Goal: Transaction & Acquisition: Book appointment/travel/reservation

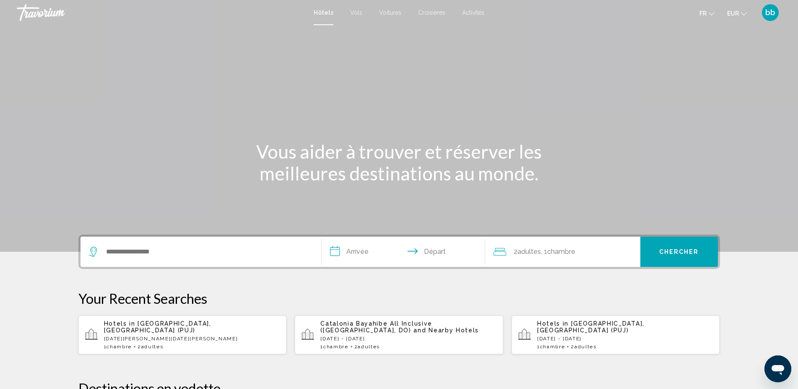
click at [475, 12] on span "Activités" at bounding box center [473, 12] width 22 height 7
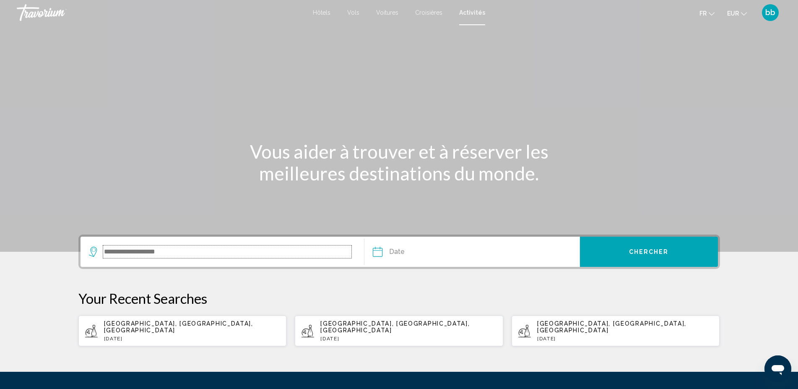
click at [302, 250] on input "Search widget" at bounding box center [227, 251] width 249 height 13
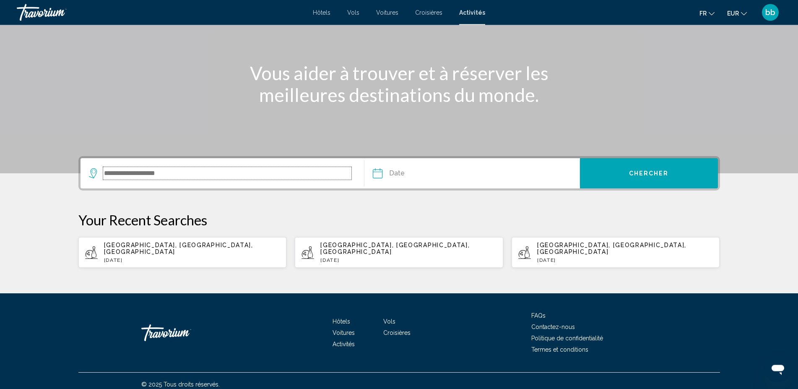
scroll to position [79, 0]
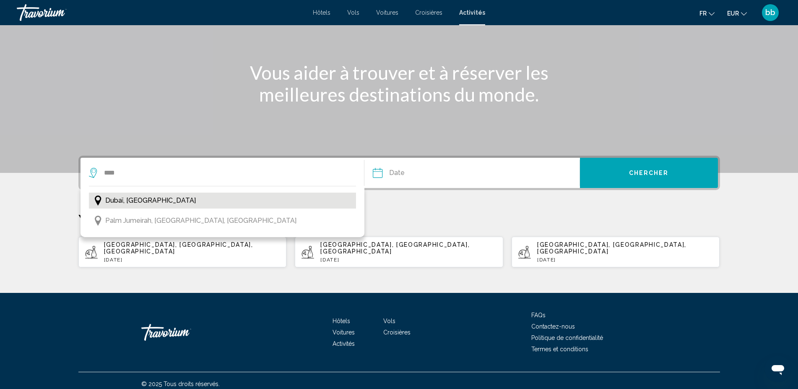
click at [204, 200] on button "Dubaï, [GEOGRAPHIC_DATA]" at bounding box center [222, 200] width 267 height 16
type input "**********"
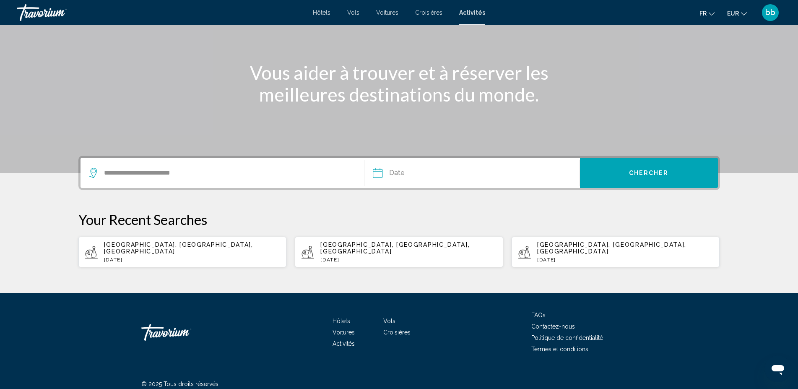
click at [377, 173] on input "Date" at bounding box center [424, 174] width 106 height 33
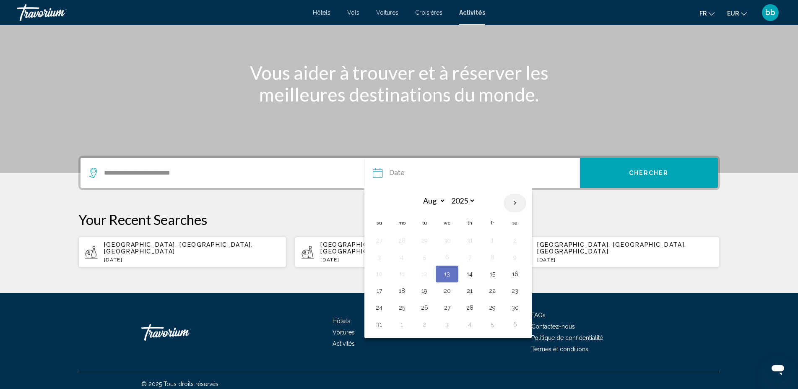
click at [516, 202] on th "Next month" at bounding box center [514, 203] width 23 height 18
select select "*"
click at [447, 275] on button "17" at bounding box center [446, 274] width 13 height 12
type input "**********"
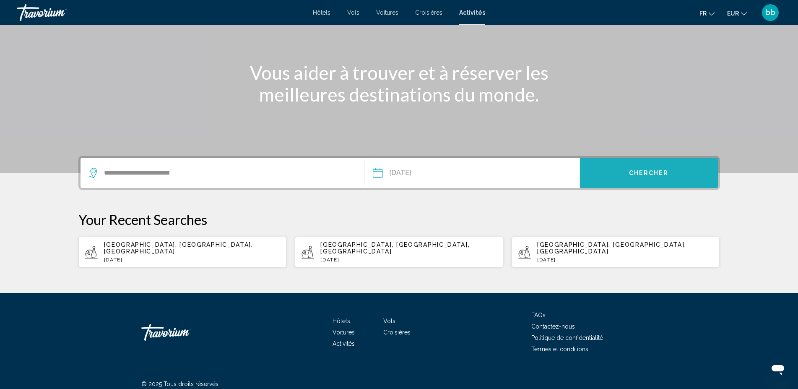
click at [643, 174] on span "Chercher" at bounding box center [649, 173] width 40 height 7
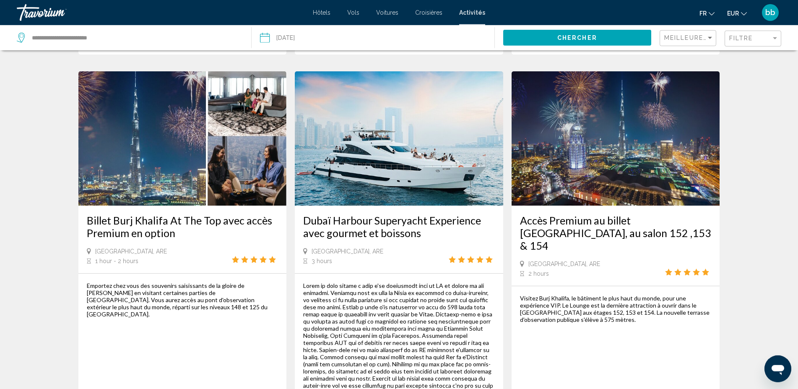
scroll to position [1197, 0]
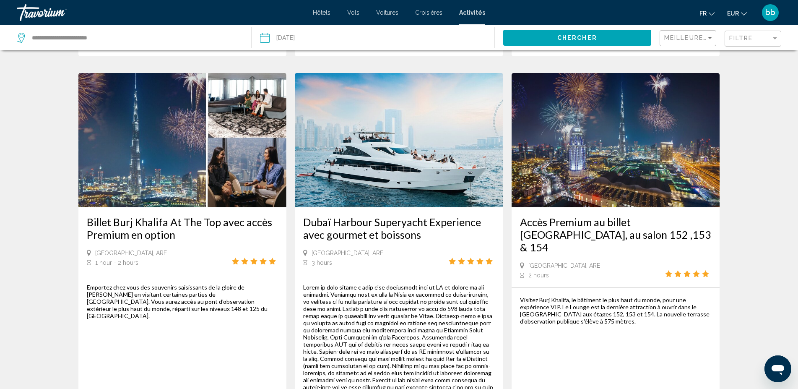
click at [380, 143] on img "Main content" at bounding box center [399, 140] width 208 height 134
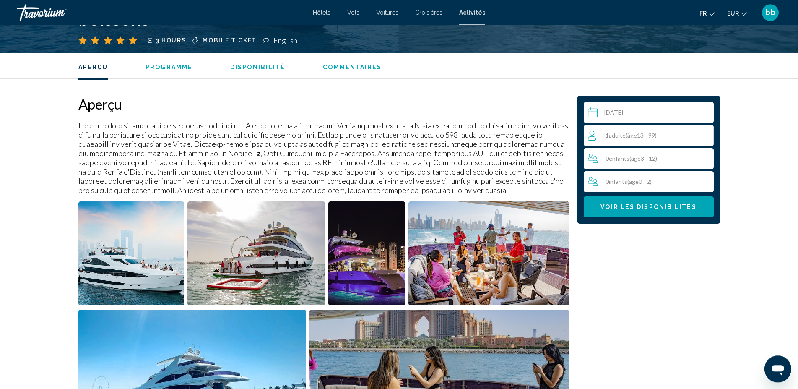
scroll to position [217, 0]
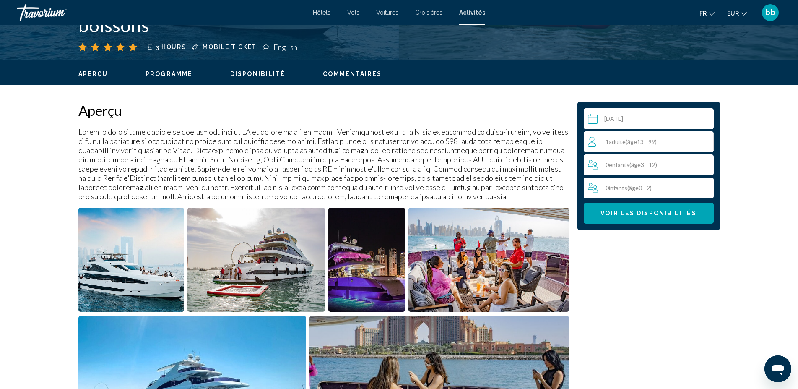
click at [144, 252] on img "Open full-screen image slider" at bounding box center [131, 259] width 106 height 104
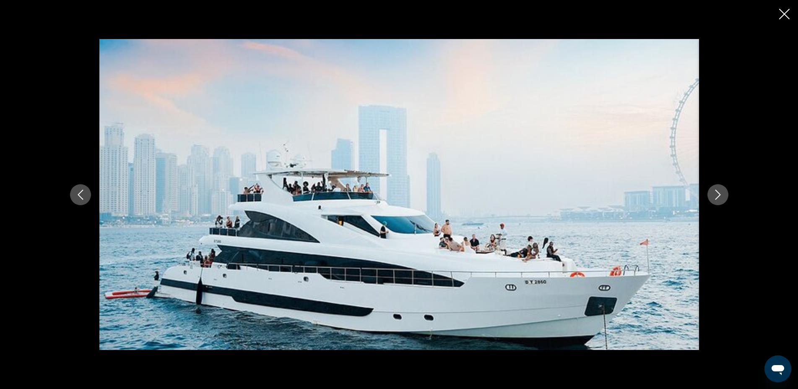
click at [717, 195] on icon "Next image" at bounding box center [718, 194] width 10 height 10
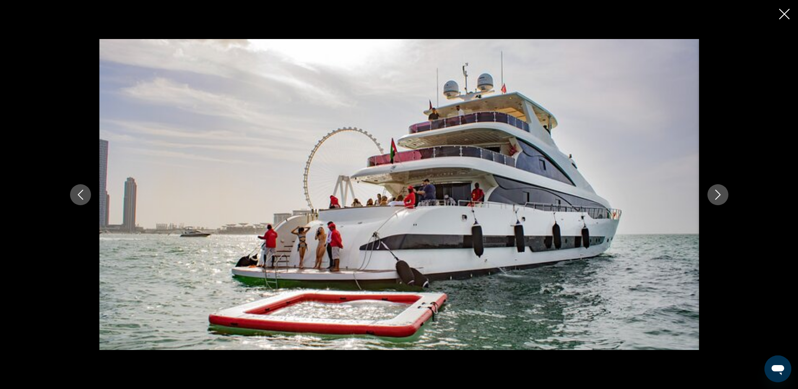
click at [717, 195] on icon "Next image" at bounding box center [718, 194] width 10 height 10
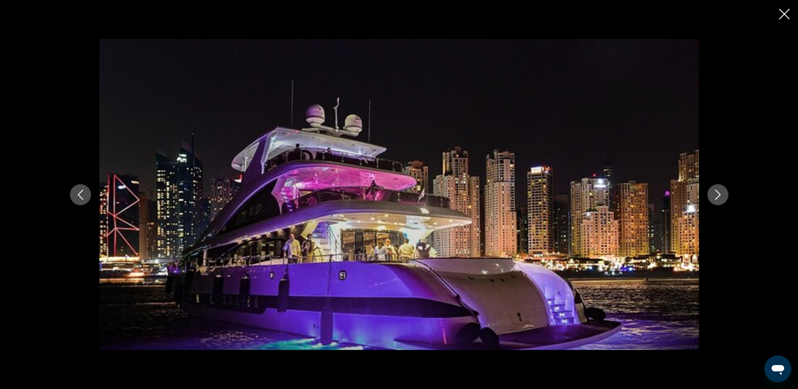
click at [717, 195] on icon "Next image" at bounding box center [718, 194] width 10 height 10
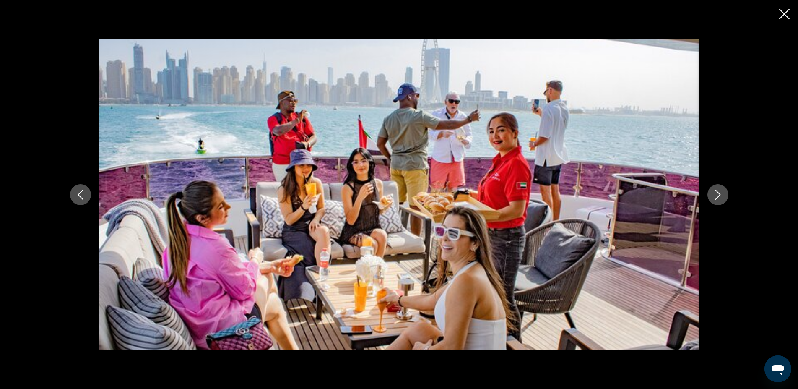
click at [717, 195] on icon "Next image" at bounding box center [718, 194] width 10 height 10
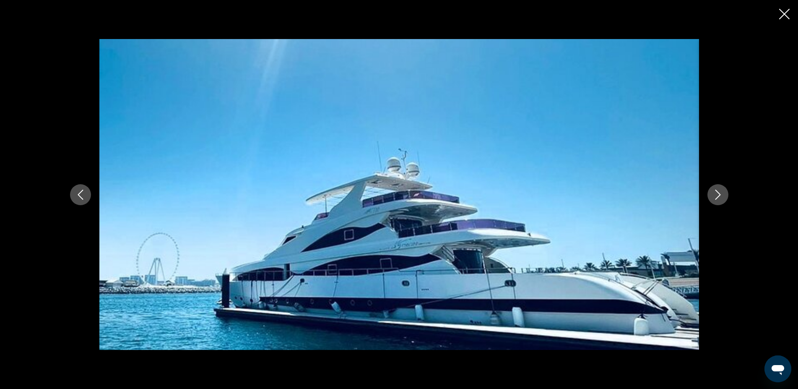
click at [717, 195] on icon "Next image" at bounding box center [718, 194] width 10 height 10
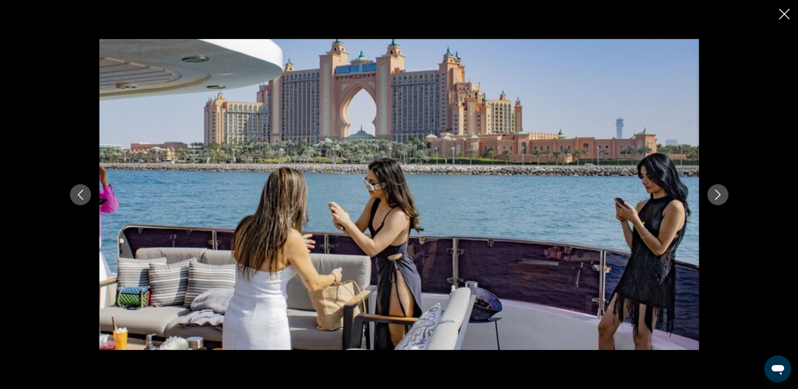
click at [717, 195] on icon "Next image" at bounding box center [718, 194] width 10 height 10
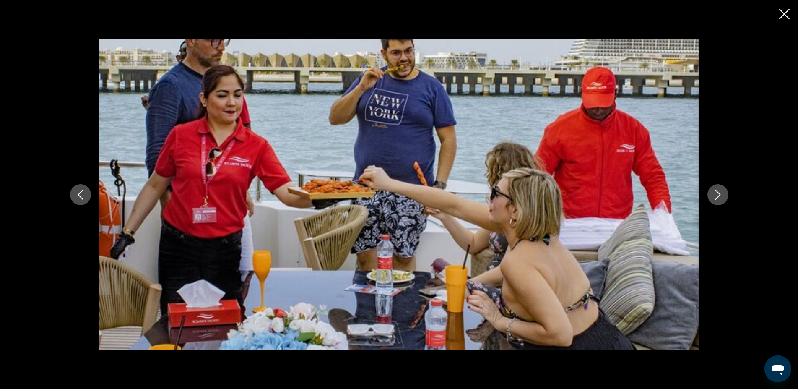
click at [717, 195] on icon "Next image" at bounding box center [718, 194] width 10 height 10
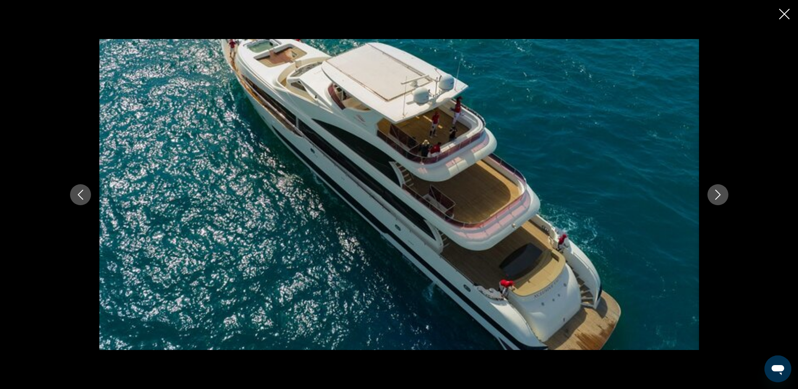
click at [717, 195] on icon "Next image" at bounding box center [718, 194] width 10 height 10
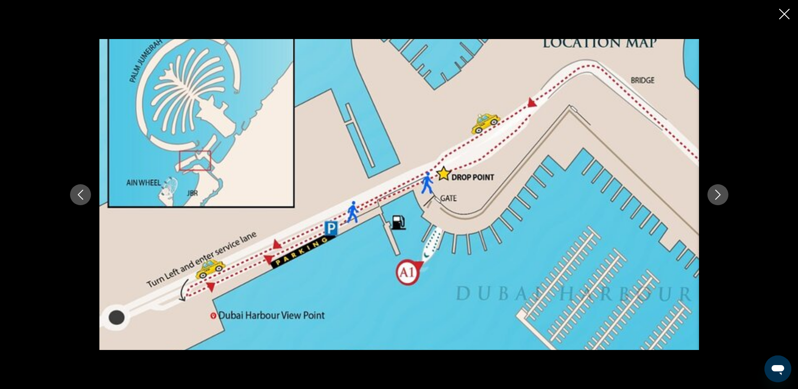
click at [717, 195] on icon "Next image" at bounding box center [718, 194] width 10 height 10
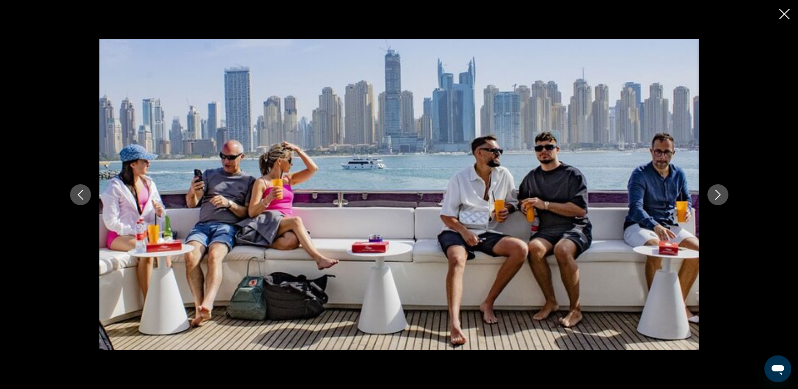
click at [717, 195] on icon "Next image" at bounding box center [718, 194] width 10 height 10
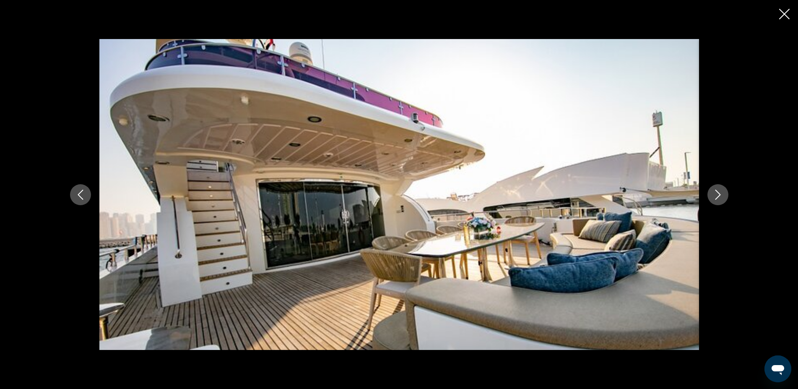
click at [717, 195] on icon "Next image" at bounding box center [718, 194] width 10 height 10
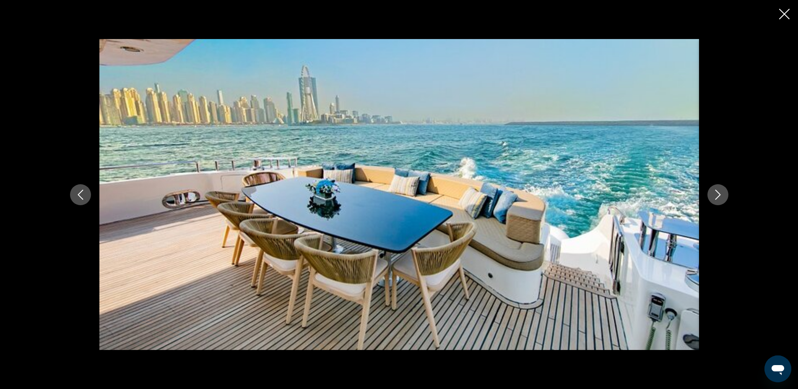
click at [717, 195] on icon "Next image" at bounding box center [718, 194] width 10 height 10
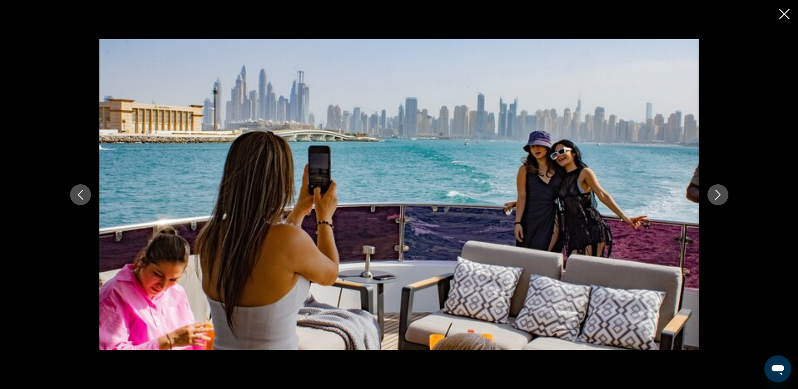
click at [717, 195] on icon "Next image" at bounding box center [718, 194] width 10 height 10
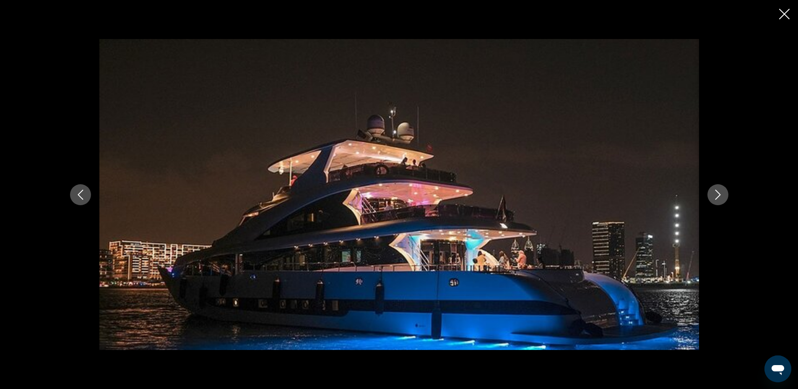
click at [717, 195] on icon "Next image" at bounding box center [718, 194] width 10 height 10
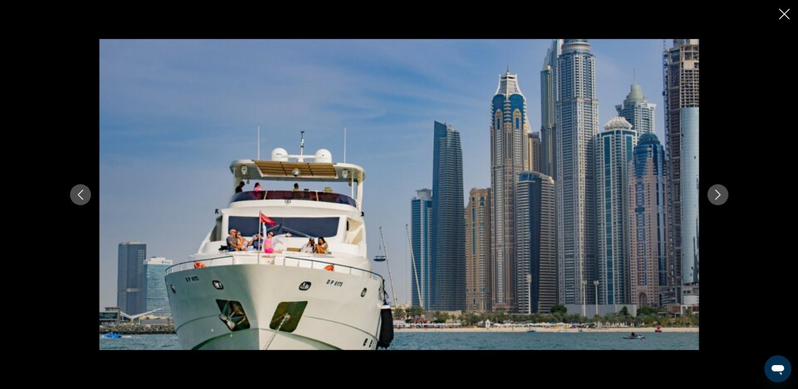
click at [717, 195] on icon "Next image" at bounding box center [718, 194] width 10 height 10
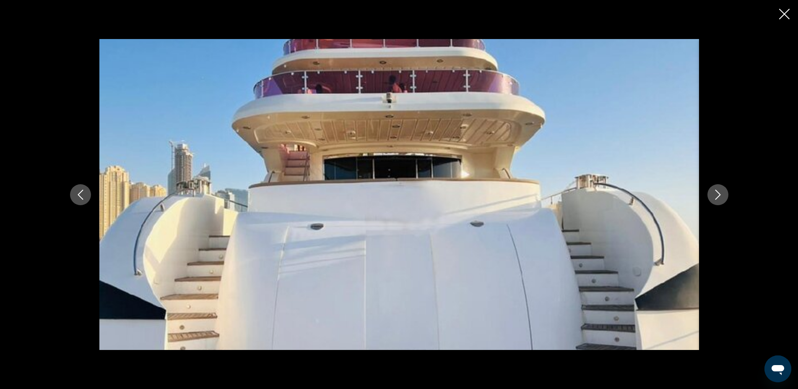
click at [717, 195] on icon "Next image" at bounding box center [718, 194] width 10 height 10
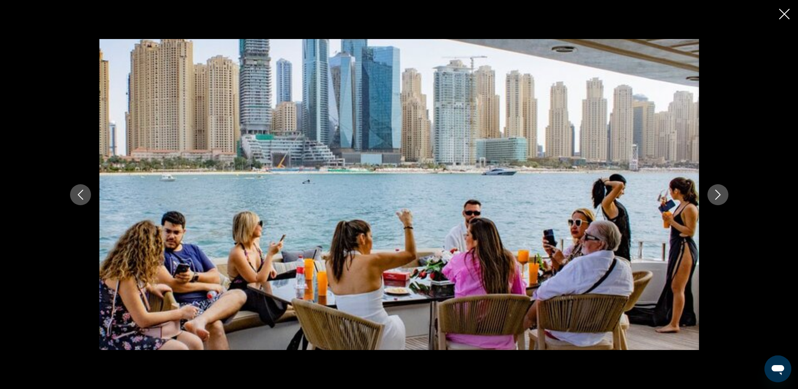
click at [717, 195] on icon "Next image" at bounding box center [718, 194] width 10 height 10
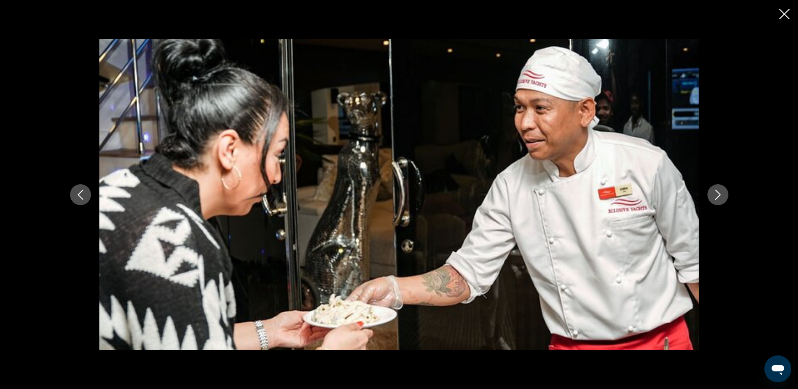
click at [717, 195] on icon "Next image" at bounding box center [718, 194] width 10 height 10
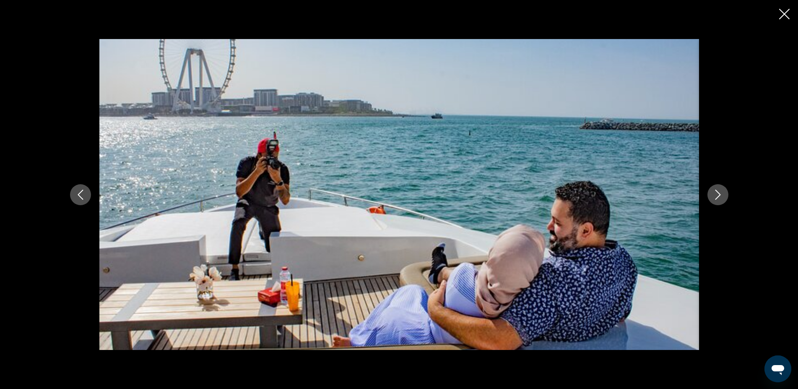
click at [717, 195] on icon "Next image" at bounding box center [718, 194] width 10 height 10
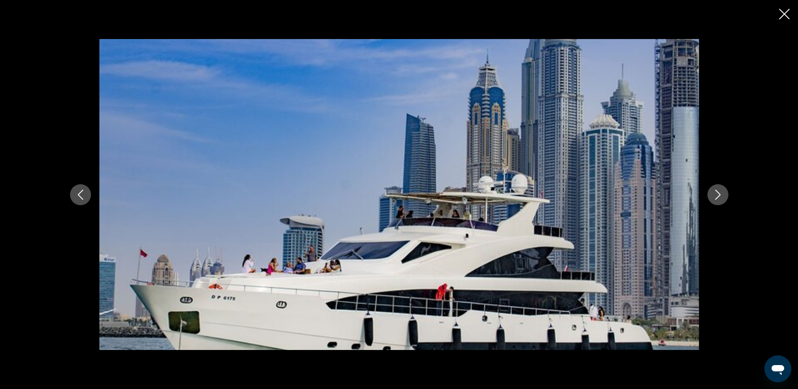
click at [717, 195] on icon "Next image" at bounding box center [718, 194] width 10 height 10
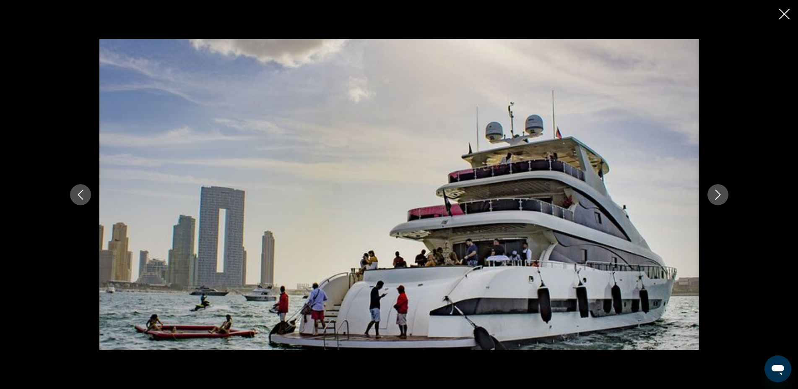
click at [717, 195] on icon "Next image" at bounding box center [718, 194] width 10 height 10
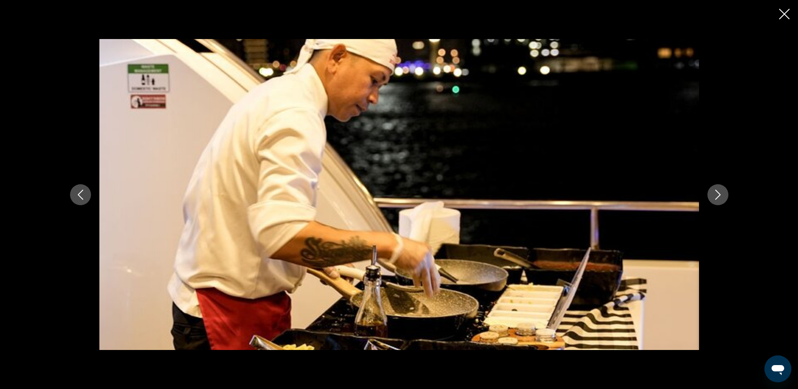
click at [717, 195] on icon "Next image" at bounding box center [718, 194] width 10 height 10
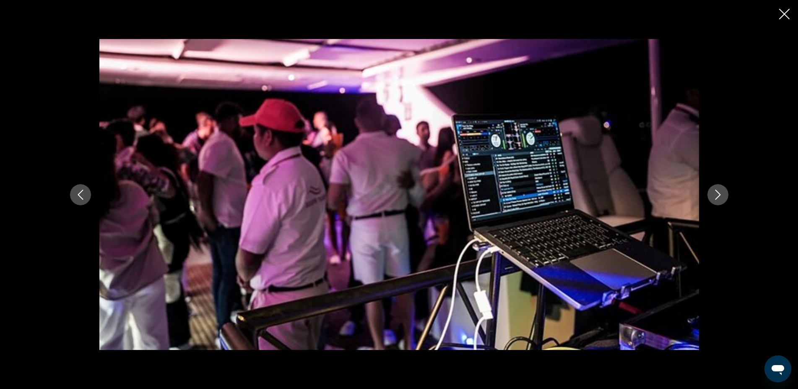
click at [717, 195] on icon "Next image" at bounding box center [718, 194] width 10 height 10
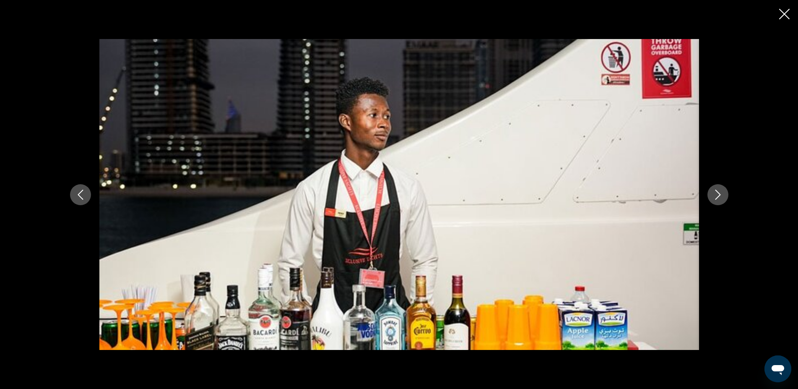
click at [717, 195] on icon "Next image" at bounding box center [718, 194] width 10 height 10
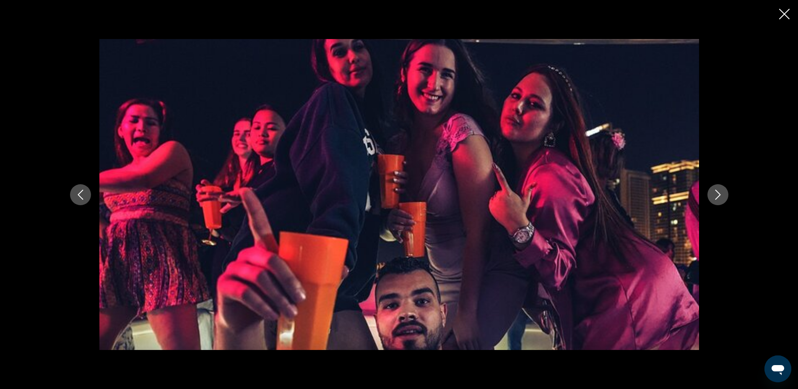
click at [717, 195] on icon "Next image" at bounding box center [718, 194] width 10 height 10
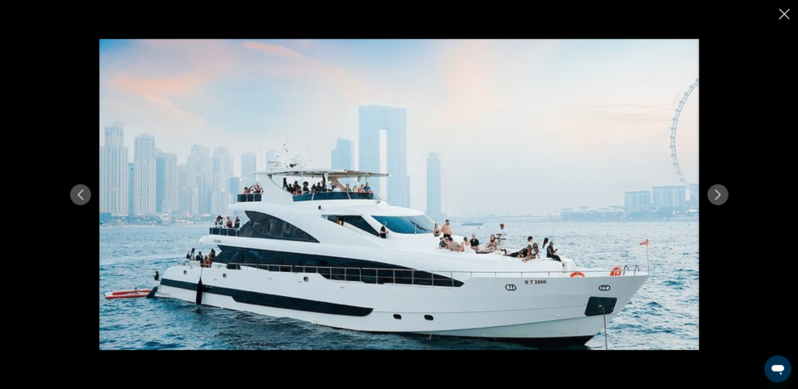
click at [781, 15] on icon "Close slideshow" at bounding box center [784, 14] width 10 height 10
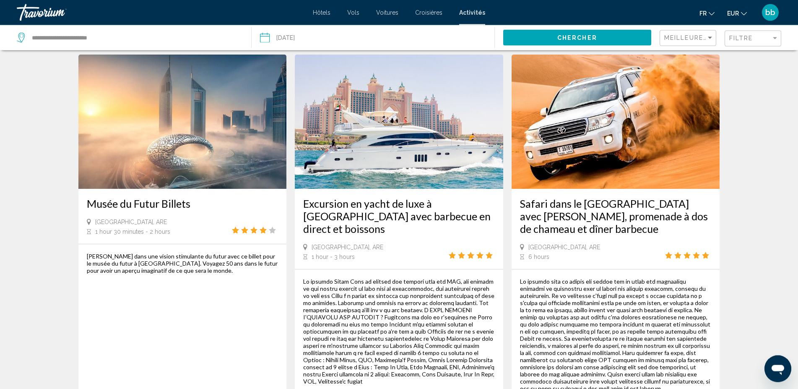
scroll to position [812, 0]
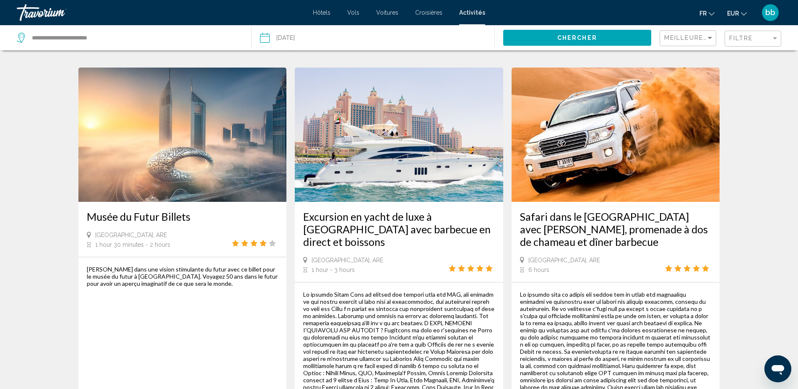
click at [360, 147] on img "Main content" at bounding box center [399, 134] width 208 height 134
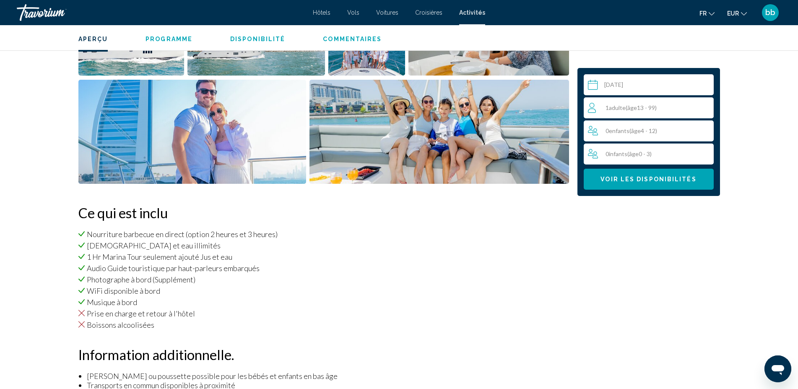
scroll to position [428, 0]
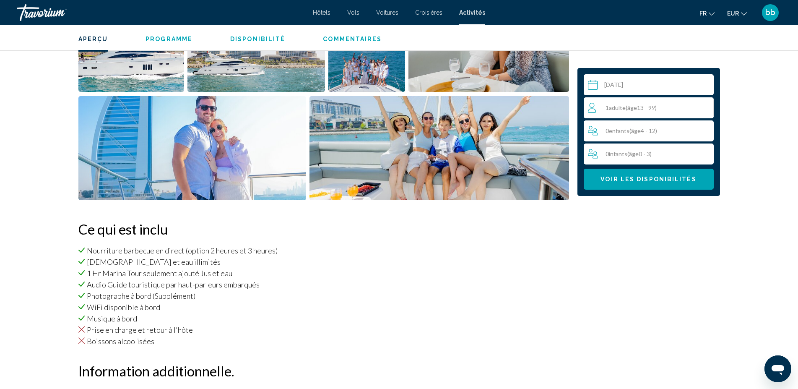
click at [669, 105] on div "1 Adulte Adultes ( âge 13 - 99)" at bounding box center [650, 108] width 125 height 10
click at [703, 106] on icon "Increment adults" at bounding box center [705, 107] width 8 height 10
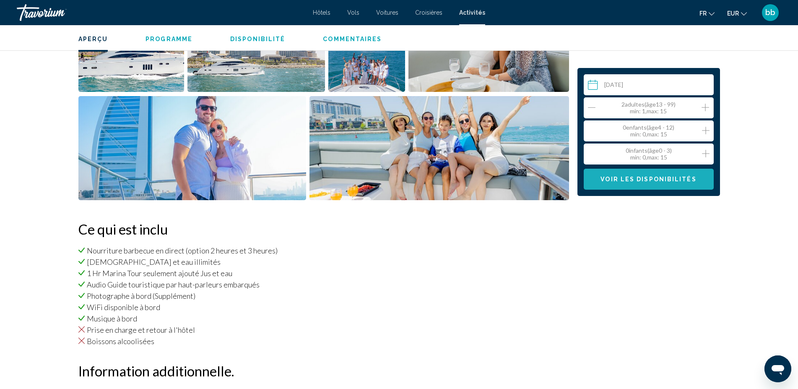
click at [675, 178] on span "Voir les disponibilités" at bounding box center [648, 179] width 96 height 7
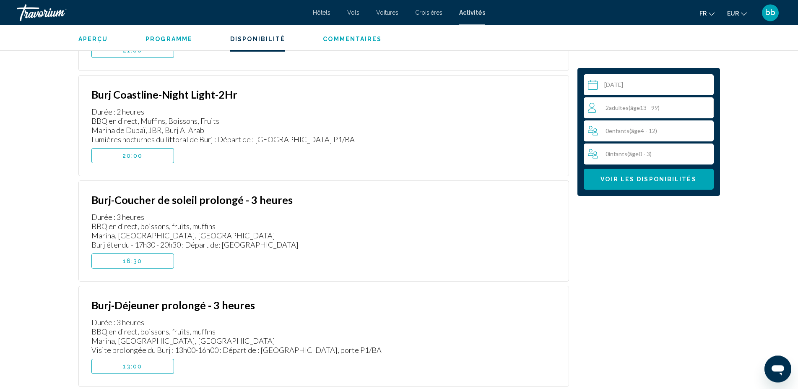
scroll to position [1655, 0]
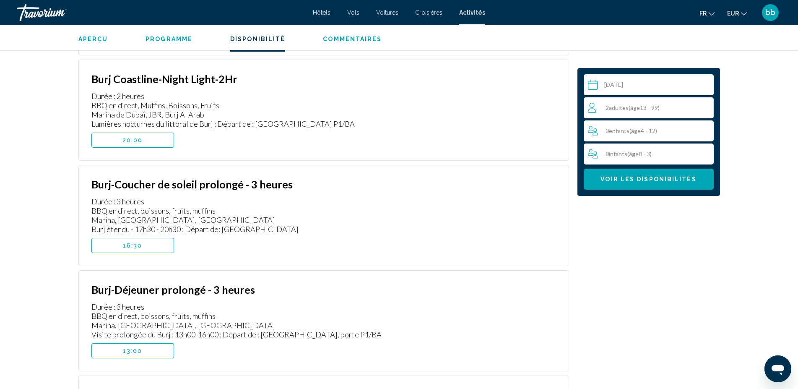
click at [161, 240] on button "16:30" at bounding box center [132, 245] width 83 height 15
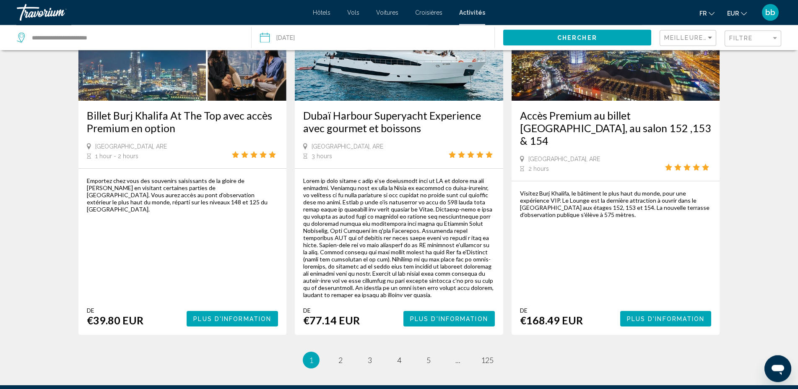
scroll to position [1368, 0]
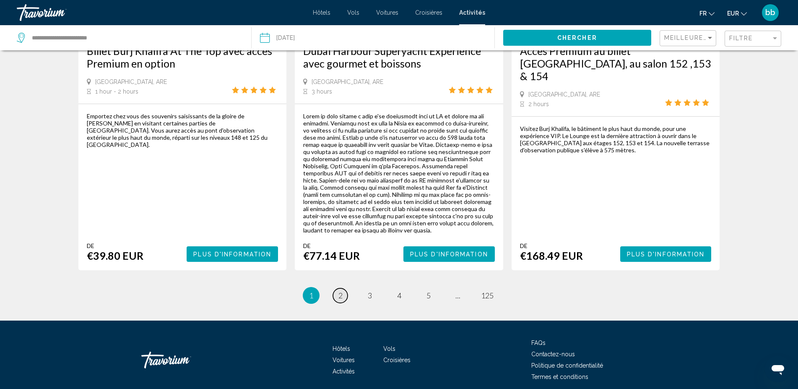
click at [338, 290] on span "2" at bounding box center [340, 294] width 4 height 9
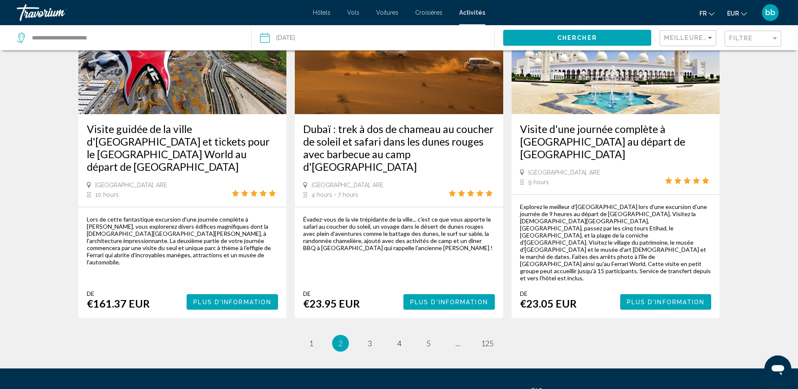
scroll to position [1285, 0]
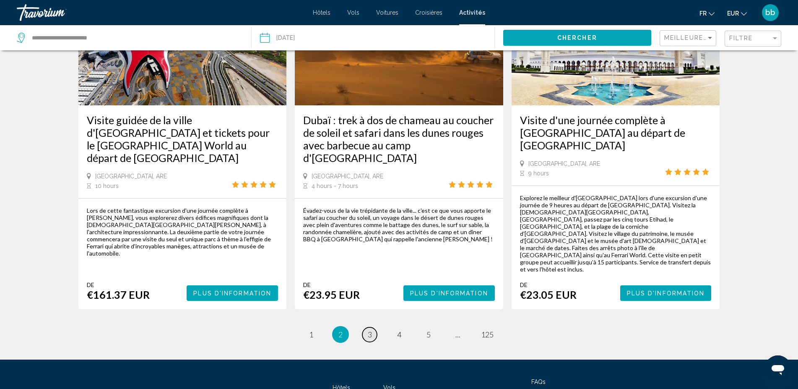
click at [371, 329] on span "3" at bounding box center [370, 333] width 4 height 9
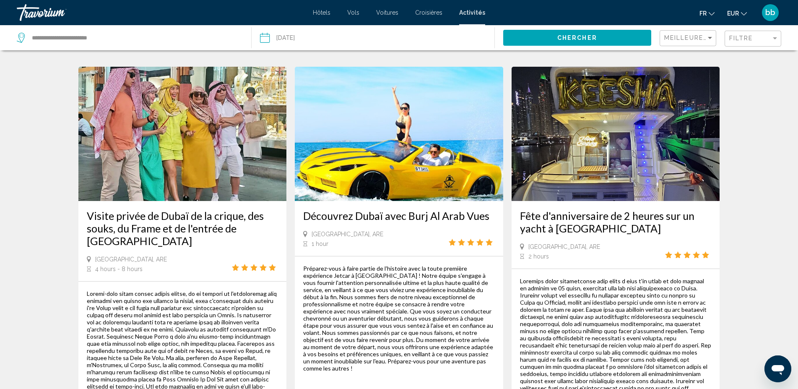
scroll to position [770, 0]
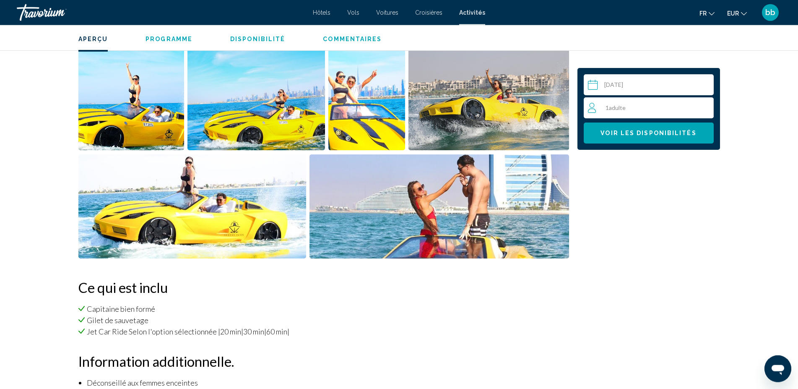
scroll to position [373, 0]
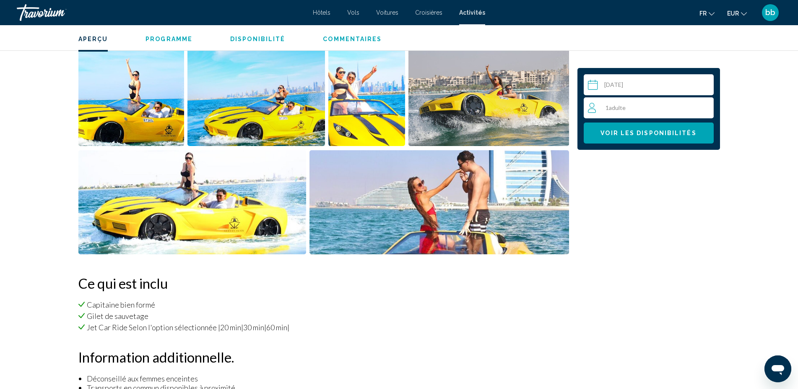
click at [127, 109] on img "Open full-screen image slider" at bounding box center [131, 94] width 106 height 104
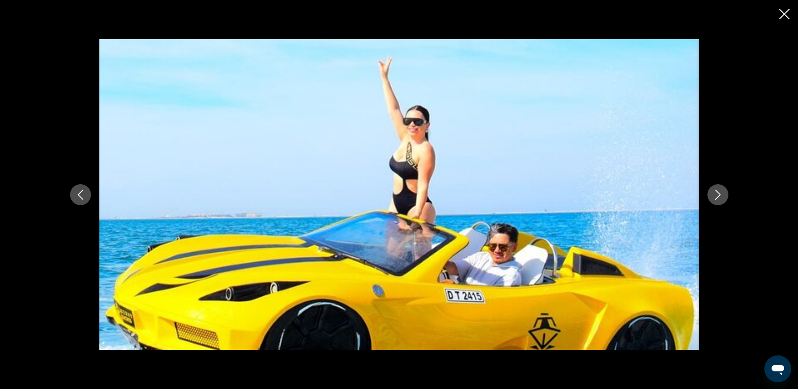
click at [716, 193] on icon "Next image" at bounding box center [718, 194] width 10 height 10
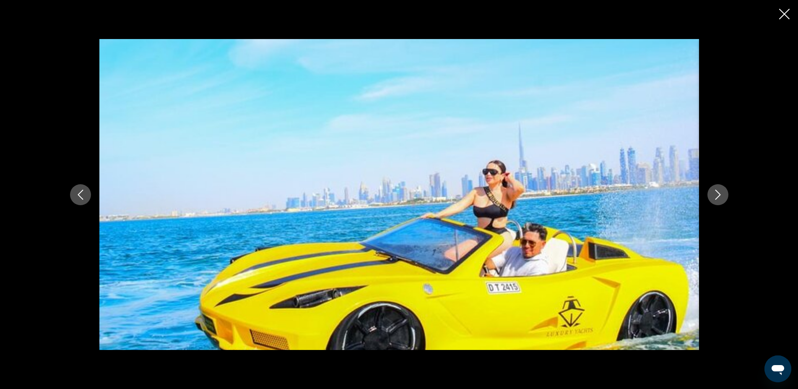
click at [715, 193] on icon "Next image" at bounding box center [718, 194] width 10 height 10
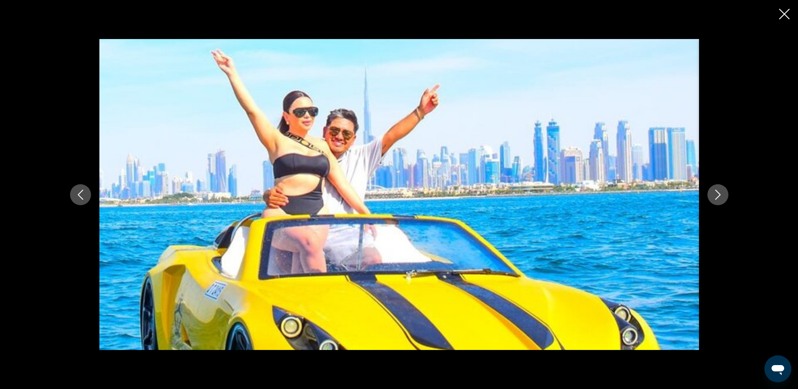
click at [715, 193] on icon "Next image" at bounding box center [718, 194] width 10 height 10
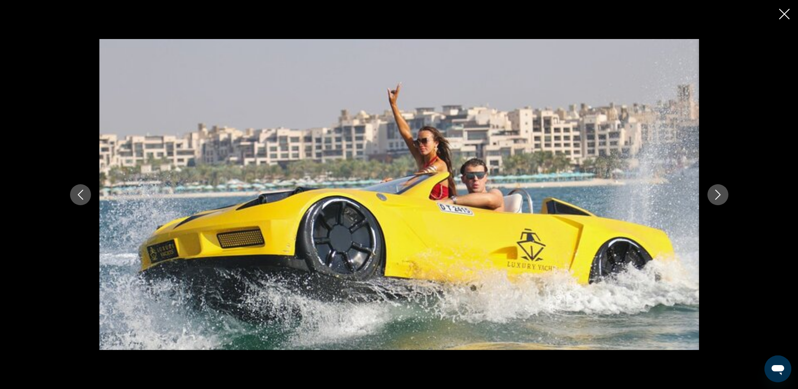
click at [715, 193] on icon "Next image" at bounding box center [718, 194] width 10 height 10
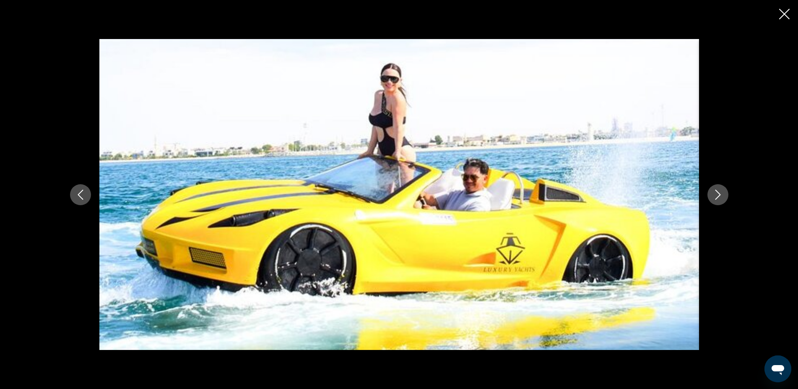
click at [715, 193] on icon "Next image" at bounding box center [718, 194] width 10 height 10
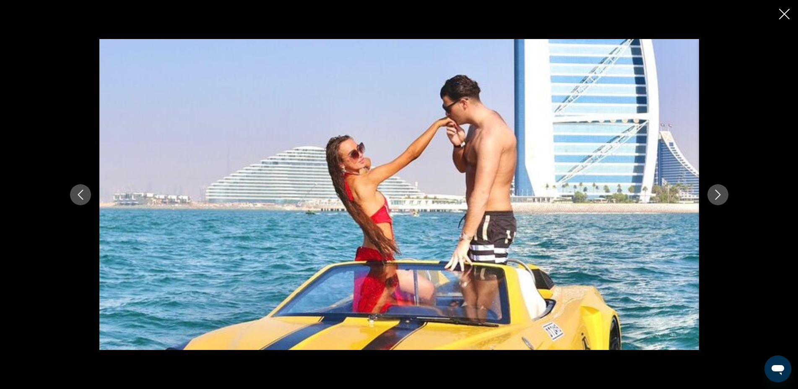
click at [715, 193] on icon "Next image" at bounding box center [718, 194] width 10 height 10
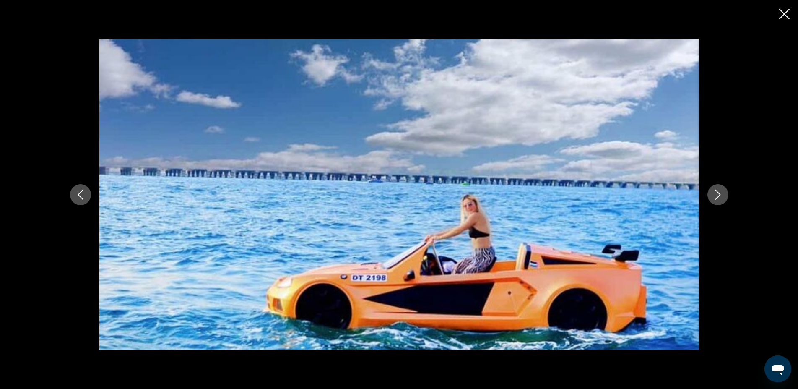
click at [715, 193] on icon "Next image" at bounding box center [718, 194] width 10 height 10
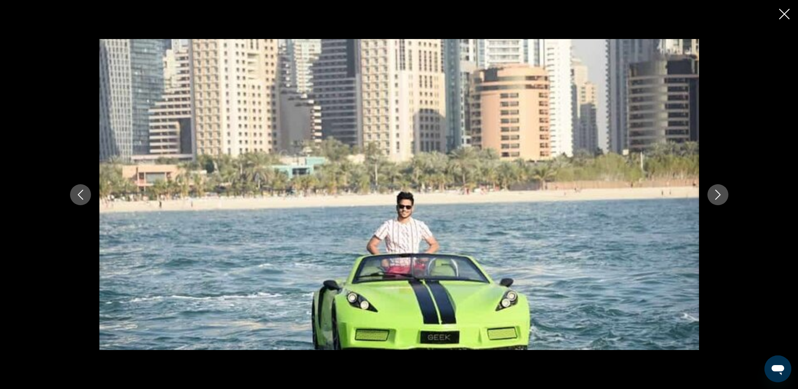
click at [715, 193] on icon "Next image" at bounding box center [718, 194] width 10 height 10
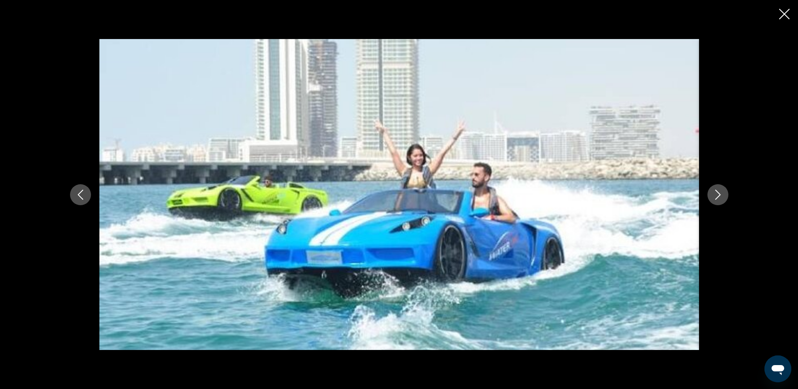
click at [715, 193] on icon "Next image" at bounding box center [718, 194] width 10 height 10
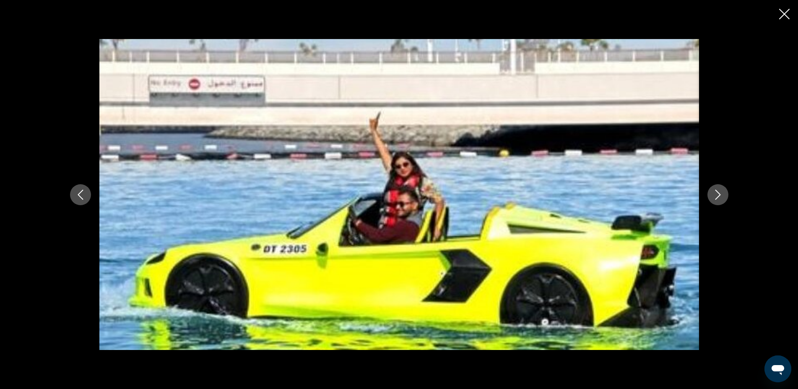
click at [715, 193] on icon "Next image" at bounding box center [718, 194] width 10 height 10
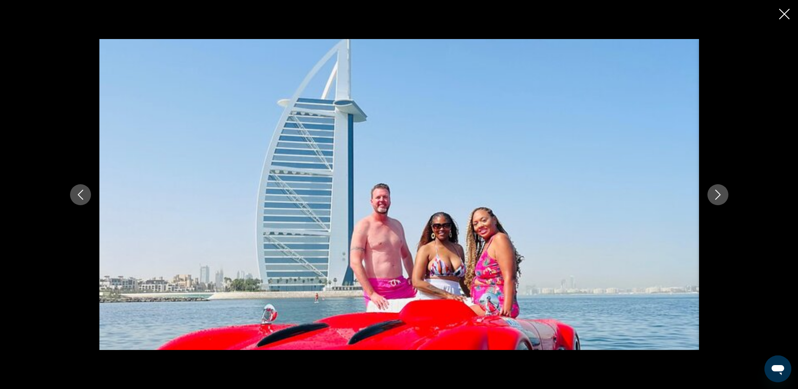
click at [715, 193] on icon "Next image" at bounding box center [718, 194] width 10 height 10
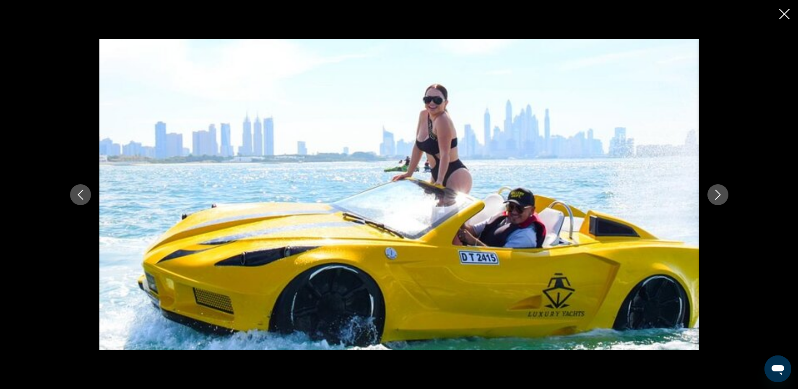
click at [715, 193] on icon "Next image" at bounding box center [718, 194] width 10 height 10
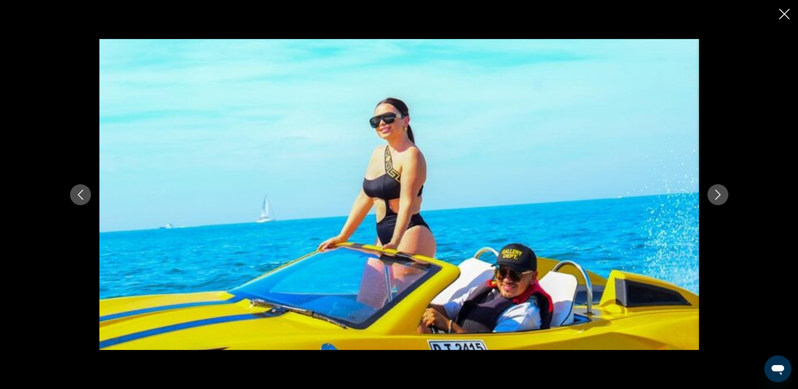
click at [715, 193] on icon "Next image" at bounding box center [718, 194] width 10 height 10
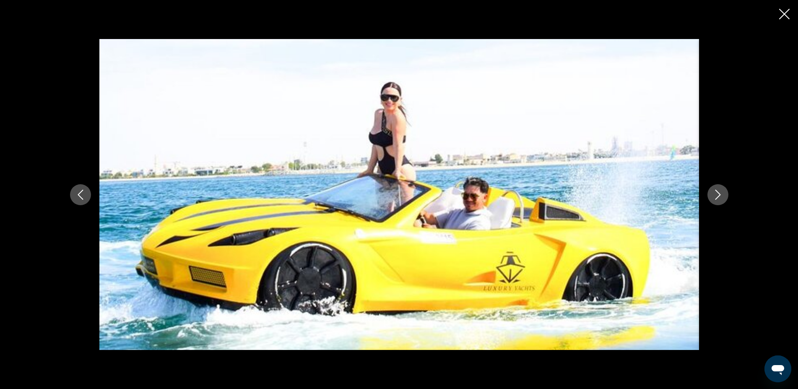
click at [715, 193] on icon "Next image" at bounding box center [718, 194] width 10 height 10
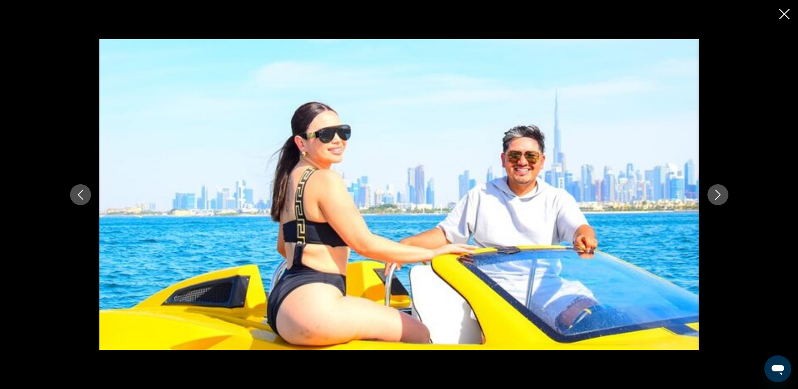
click at [715, 193] on icon "Next image" at bounding box center [718, 194] width 10 height 10
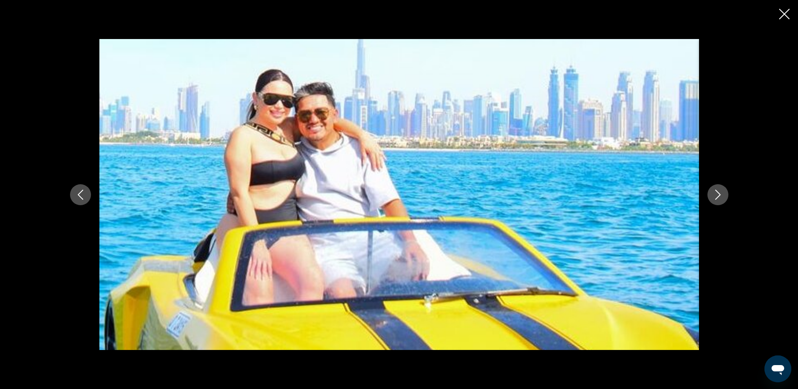
click at [715, 193] on icon "Next image" at bounding box center [718, 194] width 10 height 10
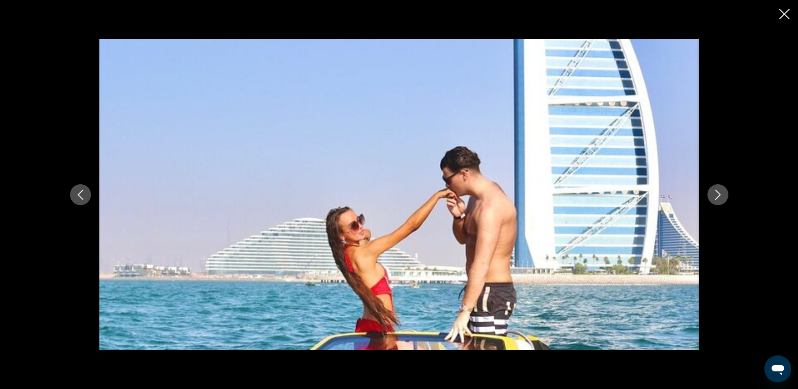
click at [715, 193] on icon "Next image" at bounding box center [718, 194] width 10 height 10
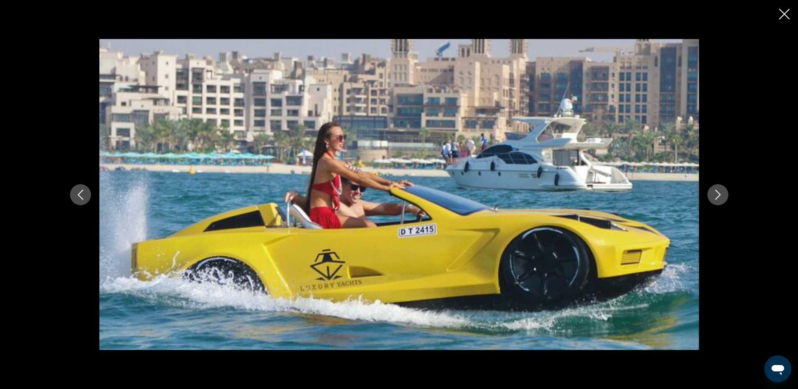
click at [715, 193] on icon "Next image" at bounding box center [718, 194] width 10 height 10
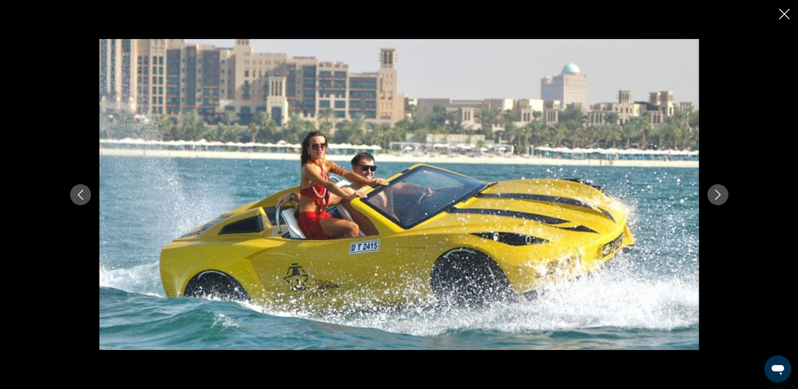
click at [716, 196] on icon "Next image" at bounding box center [718, 194] width 10 height 10
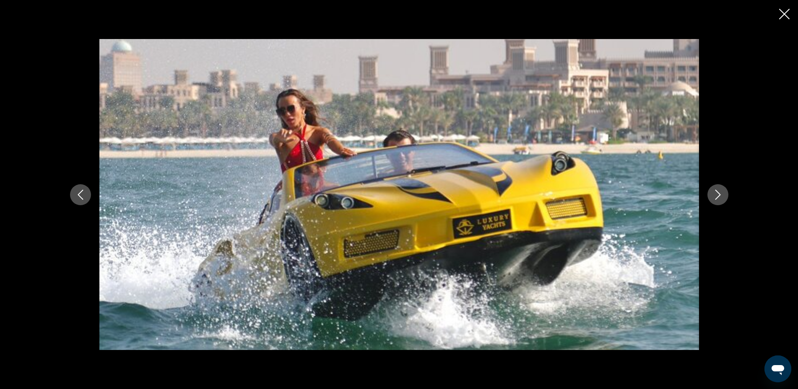
click at [716, 196] on icon "Next image" at bounding box center [718, 194] width 10 height 10
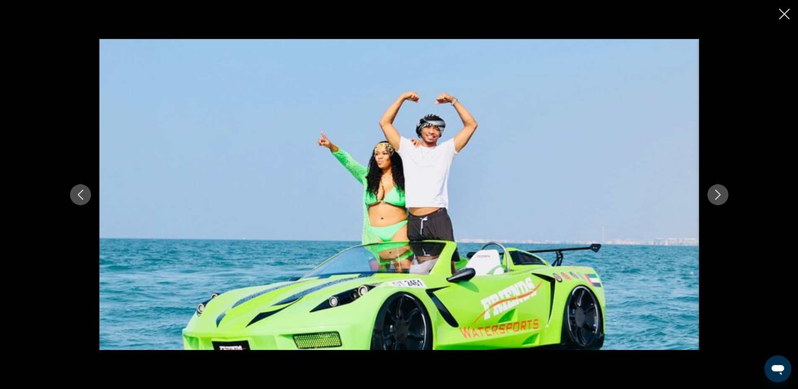
click at [780, 13] on icon "Close slideshow" at bounding box center [784, 14] width 10 height 10
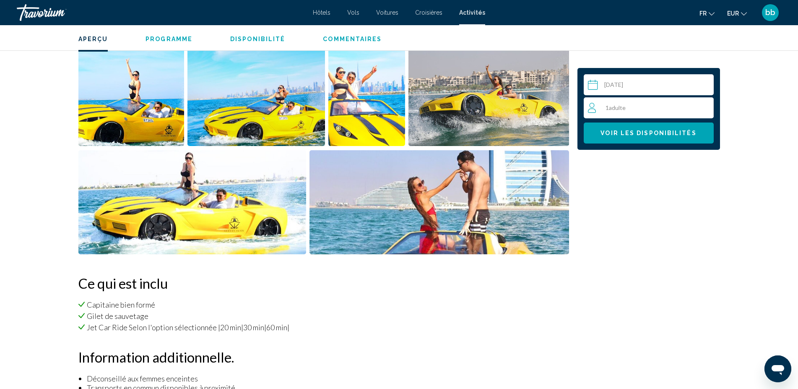
click at [256, 205] on img "Open full-screen image slider" at bounding box center [192, 202] width 228 height 104
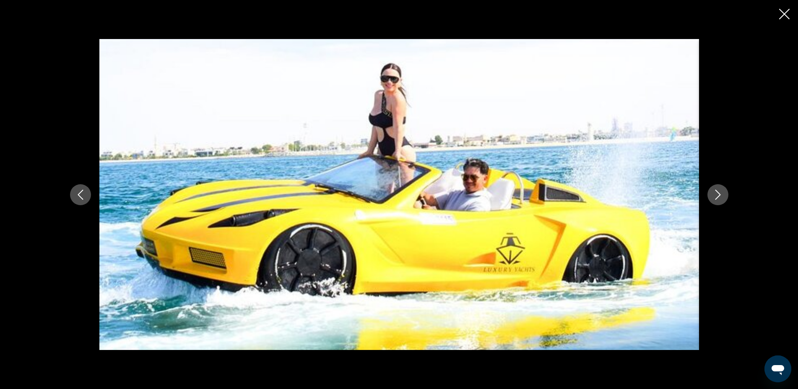
click at [718, 194] on icon "Next image" at bounding box center [718, 194] width 10 height 10
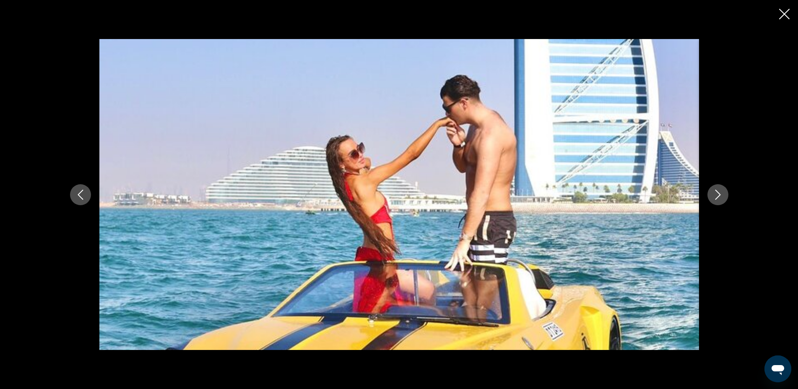
click at [718, 194] on icon "Next image" at bounding box center [718, 194] width 10 height 10
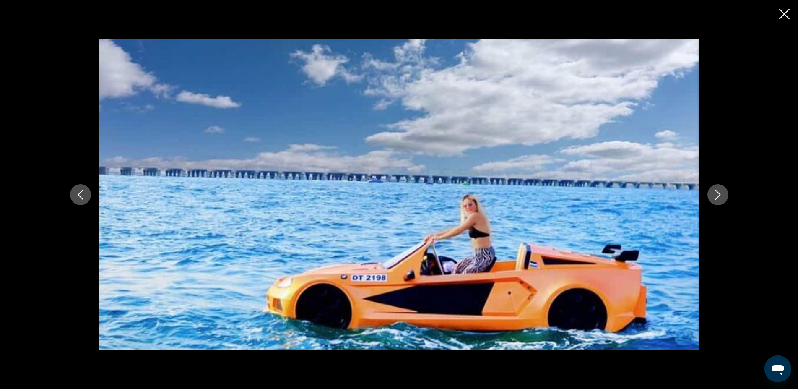
click at [718, 194] on icon "Next image" at bounding box center [718, 194] width 10 height 10
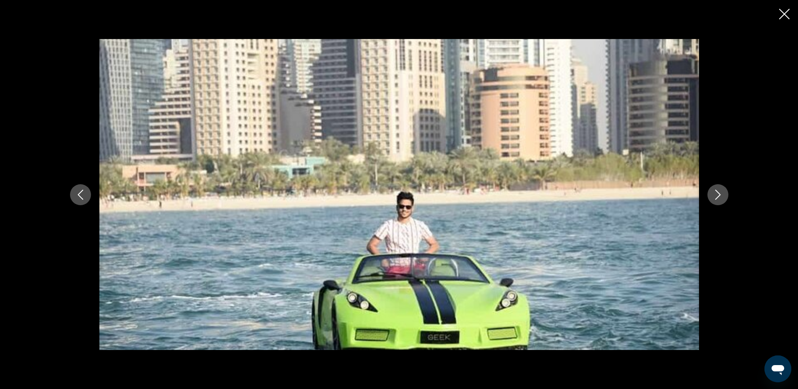
click at [77, 194] on icon "Previous image" at bounding box center [80, 194] width 10 height 10
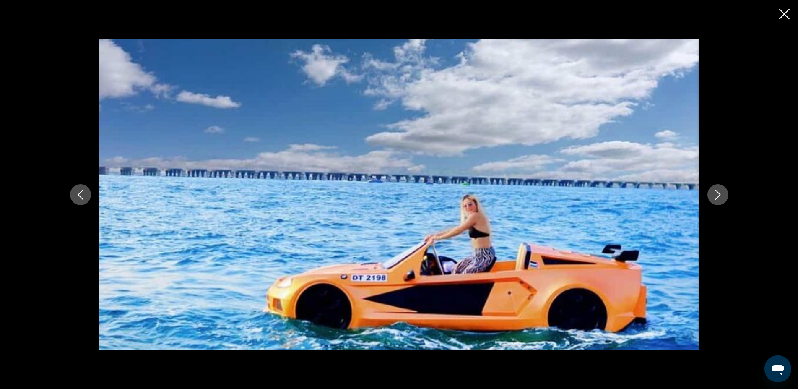
click at [717, 195] on icon "Next image" at bounding box center [718, 194] width 10 height 10
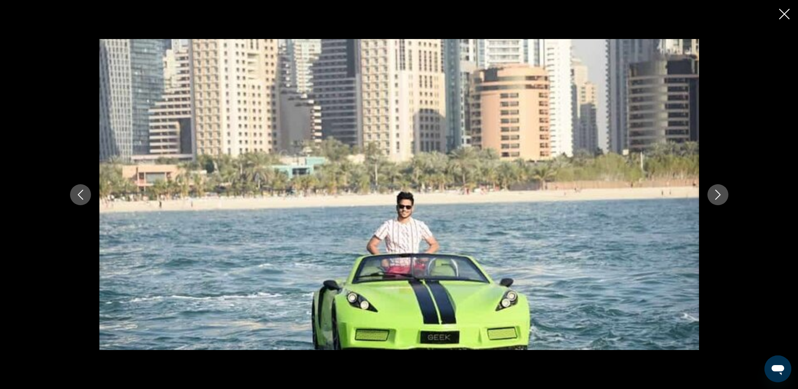
click at [717, 195] on icon "Next image" at bounding box center [718, 194] width 10 height 10
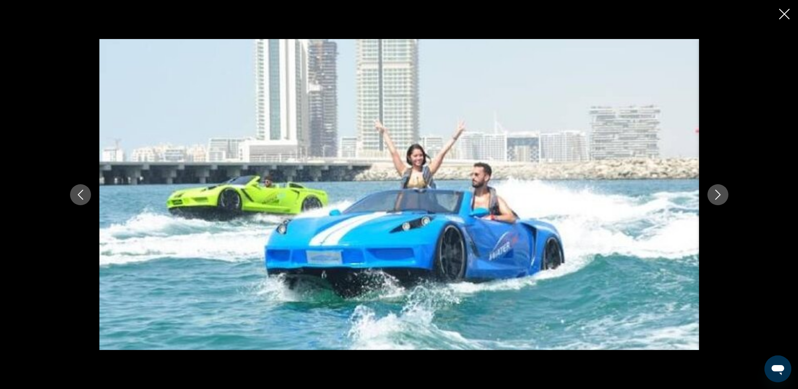
click at [717, 195] on icon "Next image" at bounding box center [718, 194] width 10 height 10
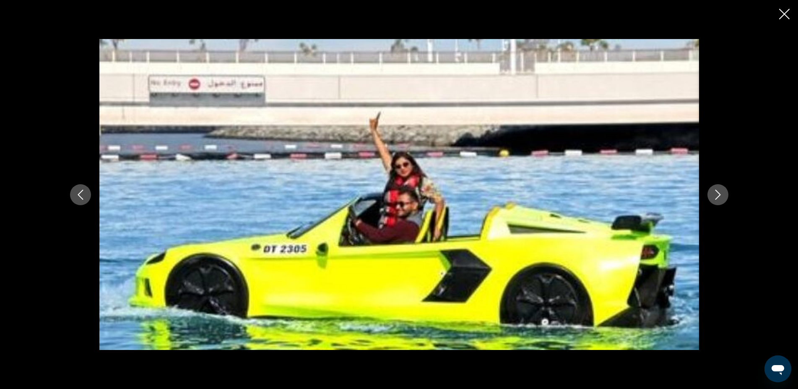
click at [717, 195] on icon "Next image" at bounding box center [718, 194] width 10 height 10
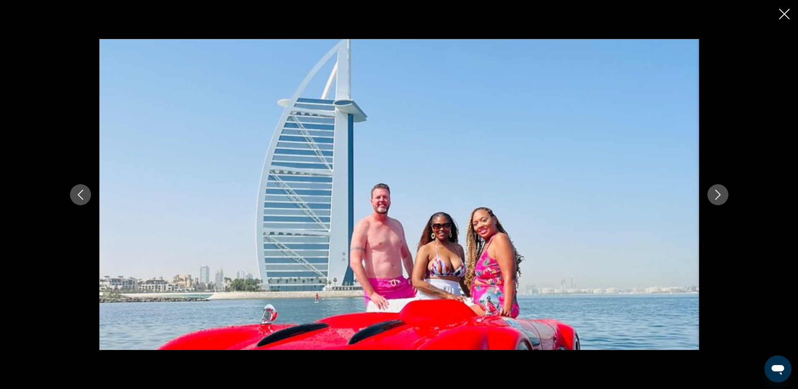
click at [717, 195] on icon "Next image" at bounding box center [718, 194] width 10 height 10
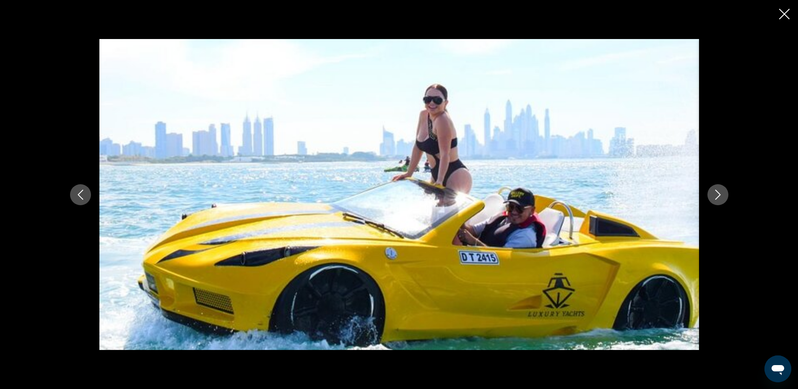
click at [717, 195] on icon "Next image" at bounding box center [718, 194] width 10 height 10
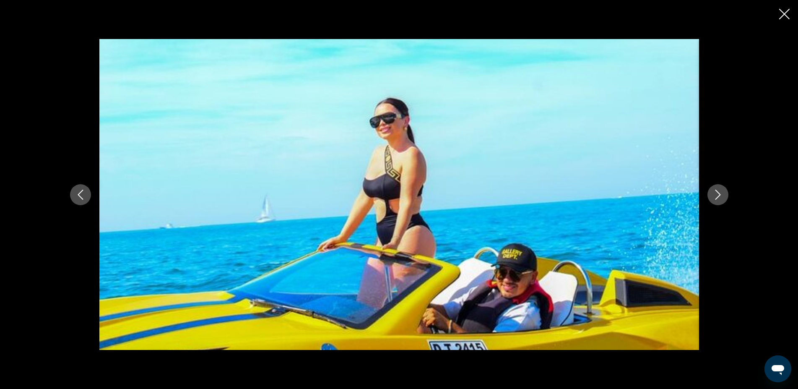
click at [781, 13] on icon "Close slideshow" at bounding box center [784, 14] width 10 height 10
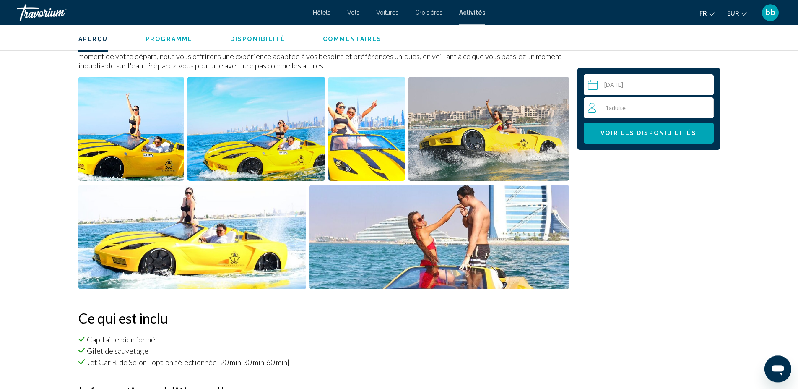
scroll to position [331, 0]
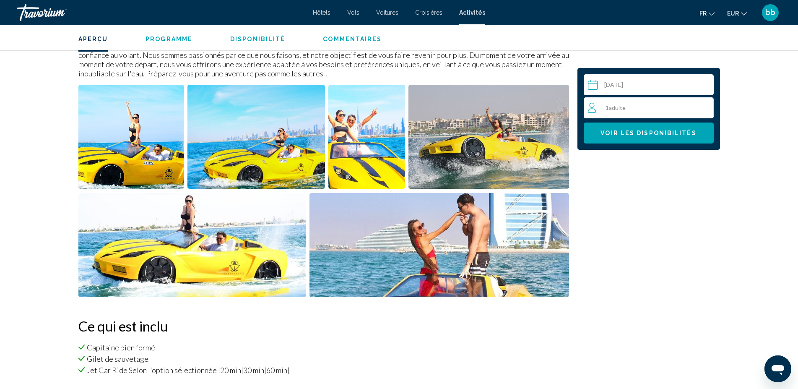
click at [667, 106] on div "1 Adulte Adultes" at bounding box center [650, 108] width 125 height 10
click at [705, 107] on icon "Increment adults" at bounding box center [705, 108] width 8 height 8
click at [692, 134] on span "Voir les disponibilités" at bounding box center [648, 133] width 96 height 7
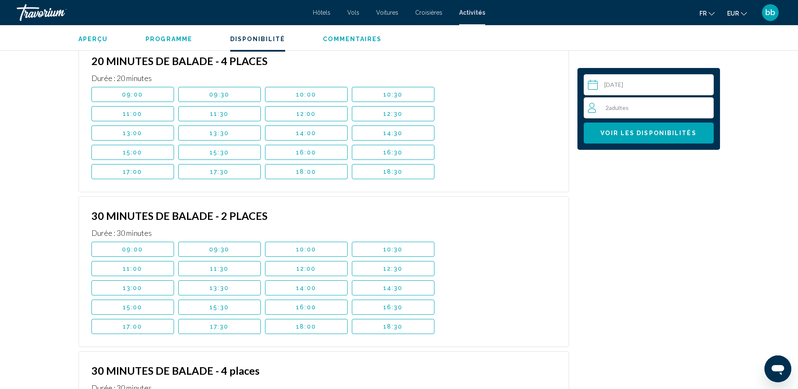
scroll to position [1205, 0]
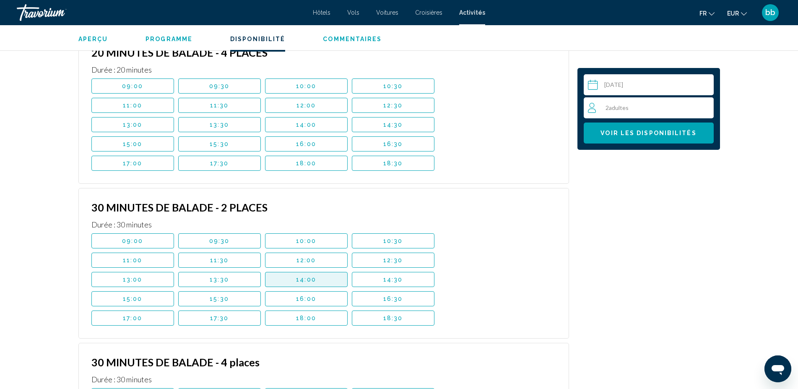
click at [292, 272] on button "14:00" at bounding box center [306, 279] width 83 height 15
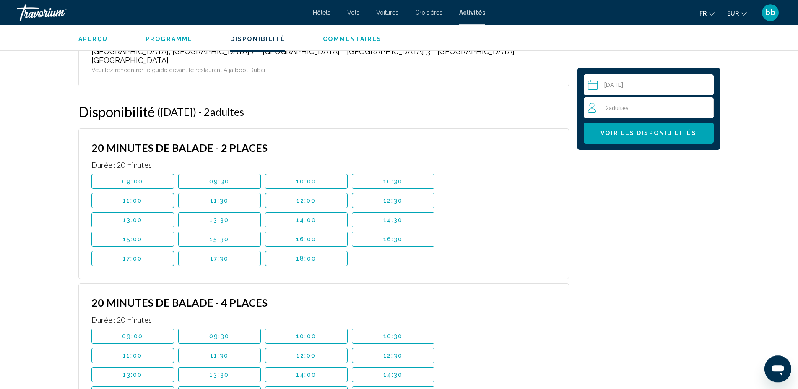
scroll to position [949, 0]
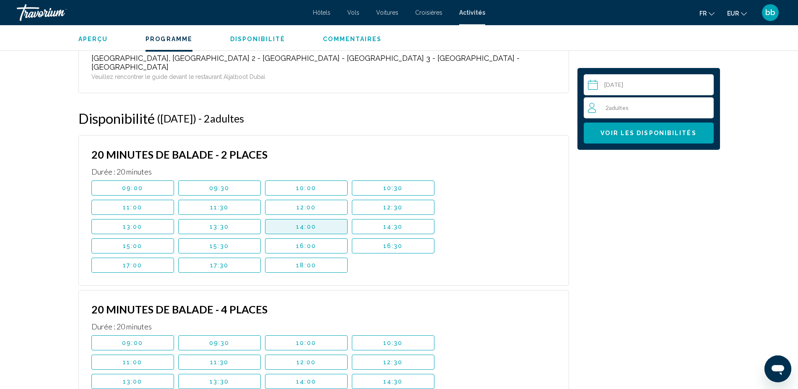
click at [307, 223] on span "14:00" at bounding box center [306, 226] width 20 height 7
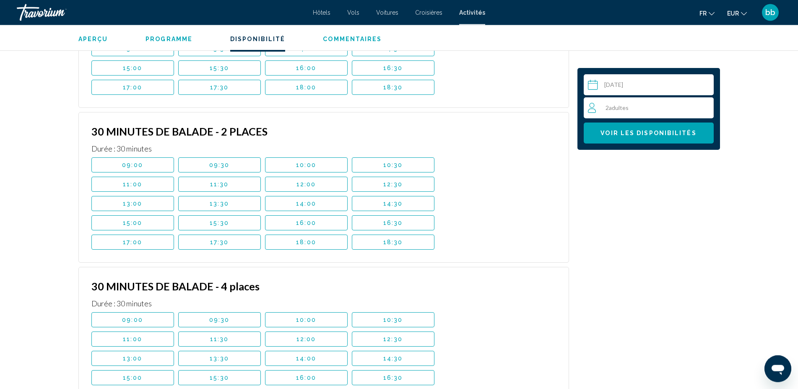
scroll to position [1248, 0]
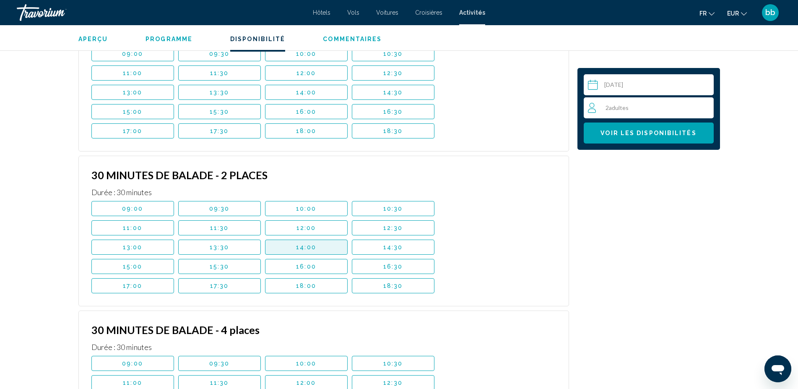
click at [329, 239] on button "14:00" at bounding box center [306, 246] width 83 height 15
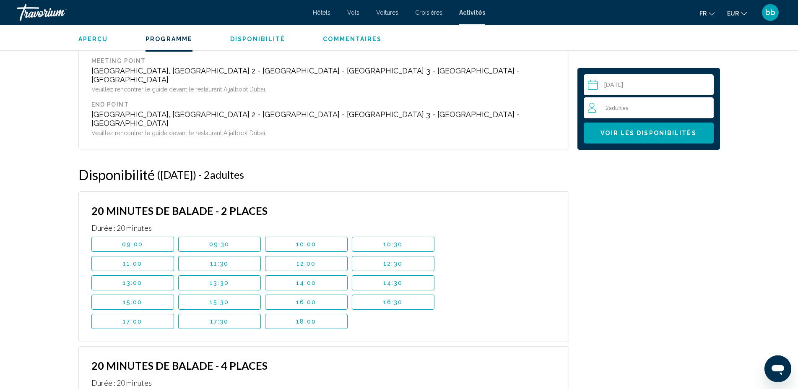
scroll to position [949, 0]
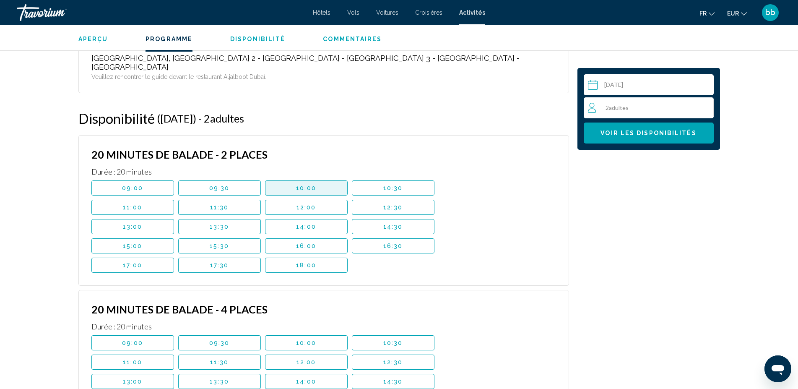
click at [298, 184] on span "10:00" at bounding box center [306, 187] width 20 height 7
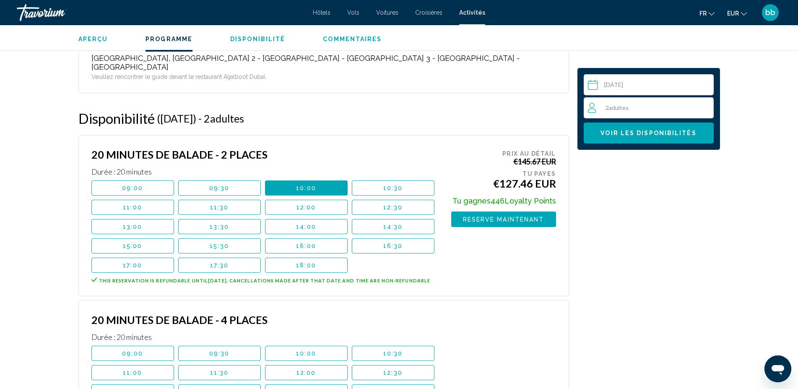
click at [482, 216] on span "Reserve maintenant" at bounding box center [503, 219] width 81 height 7
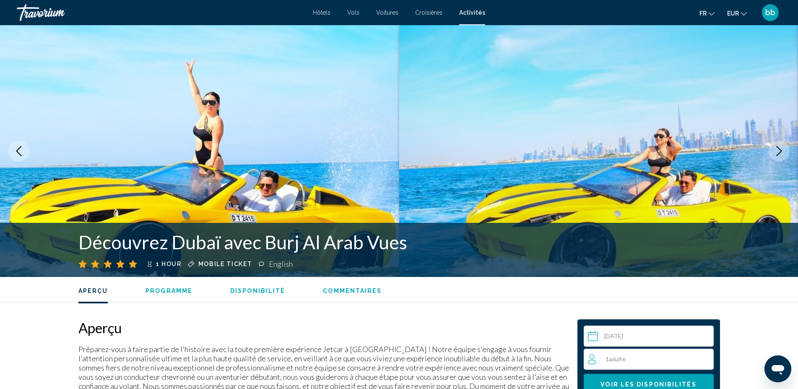
scroll to position [899, 0]
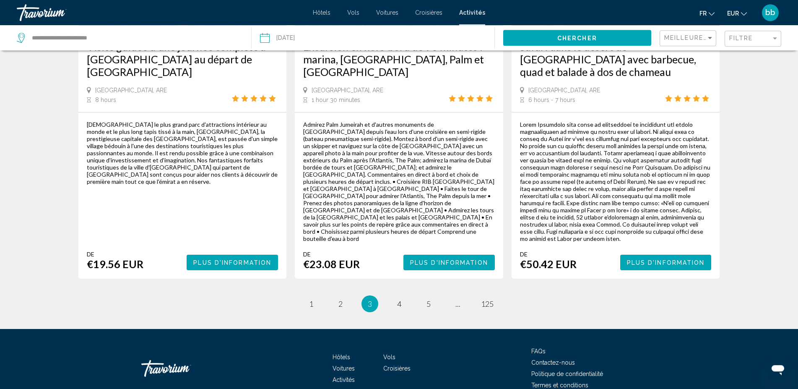
scroll to position [1310, 0]
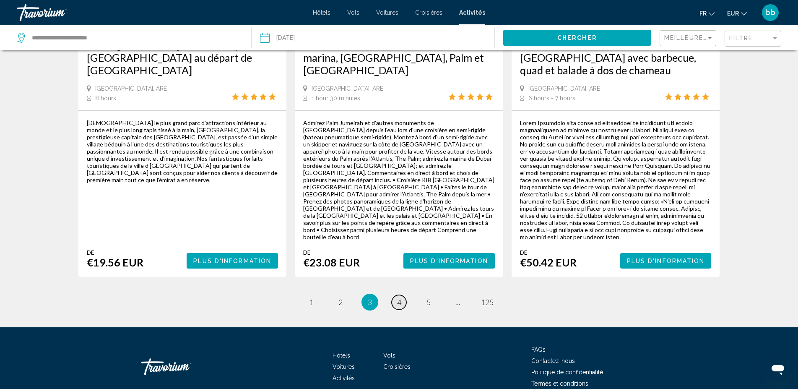
click at [399, 297] on span "4" at bounding box center [399, 301] width 4 height 9
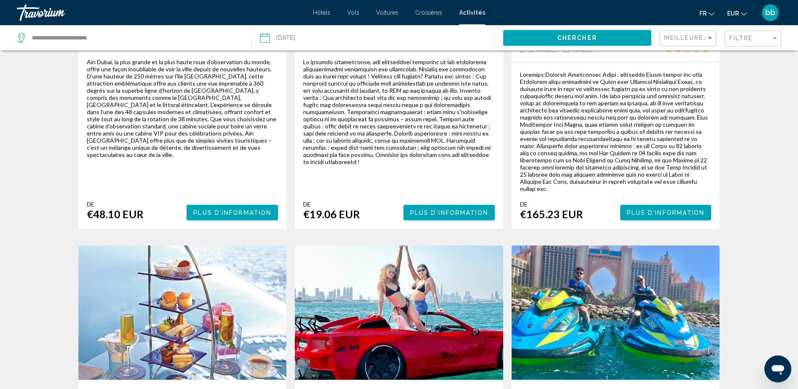
scroll to position [1031, 0]
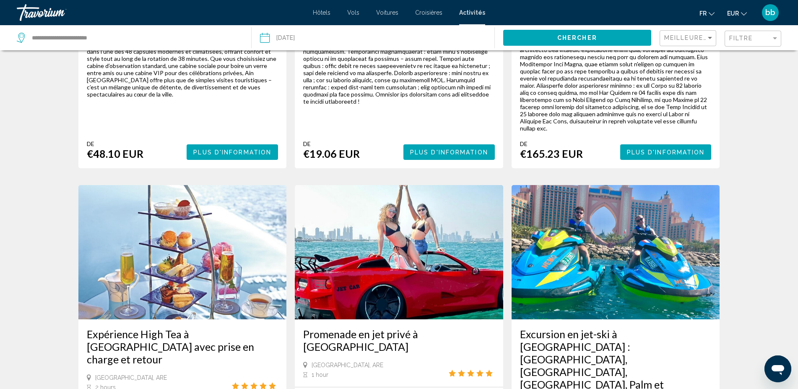
click at [402, 210] on img "Main content" at bounding box center [399, 252] width 208 height 134
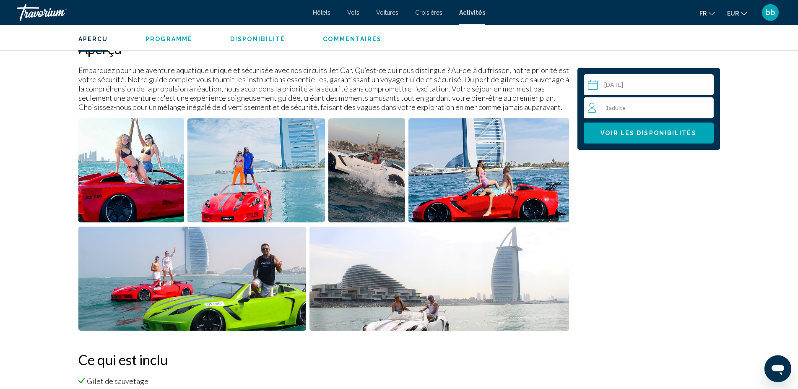
scroll to position [262, 0]
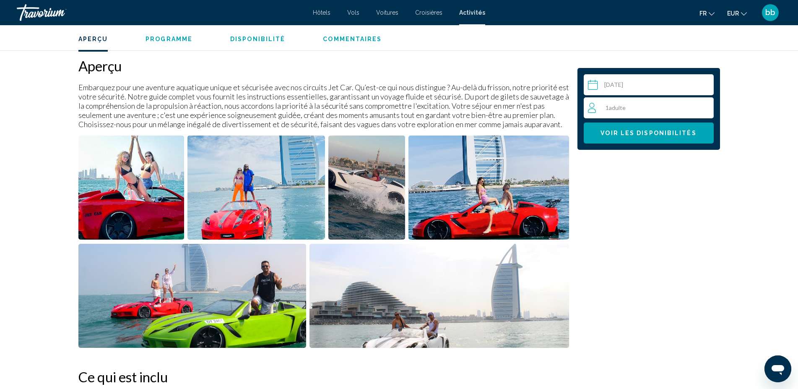
click at [131, 200] on img "Open full-screen image slider" at bounding box center [131, 187] width 106 height 104
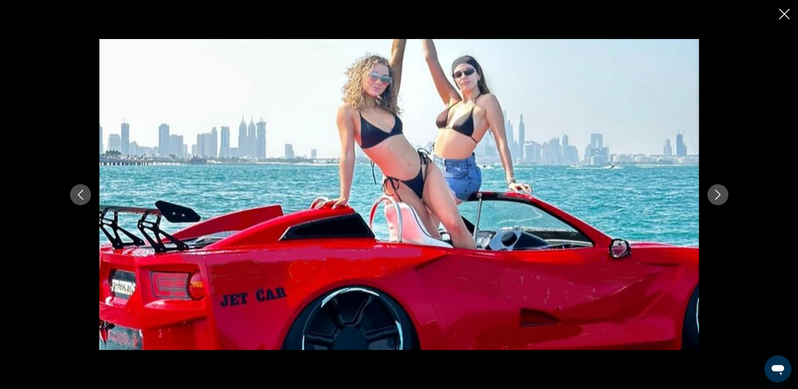
click at [720, 196] on icon "Next image" at bounding box center [718, 194] width 10 height 10
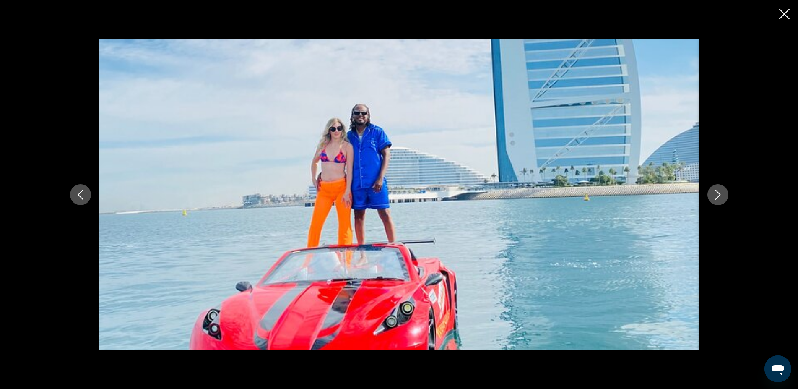
click at [720, 196] on icon "Next image" at bounding box center [718, 194] width 10 height 10
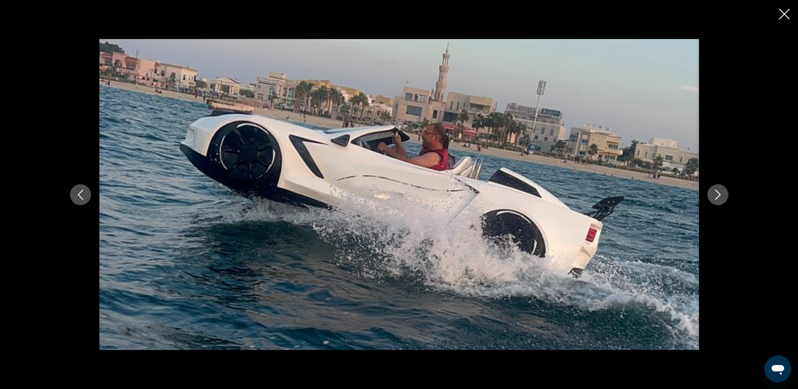
click at [720, 196] on icon "Next image" at bounding box center [718, 194] width 10 height 10
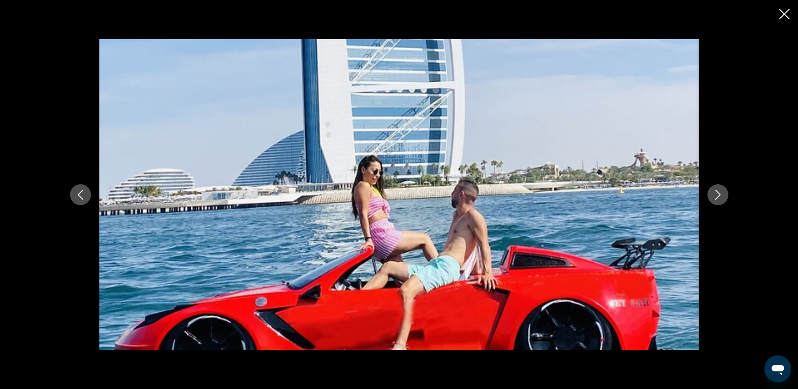
click at [720, 196] on icon "Next image" at bounding box center [718, 194] width 10 height 10
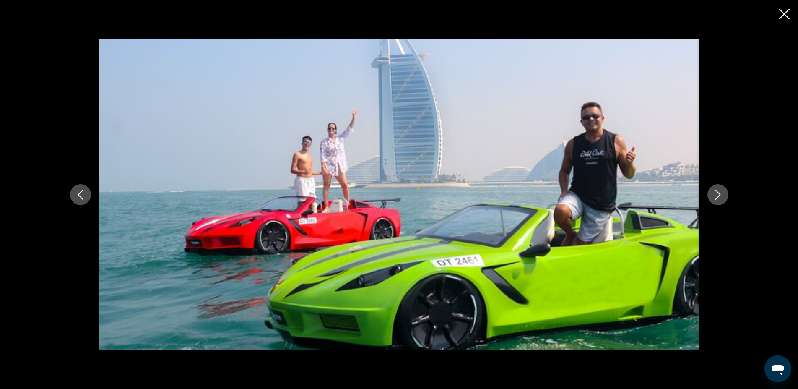
click at [720, 196] on icon "Next image" at bounding box center [718, 194] width 10 height 10
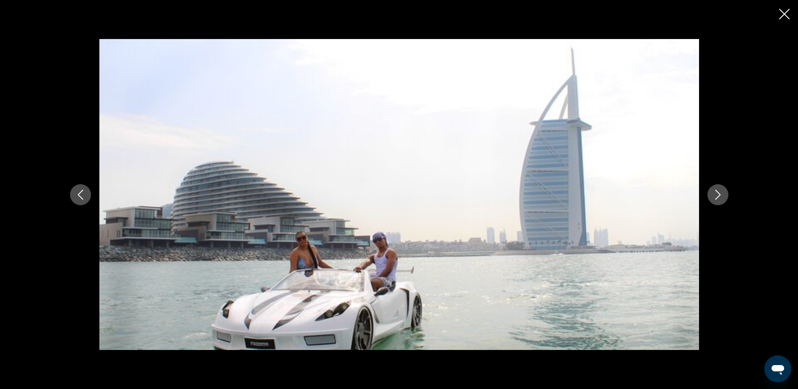
click at [784, 12] on icon "Close slideshow" at bounding box center [784, 14] width 10 height 10
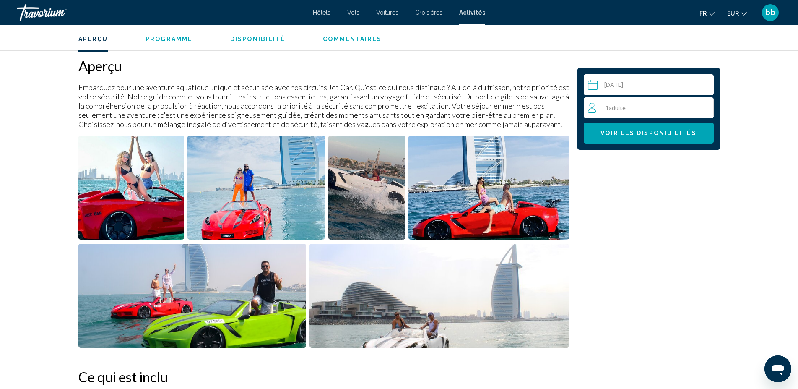
click at [653, 107] on div "1 Adulte Adultes" at bounding box center [650, 108] width 125 height 10
click at [704, 106] on icon "Increment adults" at bounding box center [705, 107] width 8 height 10
click at [686, 132] on span "Voir les disponibilités" at bounding box center [648, 133] width 96 height 7
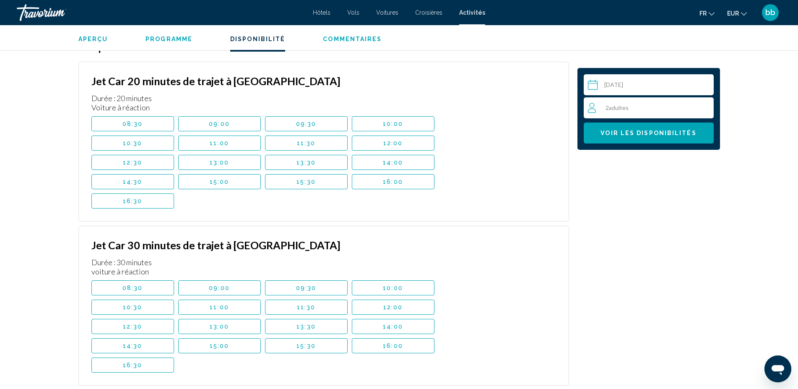
scroll to position [954, 0]
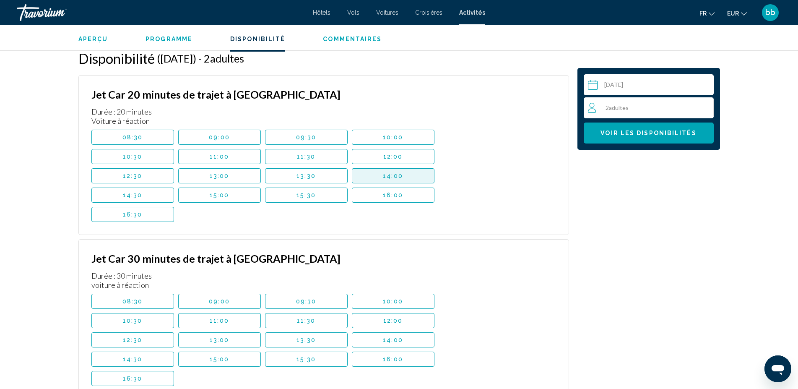
click at [395, 173] on span "14:00" at bounding box center [393, 175] width 20 height 7
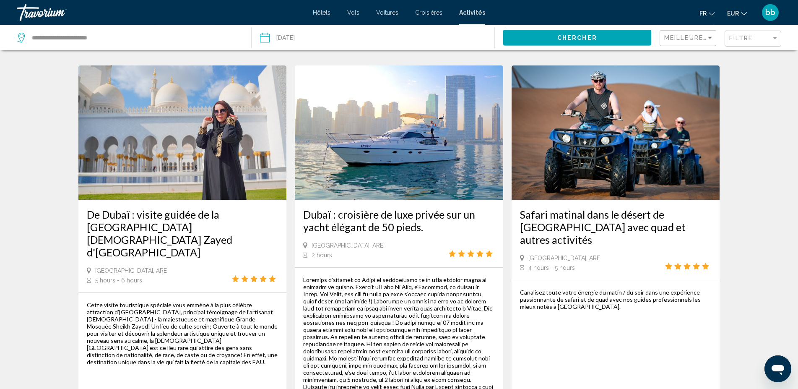
scroll to position [385, 0]
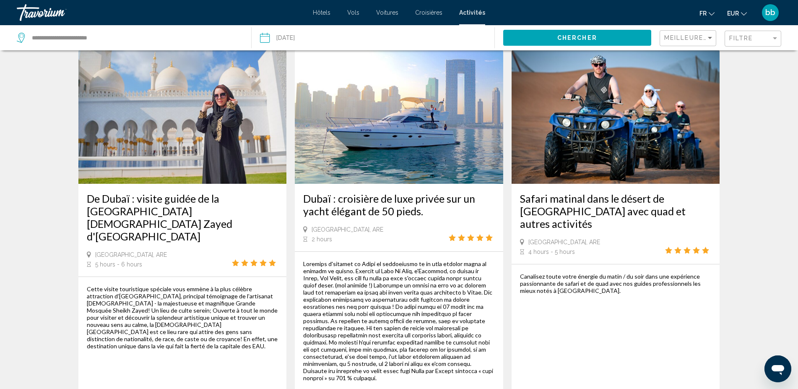
click at [445, 135] on img "Main content" at bounding box center [399, 116] width 208 height 134
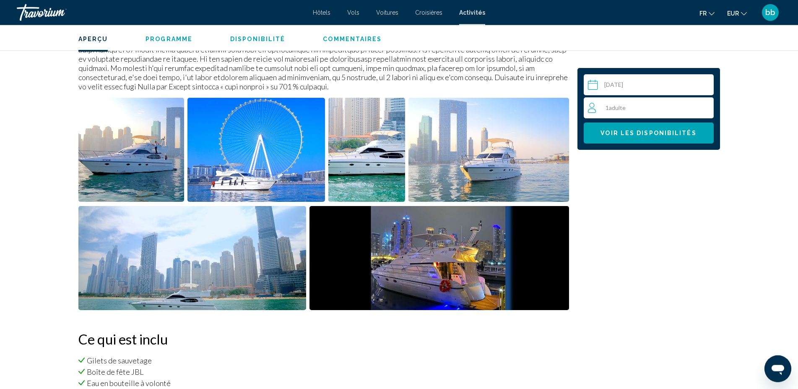
scroll to position [289, 0]
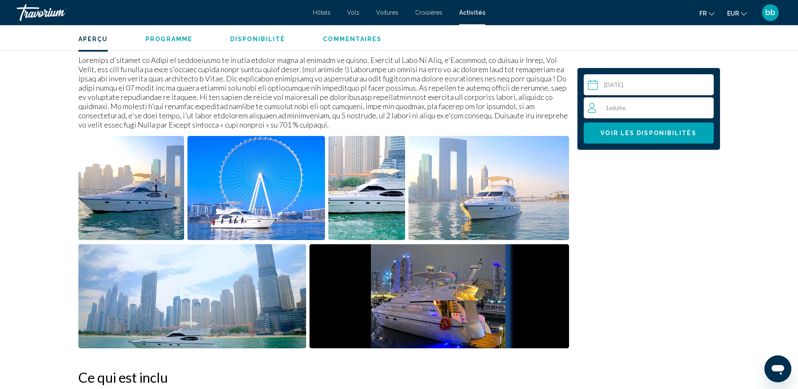
click at [159, 201] on img "Open full-screen image slider" at bounding box center [131, 188] width 106 height 104
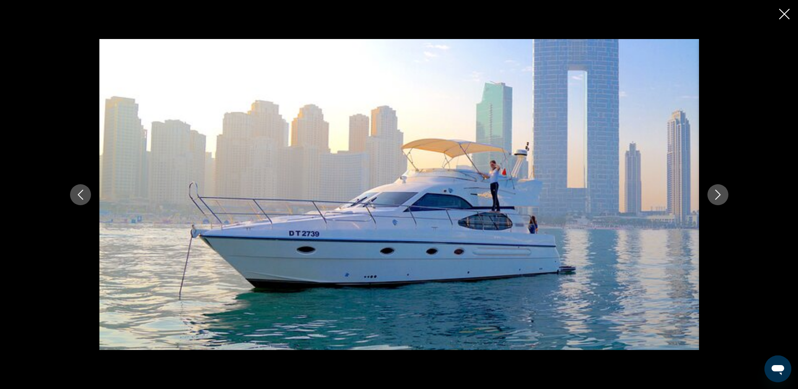
click at [719, 193] on icon "Next image" at bounding box center [718, 194] width 10 height 10
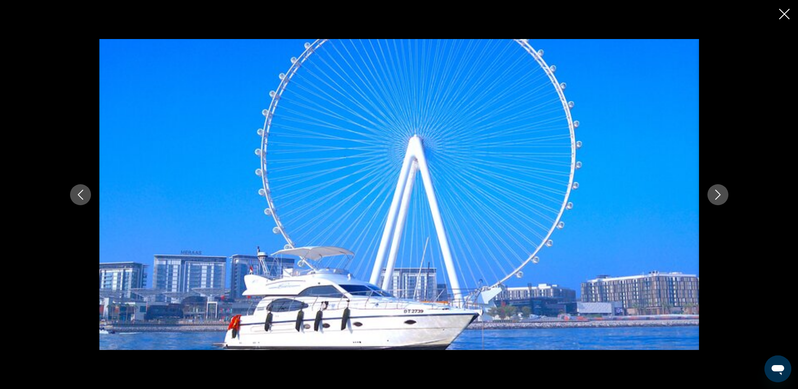
click at [719, 193] on icon "Next image" at bounding box center [718, 194] width 10 height 10
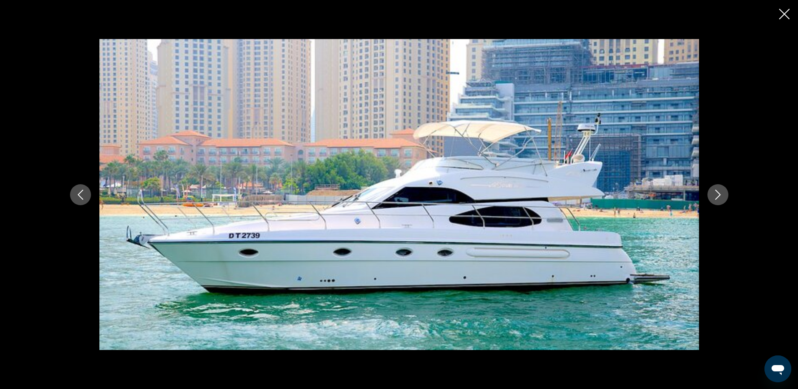
click at [719, 193] on icon "Next image" at bounding box center [718, 194] width 10 height 10
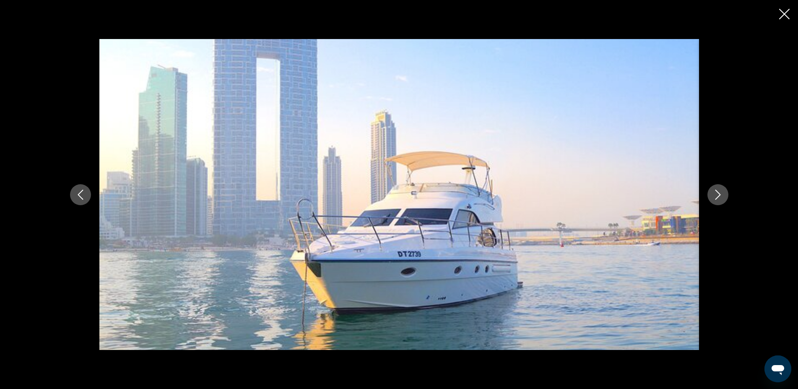
click at [719, 193] on icon "Next image" at bounding box center [718, 194] width 10 height 10
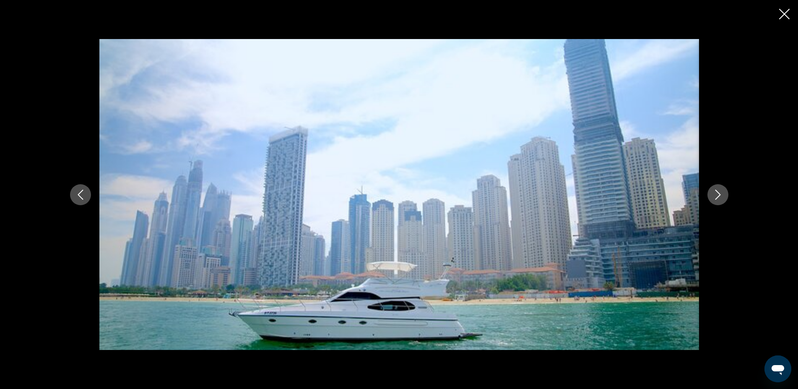
click at [719, 193] on icon "Next image" at bounding box center [718, 194] width 10 height 10
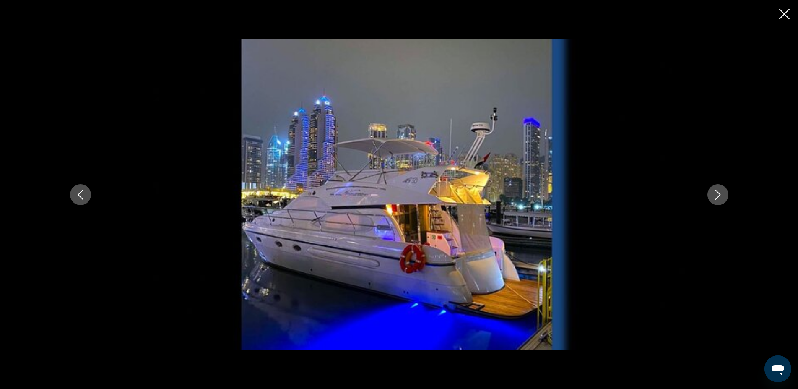
click at [719, 193] on icon "Next image" at bounding box center [718, 194] width 10 height 10
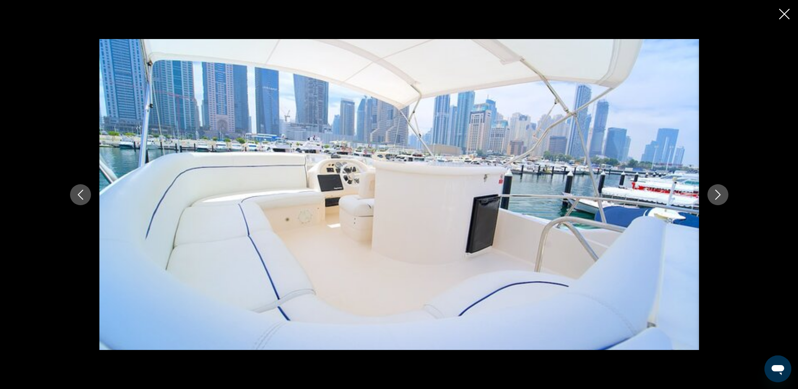
click at [719, 193] on icon "Next image" at bounding box center [718, 194] width 10 height 10
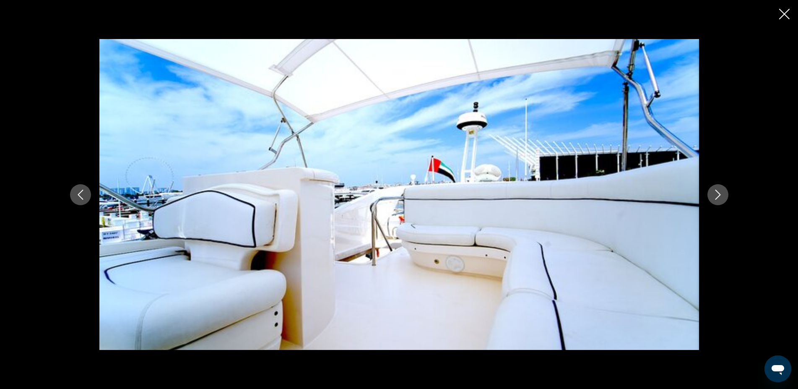
click at [719, 193] on icon "Next image" at bounding box center [718, 194] width 10 height 10
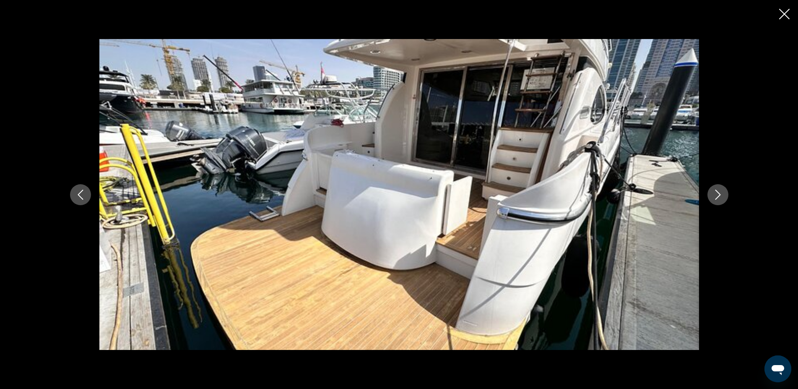
click at [719, 193] on icon "Next image" at bounding box center [718, 194] width 10 height 10
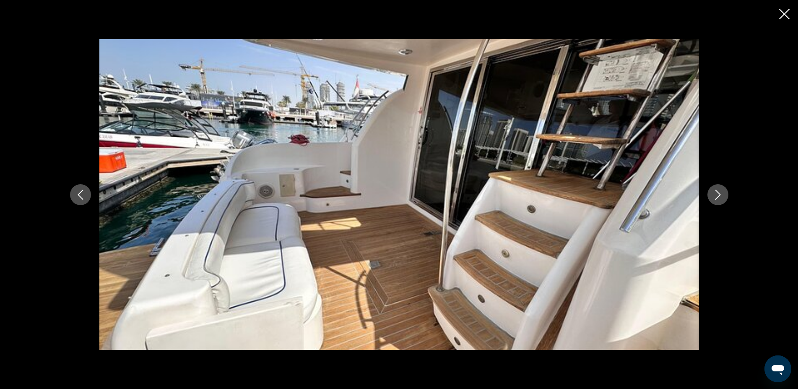
click at [719, 193] on icon "Next image" at bounding box center [718, 194] width 10 height 10
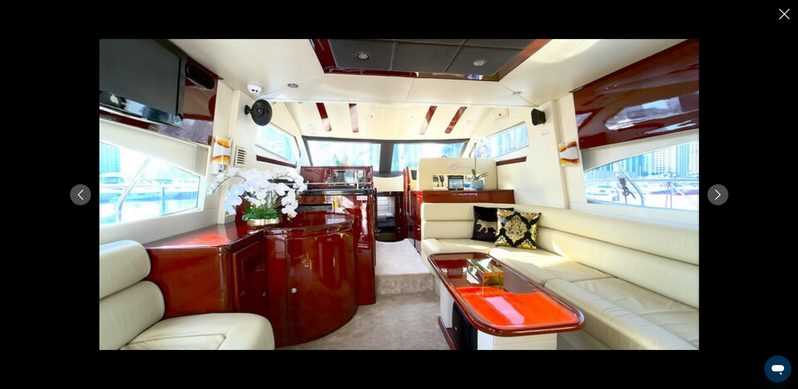
click at [719, 193] on icon "Next image" at bounding box center [718, 194] width 10 height 10
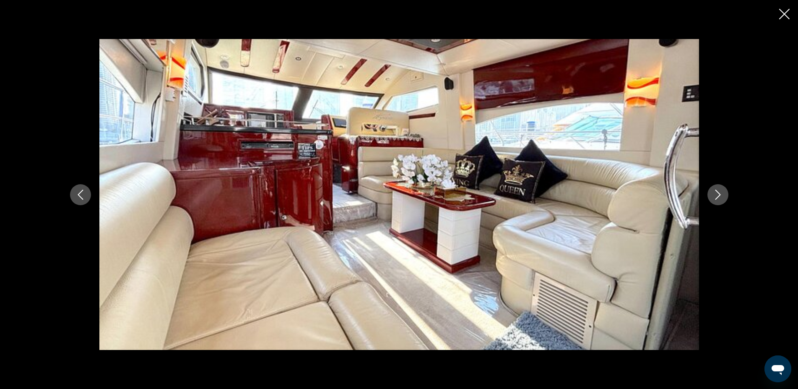
click at [719, 193] on icon "Next image" at bounding box center [718, 194] width 10 height 10
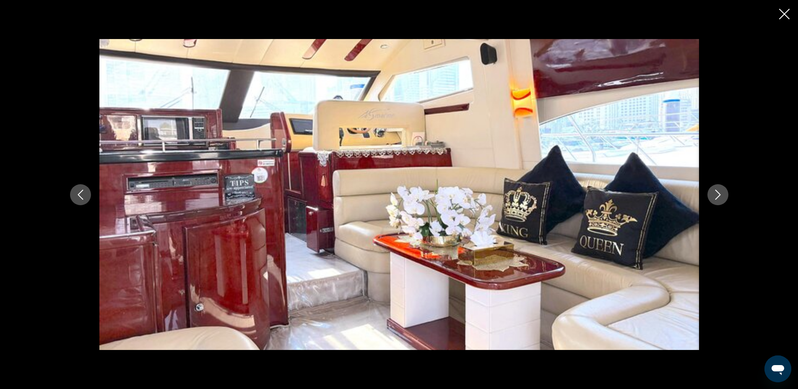
click at [719, 193] on icon "Next image" at bounding box center [718, 194] width 10 height 10
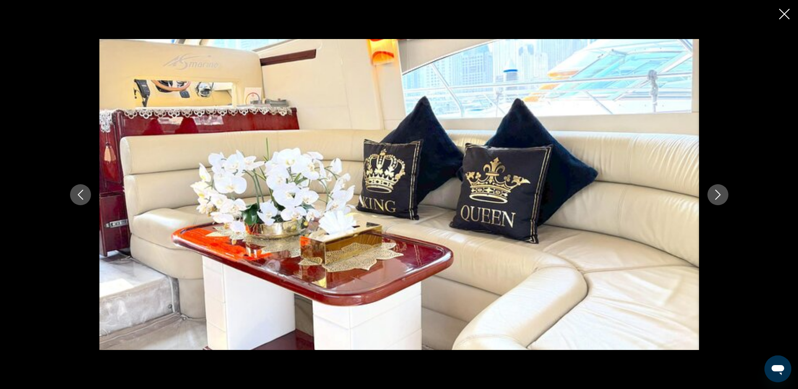
click at [719, 193] on icon "Next image" at bounding box center [718, 194] width 10 height 10
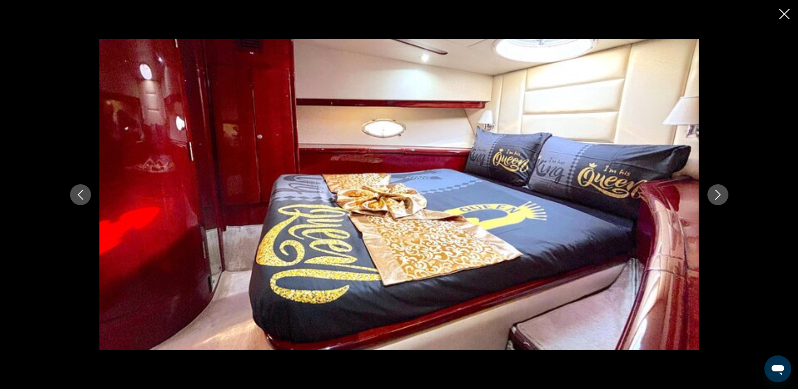
click at [719, 193] on icon "Next image" at bounding box center [718, 194] width 10 height 10
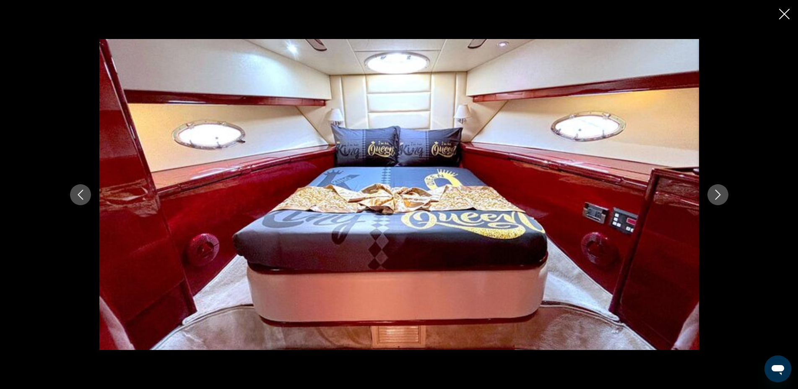
click at [719, 193] on icon "Next image" at bounding box center [718, 194] width 10 height 10
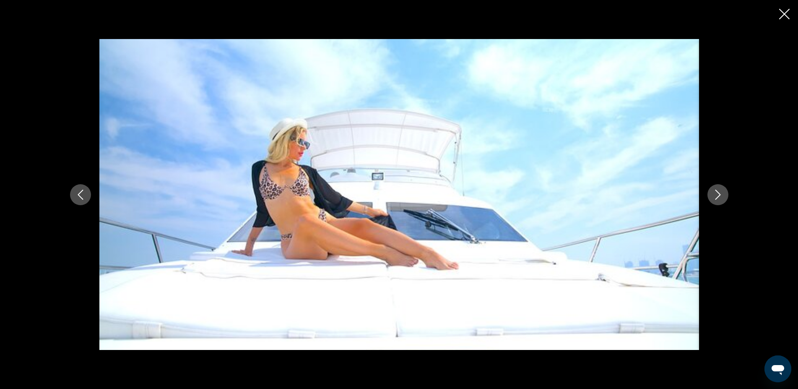
click at [719, 193] on icon "Next image" at bounding box center [718, 194] width 10 height 10
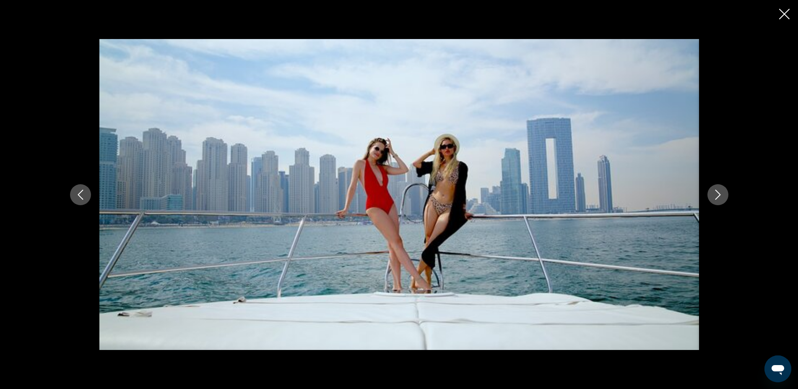
click at [719, 193] on icon "Next image" at bounding box center [718, 194] width 10 height 10
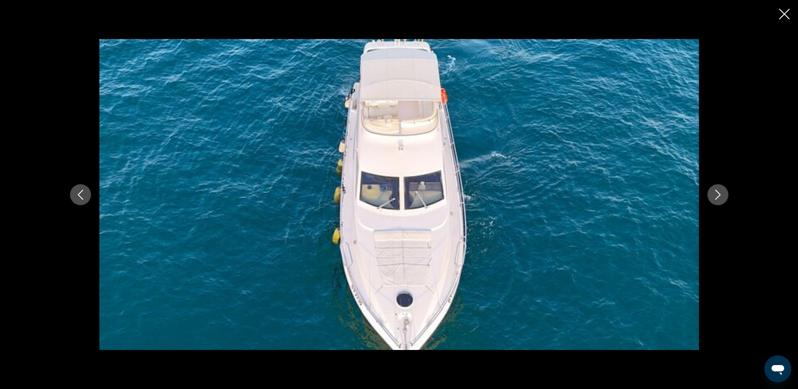
click at [719, 193] on icon "Next image" at bounding box center [718, 194] width 10 height 10
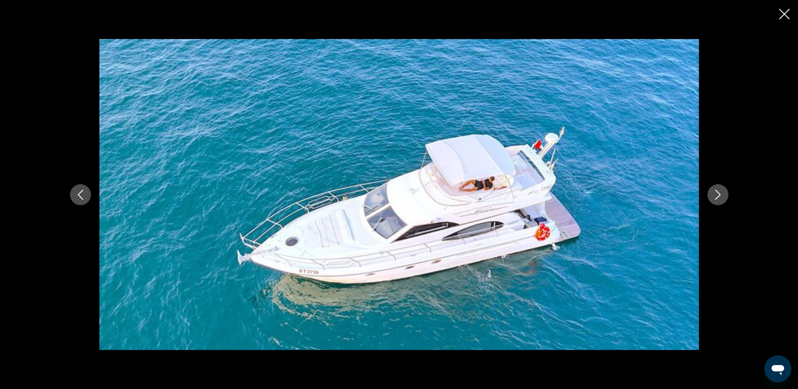
click at [719, 193] on icon "Next image" at bounding box center [718, 194] width 10 height 10
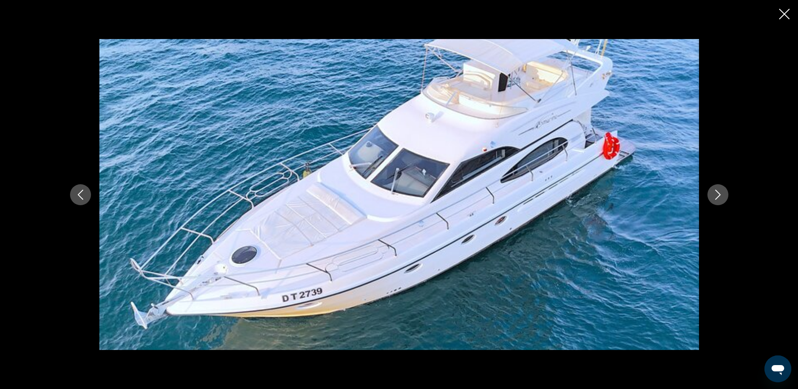
click at [719, 193] on icon "Next image" at bounding box center [718, 194] width 10 height 10
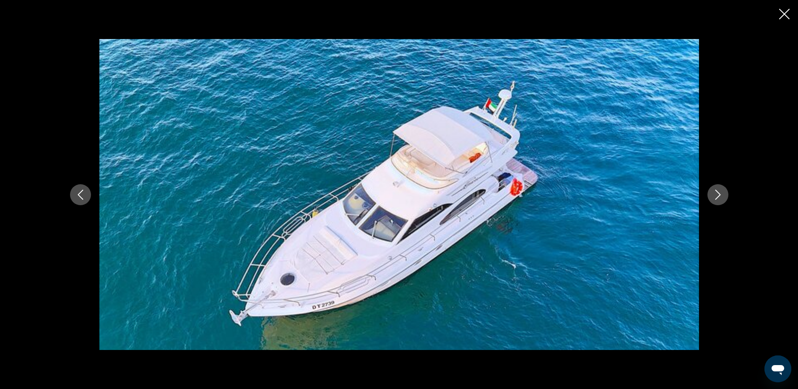
click at [719, 193] on icon "Next image" at bounding box center [718, 194] width 10 height 10
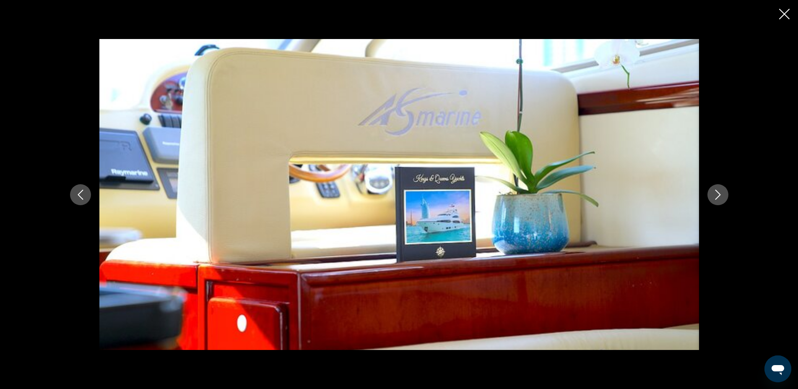
click at [719, 193] on icon "Next image" at bounding box center [718, 194] width 10 height 10
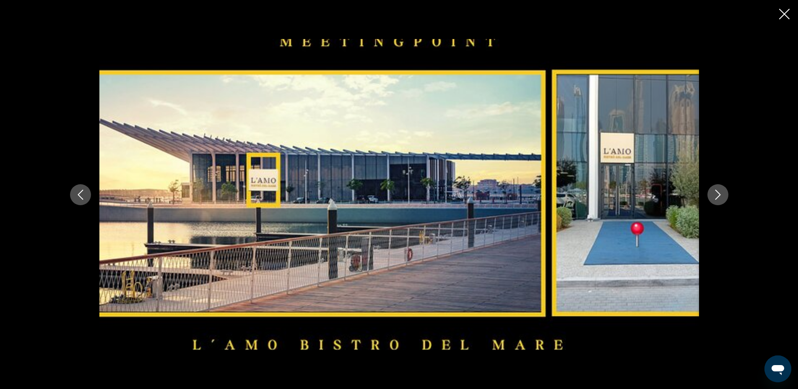
click at [719, 193] on icon "Next image" at bounding box center [718, 194] width 10 height 10
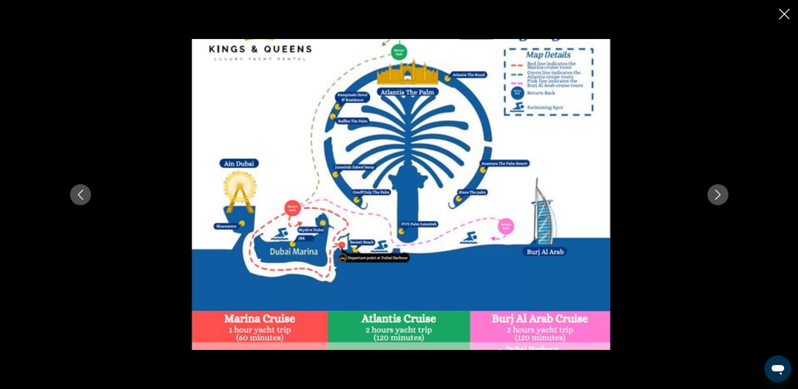
click at [719, 193] on icon "Next image" at bounding box center [718, 194] width 10 height 10
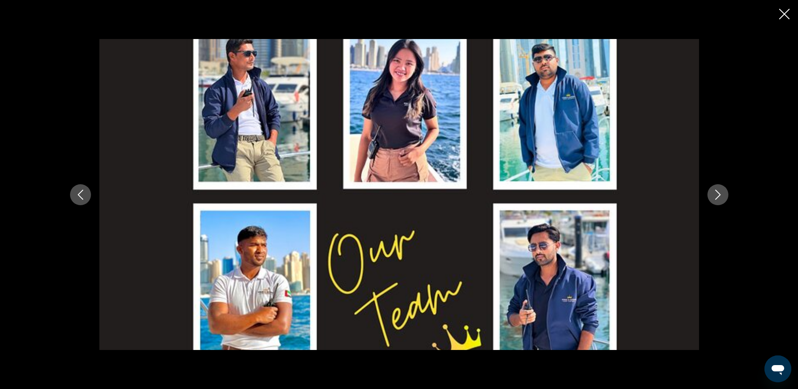
click at [719, 193] on icon "Next image" at bounding box center [718, 194] width 10 height 10
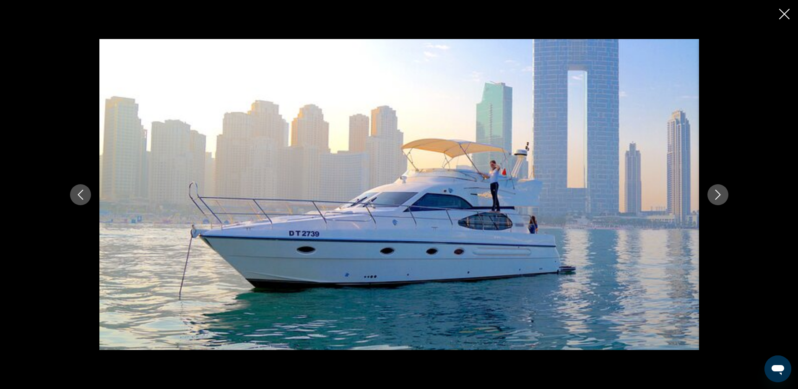
click at [781, 15] on icon "Close slideshow" at bounding box center [784, 14] width 10 height 10
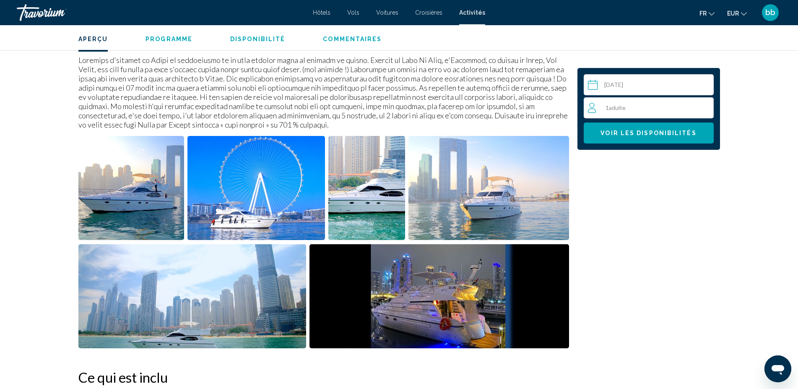
click at [669, 107] on div "1 Adulte Adultes" at bounding box center [650, 108] width 125 height 10
click at [708, 105] on icon "Increment adults" at bounding box center [705, 107] width 8 height 10
click at [681, 136] on span "Voir les disponibilités" at bounding box center [648, 133] width 96 height 7
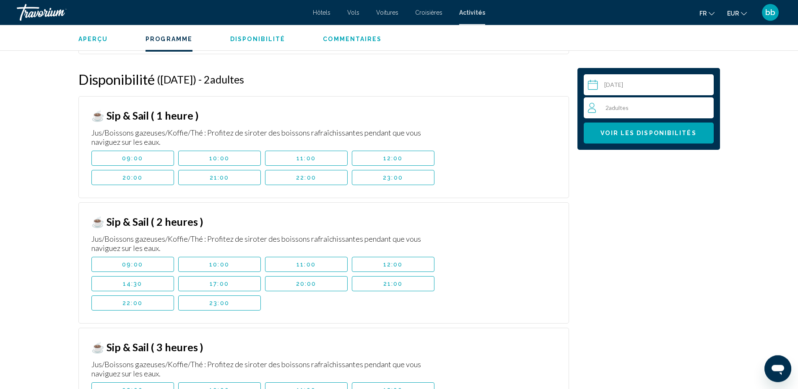
scroll to position [1428, 0]
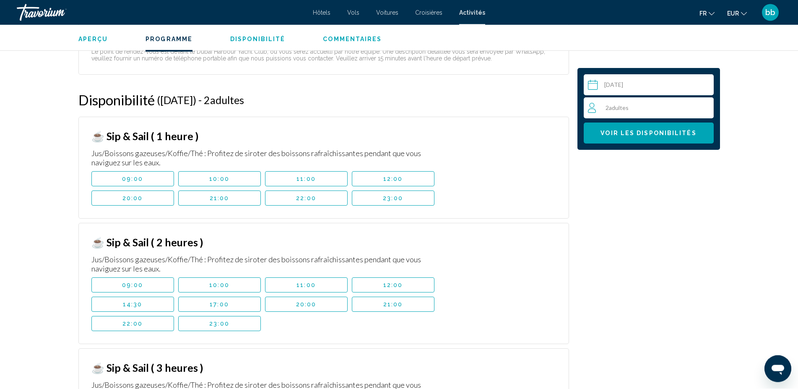
click at [312, 182] on span "11:00" at bounding box center [305, 179] width 19 height 7
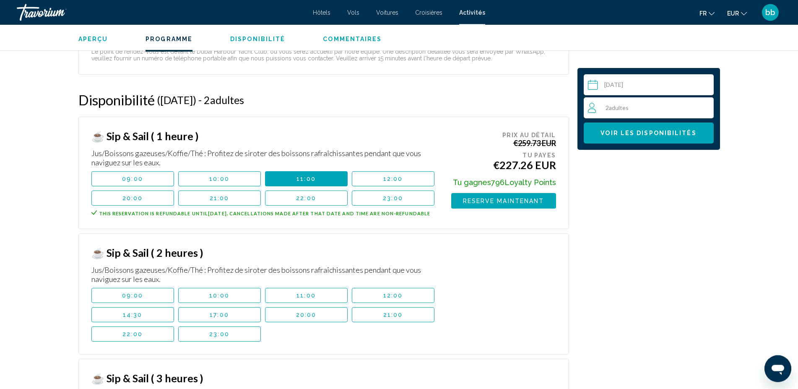
scroll to position [1429, 0]
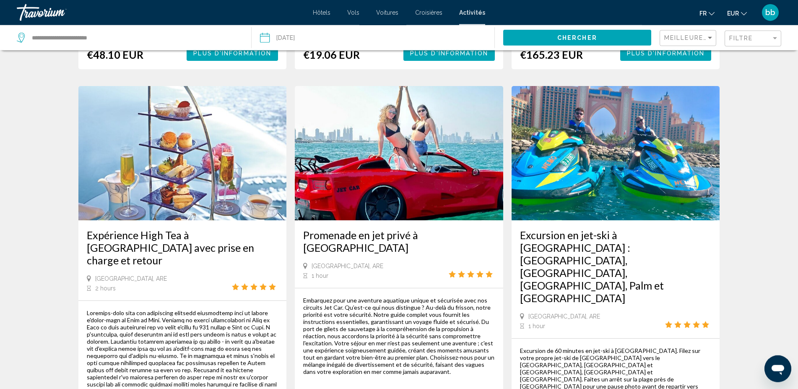
scroll to position [1112, 0]
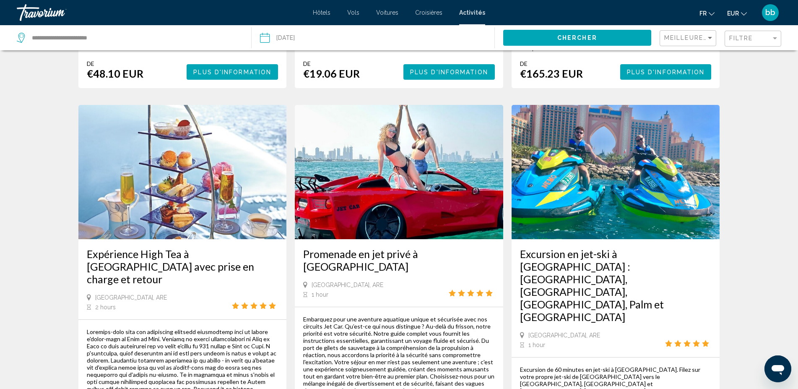
click at [360, 169] on img "Main content" at bounding box center [399, 172] width 208 height 134
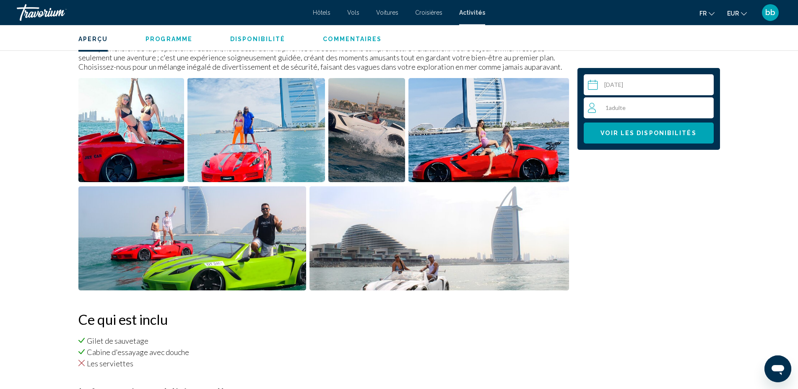
scroll to position [304, 0]
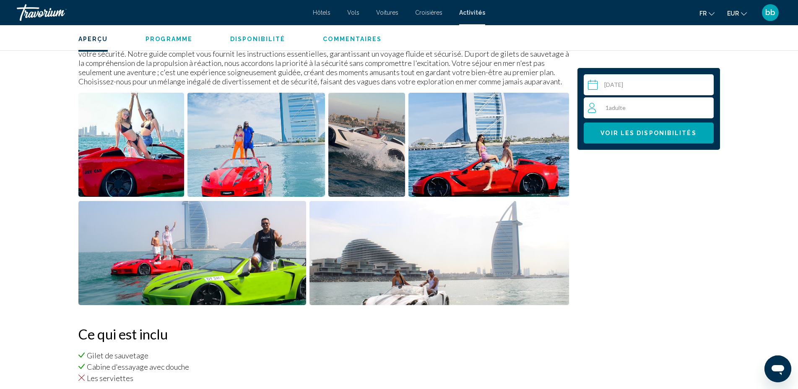
click at [631, 107] on div "1 Adulte Adultes" at bounding box center [650, 108] width 125 height 10
click at [703, 104] on icon "Increment adults" at bounding box center [705, 107] width 8 height 10
click at [673, 135] on span "Voir les disponibilités" at bounding box center [648, 133] width 96 height 7
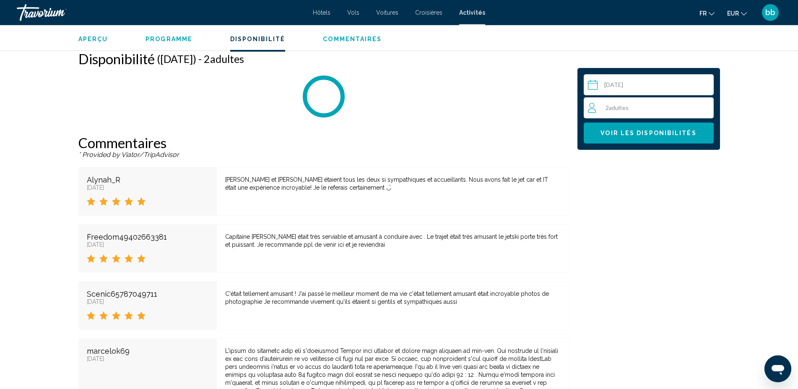
scroll to position [954, 0]
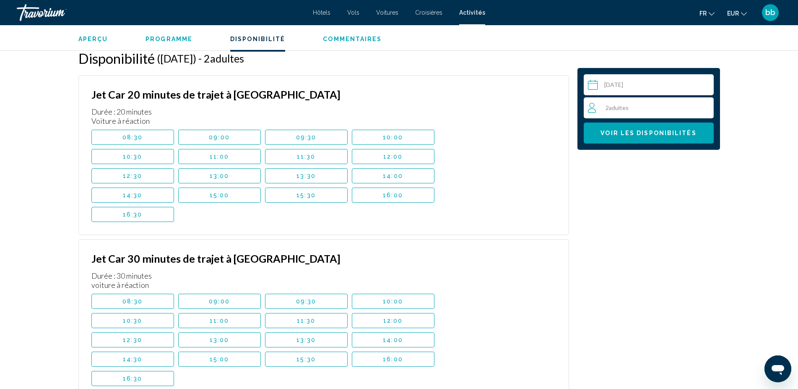
click at [307, 155] on span "11:30" at bounding box center [306, 156] width 19 height 7
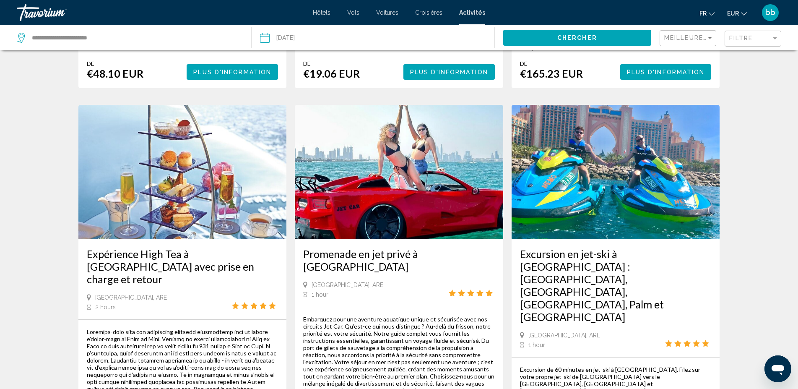
scroll to position [1283, 0]
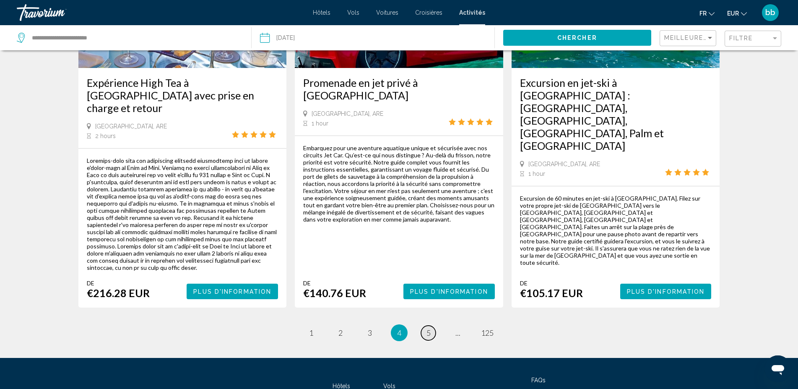
click at [428, 328] on span "5" at bounding box center [428, 332] width 4 height 9
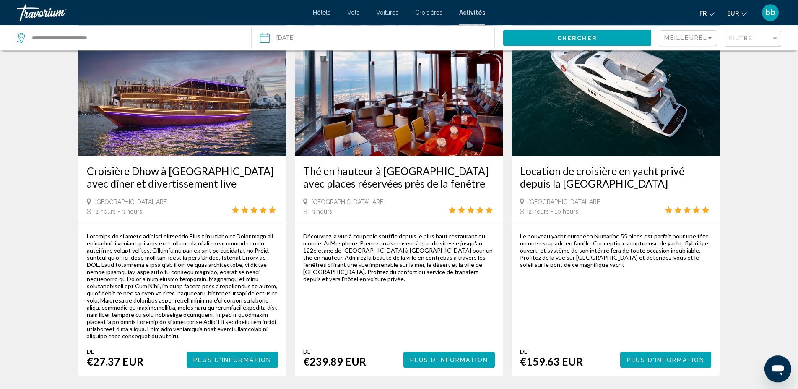
scroll to position [43, 0]
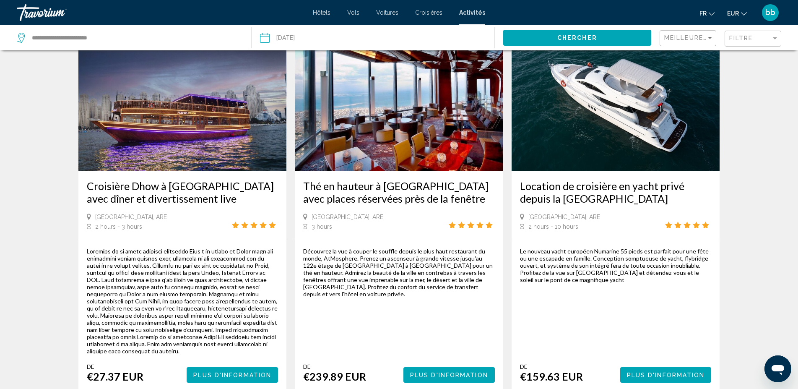
click at [207, 143] on img "Main content" at bounding box center [182, 104] width 208 height 134
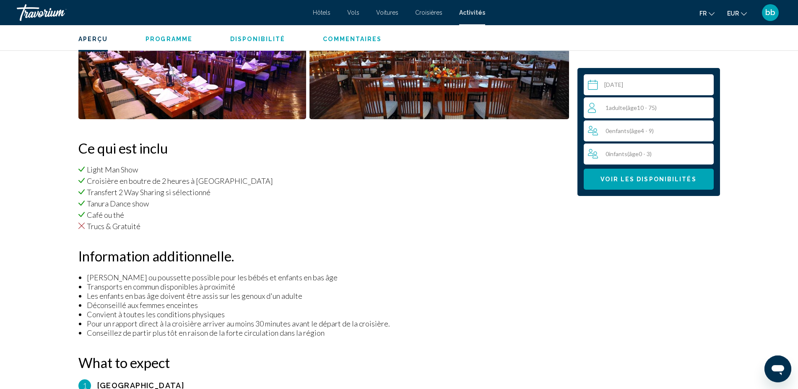
scroll to position [524, 0]
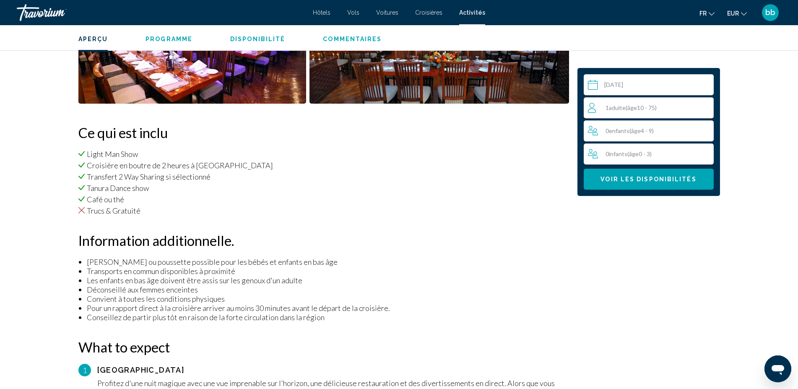
click at [661, 107] on div "1 Adulte Adultes ( âge 10 - 75)" at bounding box center [650, 108] width 125 height 10
click at [704, 106] on icon "Increment adults" at bounding box center [705, 107] width 8 height 10
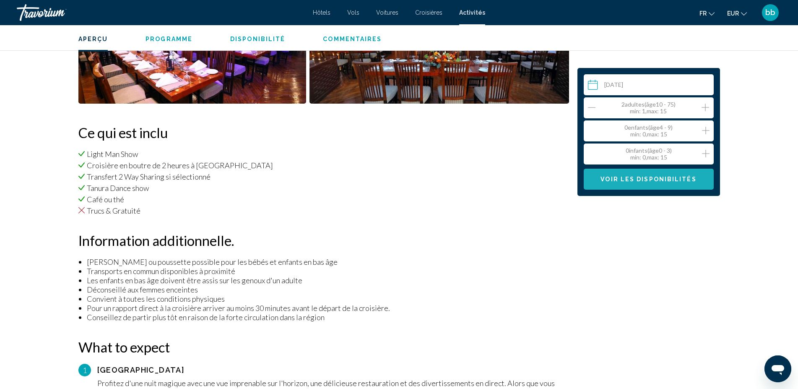
click at [663, 181] on span "Voir les disponibilités" at bounding box center [648, 179] width 96 height 7
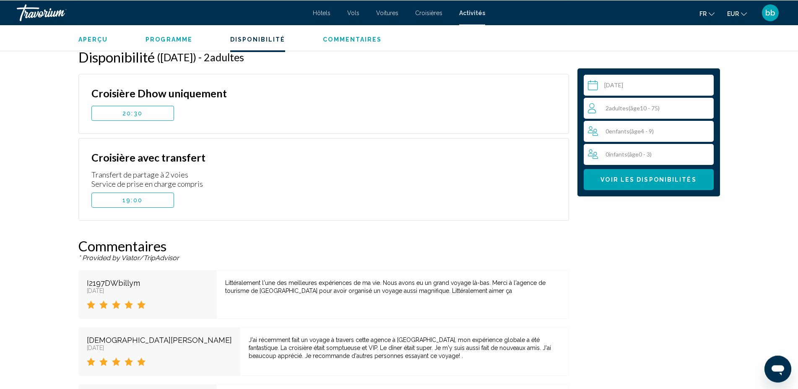
scroll to position [1269, 0]
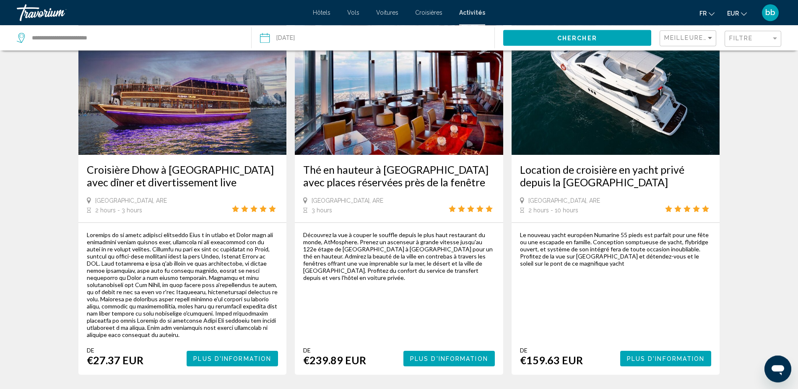
scroll to position [43, 0]
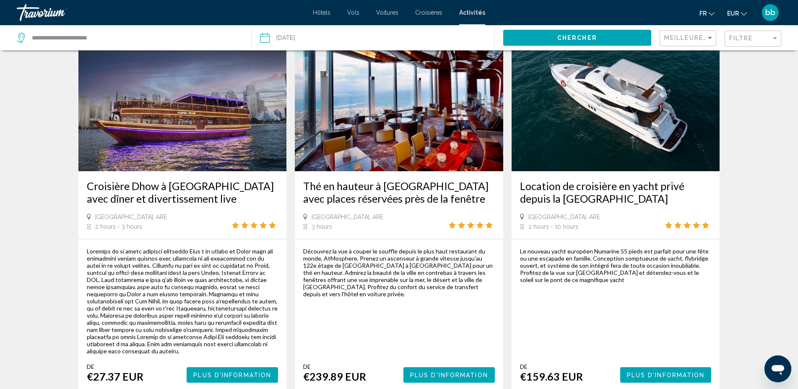
click at [605, 137] on img "Main content" at bounding box center [615, 104] width 208 height 134
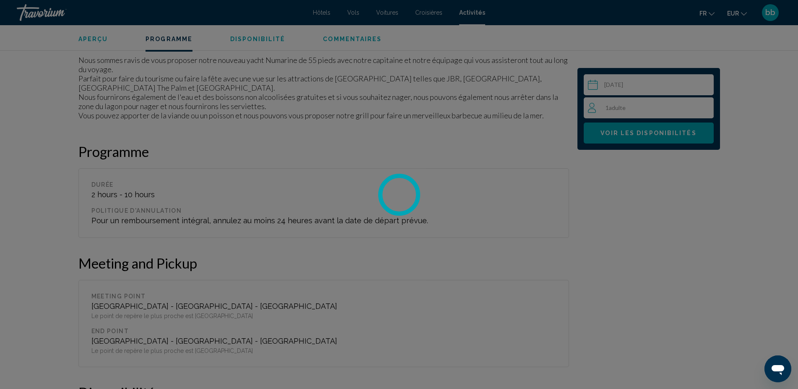
scroll to position [1575, 0]
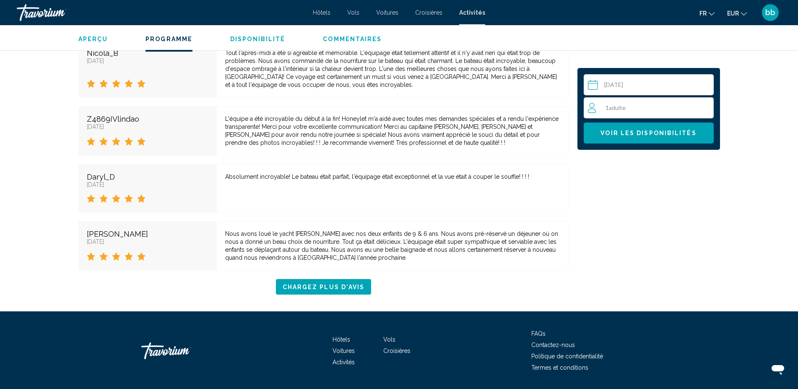
click at [648, 104] on div "1 Adulte Adultes" at bounding box center [650, 108] width 125 height 10
click at [705, 107] on icon "Increment adults" at bounding box center [705, 107] width 8 height 10
click at [680, 135] on span "Voir les disponibilités" at bounding box center [648, 133] width 96 height 7
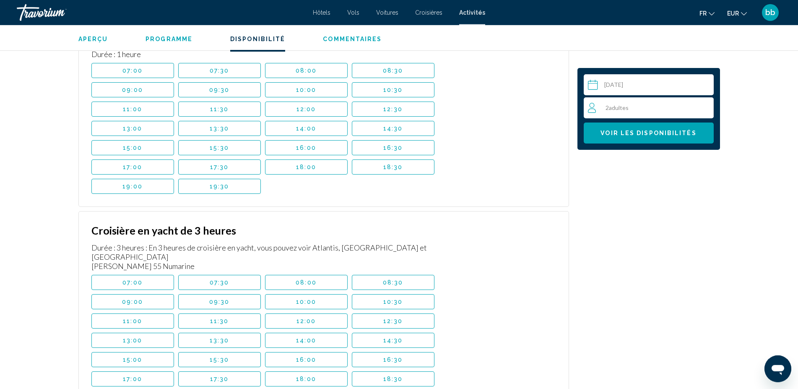
scroll to position [1560, 0]
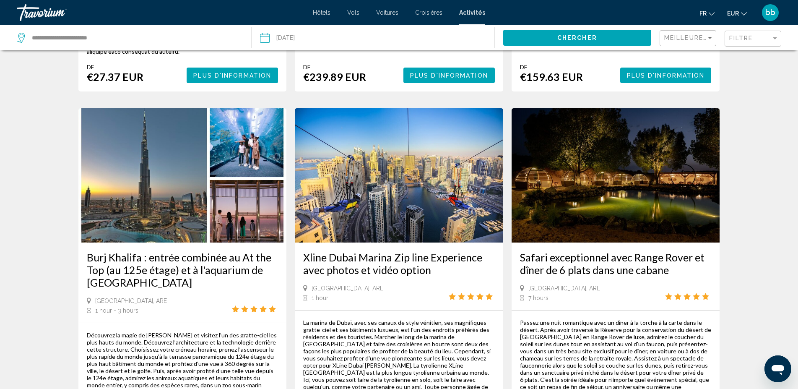
scroll to position [428, 0]
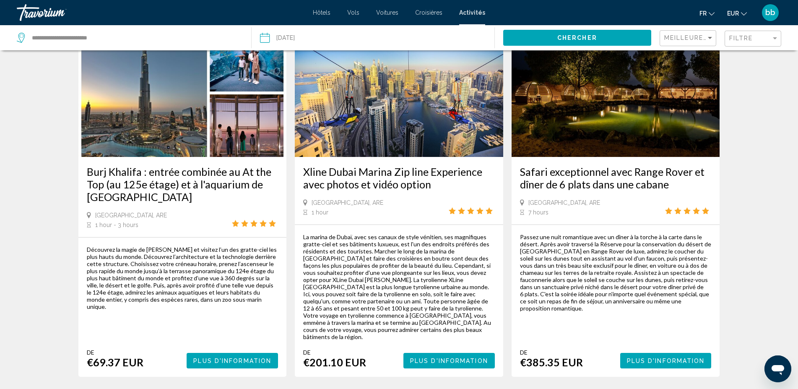
click at [425, 115] on img "Main content" at bounding box center [399, 90] width 208 height 134
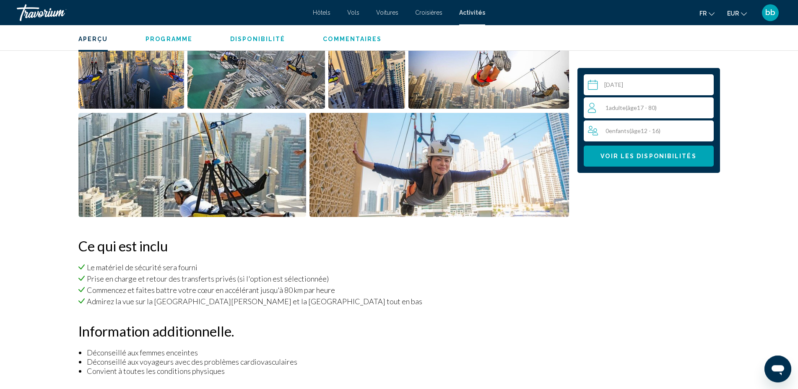
scroll to position [323, 0]
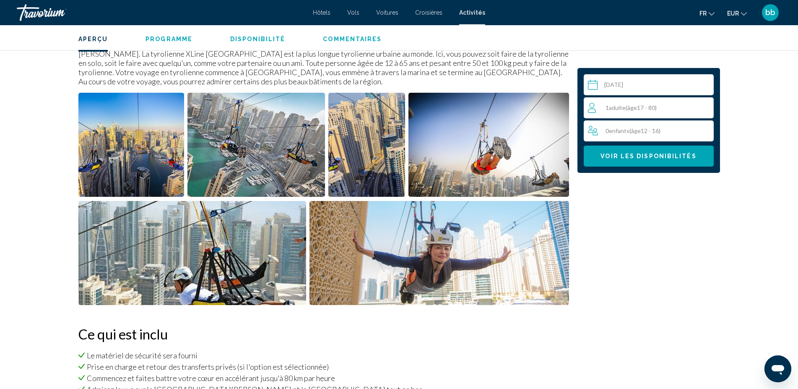
click at [140, 156] on img "Open full-screen image slider" at bounding box center [131, 145] width 106 height 104
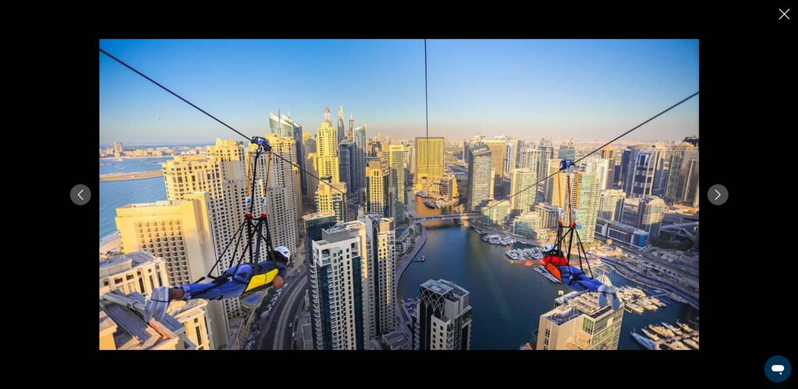
click at [716, 194] on icon "Next image" at bounding box center [718, 194] width 10 height 10
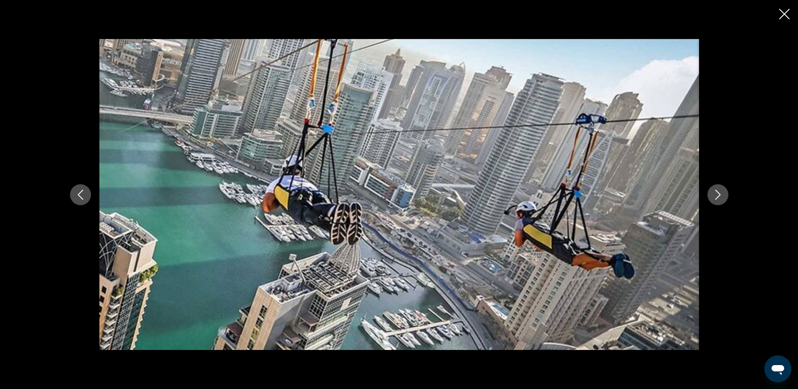
click at [716, 194] on icon "Next image" at bounding box center [718, 194] width 10 height 10
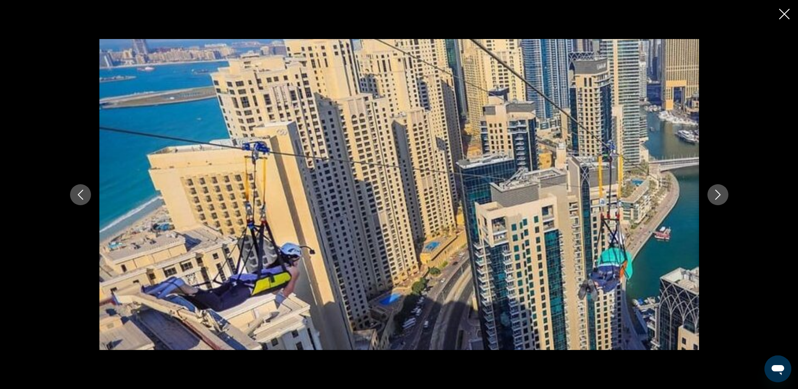
click at [716, 194] on icon "Next image" at bounding box center [718, 194] width 10 height 10
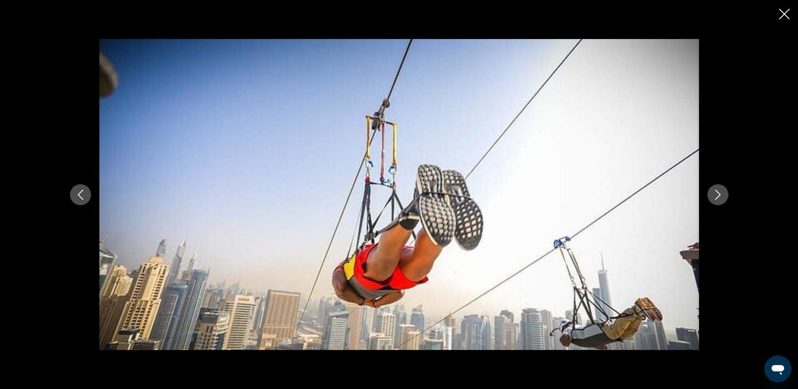
click at [716, 194] on icon "Next image" at bounding box center [718, 194] width 10 height 10
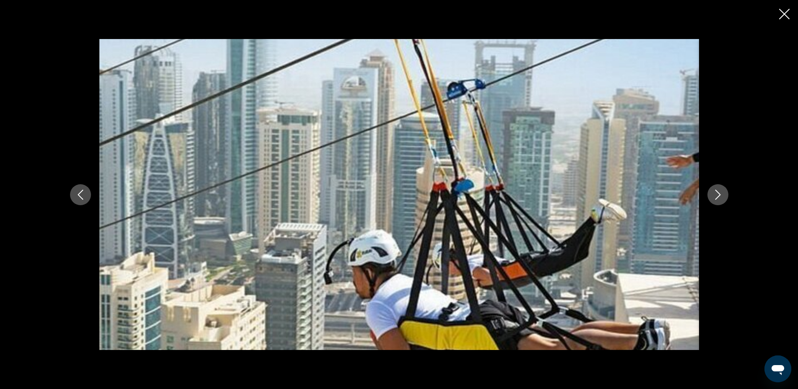
click at [716, 194] on icon "Next image" at bounding box center [718, 194] width 10 height 10
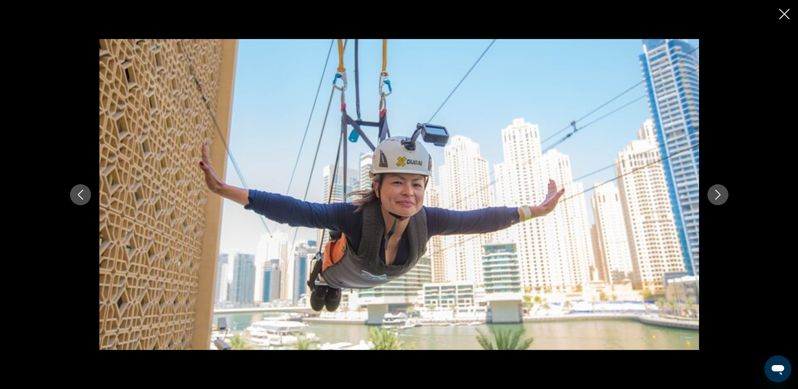
click at [781, 13] on icon "Close slideshow" at bounding box center [784, 14] width 10 height 10
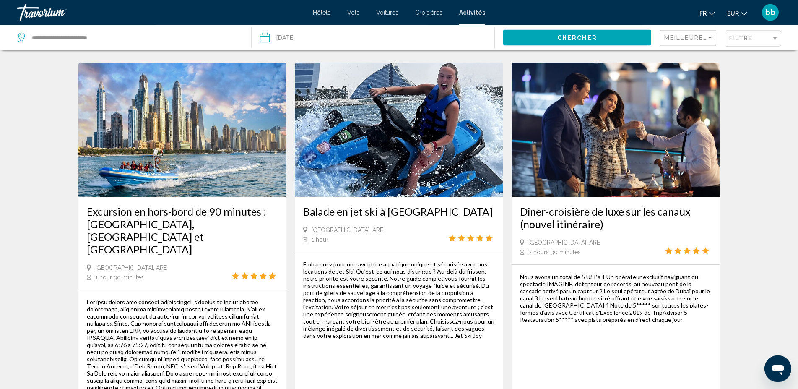
scroll to position [1154, 0]
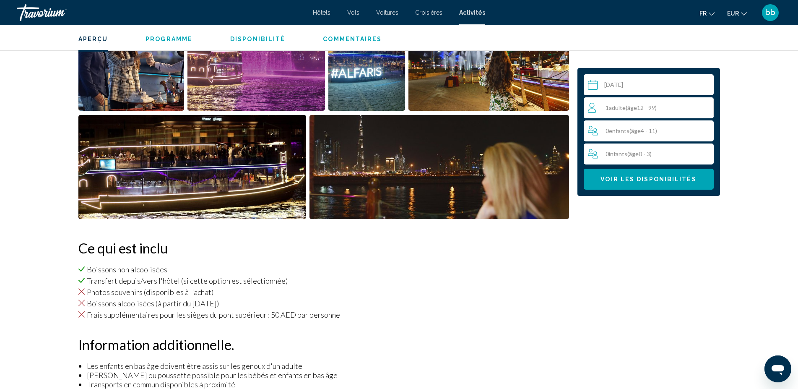
scroll to position [420, 0]
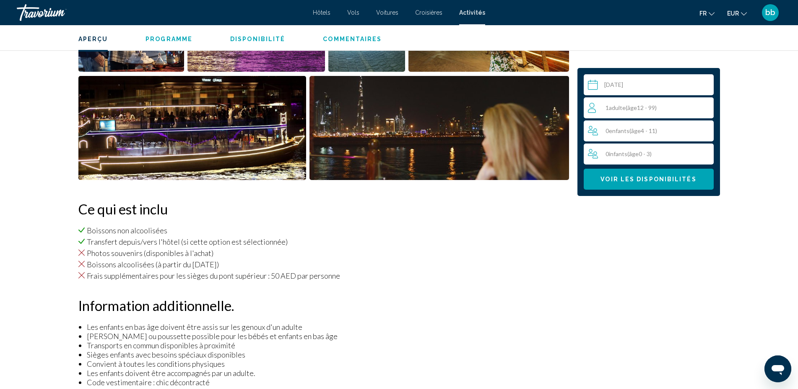
click at [656, 106] on span "( âge 12 - 99)" at bounding box center [640, 107] width 31 height 7
click at [707, 106] on icon "Increment adults" at bounding box center [705, 107] width 8 height 10
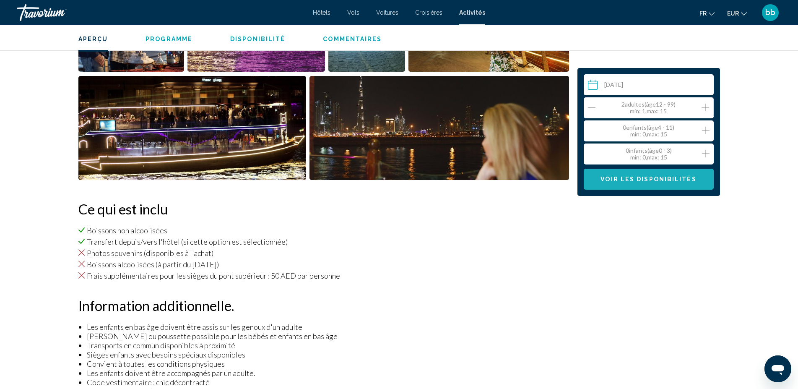
click at [666, 180] on span "Voir les disponibilités" at bounding box center [648, 179] width 96 height 7
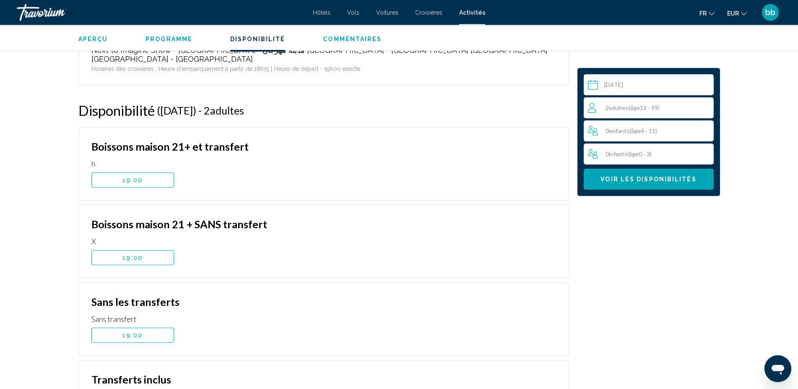
scroll to position [1723, 0]
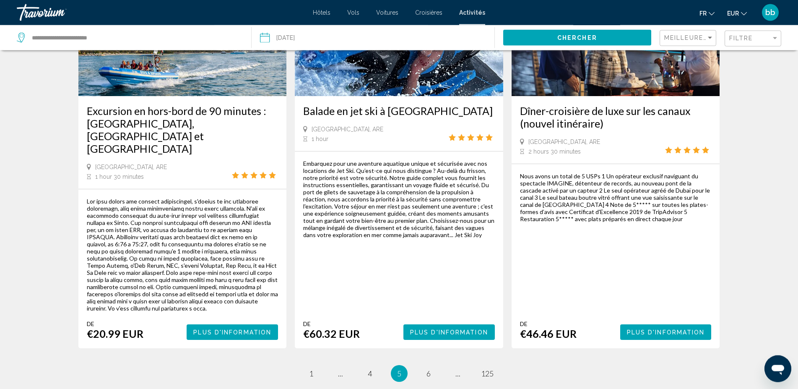
scroll to position [1283, 0]
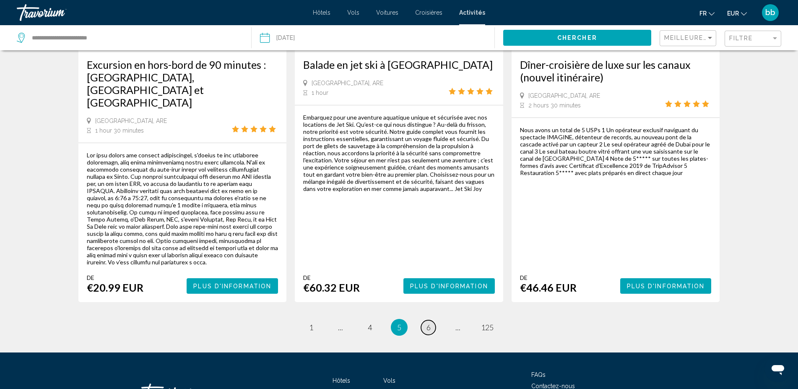
click at [430, 320] on link "page 6" at bounding box center [428, 327] width 15 height 15
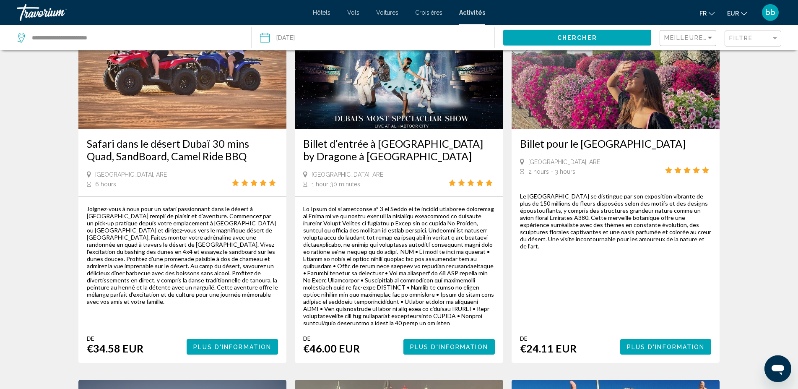
scroll to position [86, 0]
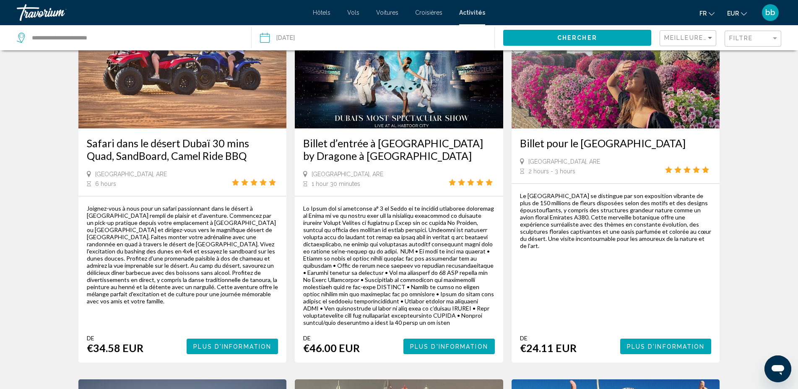
click at [674, 344] on span "Plus d'information" at bounding box center [666, 346] width 78 height 7
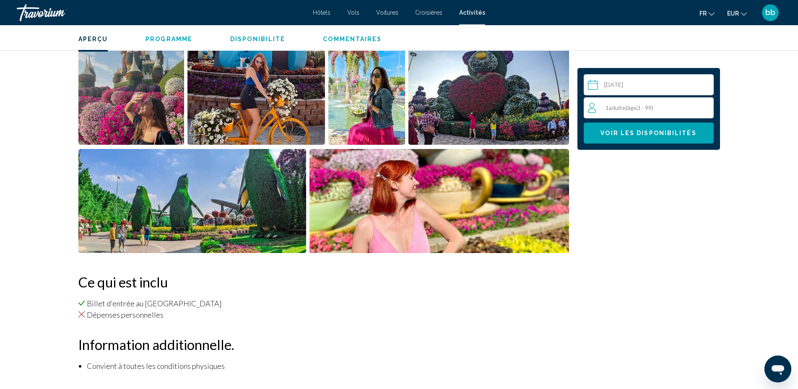
scroll to position [314, 0]
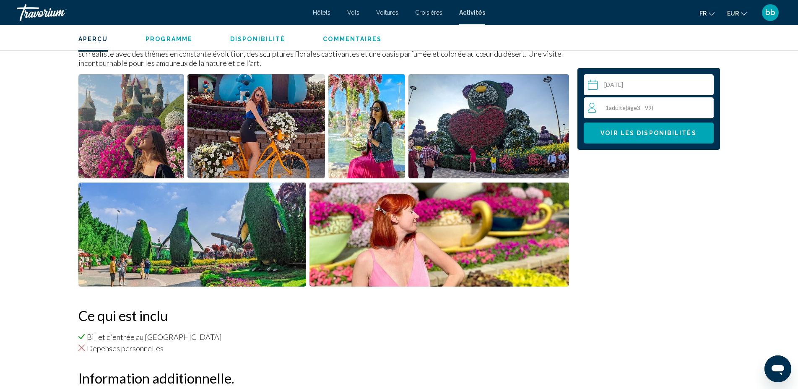
click at [690, 107] on div "1 Adulte Adultes ( âge 3 - 99)" at bounding box center [650, 108] width 125 height 10
click at [705, 106] on icon "Increment adults" at bounding box center [705, 107] width 8 height 10
click at [684, 137] on button "Voir les disponibilités" at bounding box center [648, 132] width 130 height 21
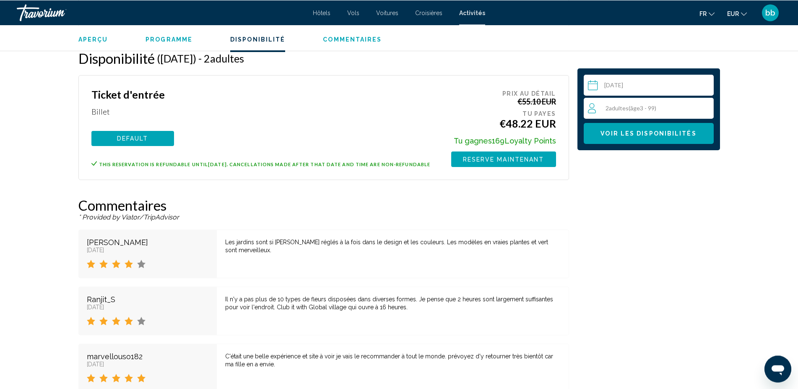
scroll to position [1000, 0]
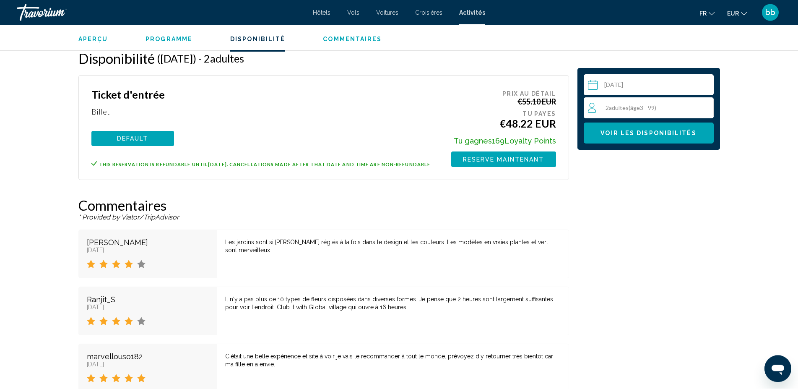
click at [491, 158] on span "Reserve maintenant" at bounding box center [503, 159] width 81 height 7
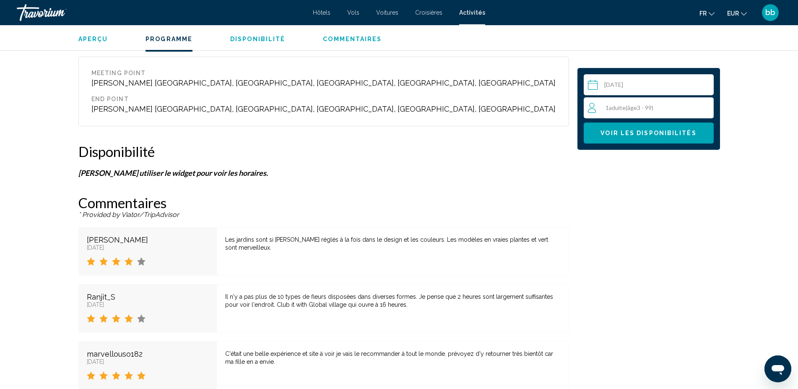
scroll to position [736, 0]
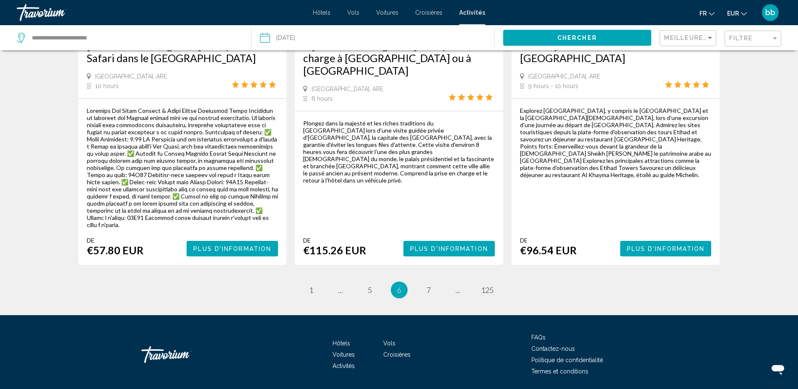
scroll to position [1358, 0]
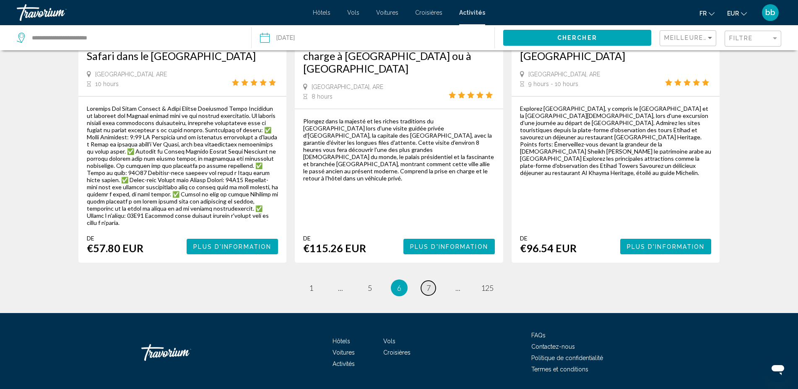
click at [431, 280] on link "page 7" at bounding box center [428, 287] width 15 height 15
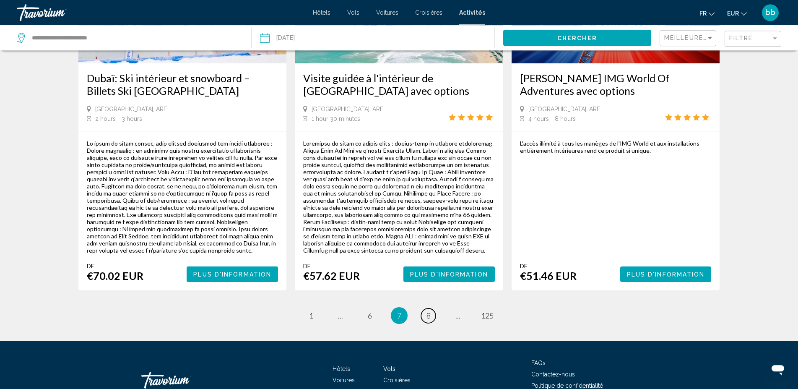
scroll to position [1286, 0]
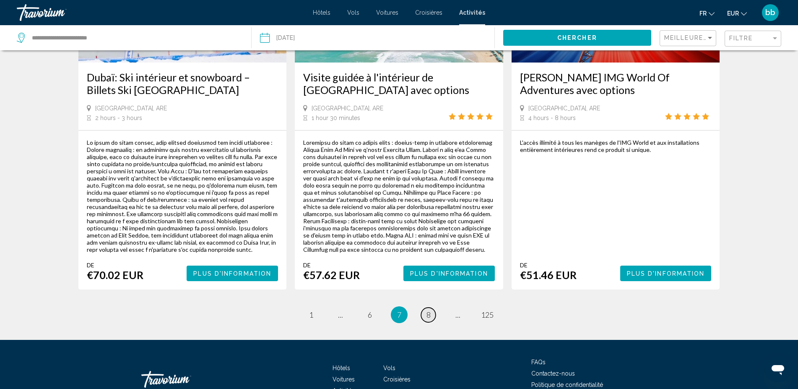
click at [428, 310] on span "8" at bounding box center [428, 314] width 4 height 9
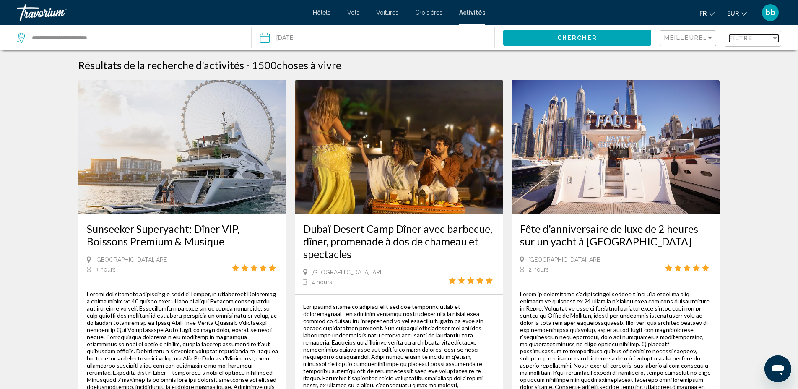
click at [748, 37] on span "Filtre" at bounding box center [741, 38] width 24 height 7
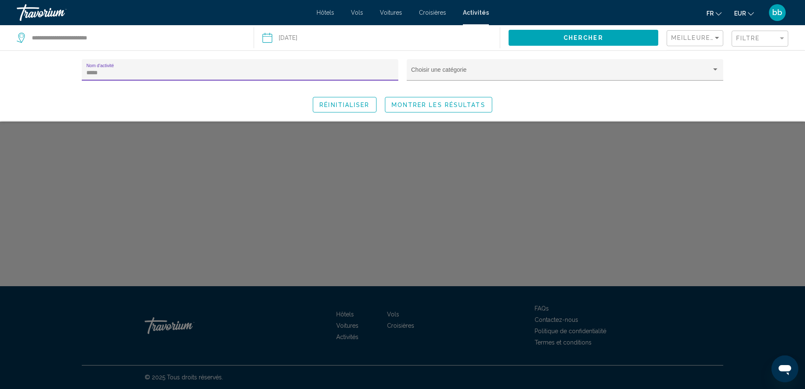
type input "*****"
click at [408, 106] on span "Montrer les résultats" at bounding box center [438, 104] width 94 height 7
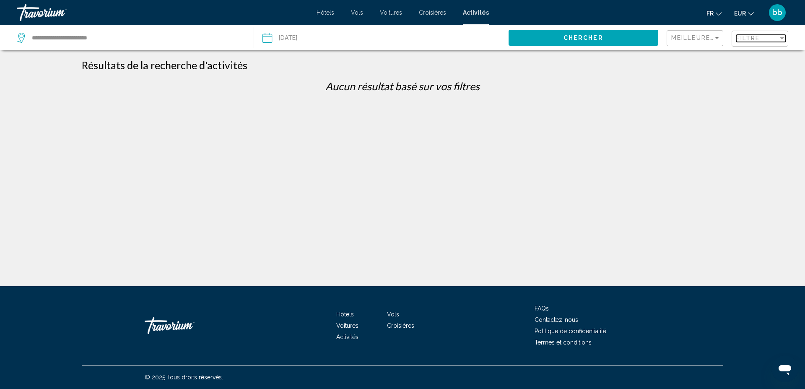
click at [748, 41] on span "Filtre" at bounding box center [748, 38] width 24 height 7
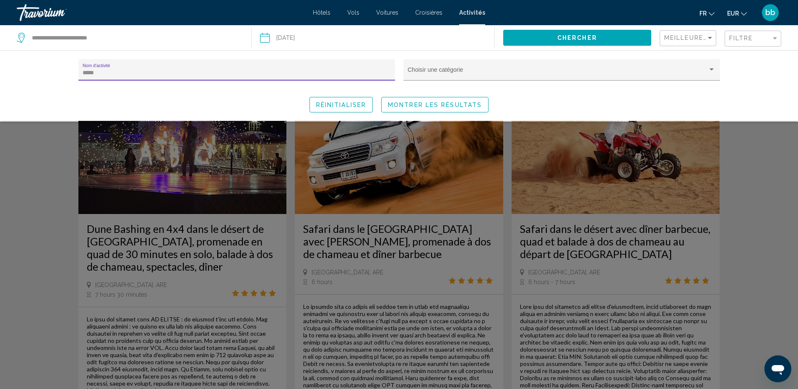
type input "*****"
click at [447, 106] on span "Montrer les résultats" at bounding box center [435, 104] width 94 height 7
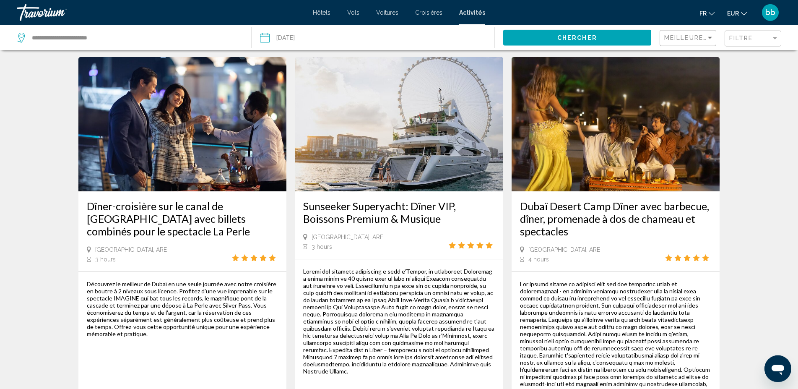
scroll to position [1154, 0]
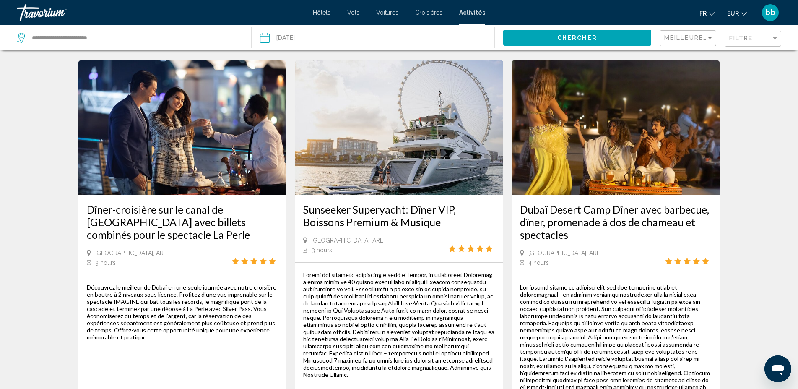
click at [404, 176] on img "Main content" at bounding box center [399, 127] width 208 height 134
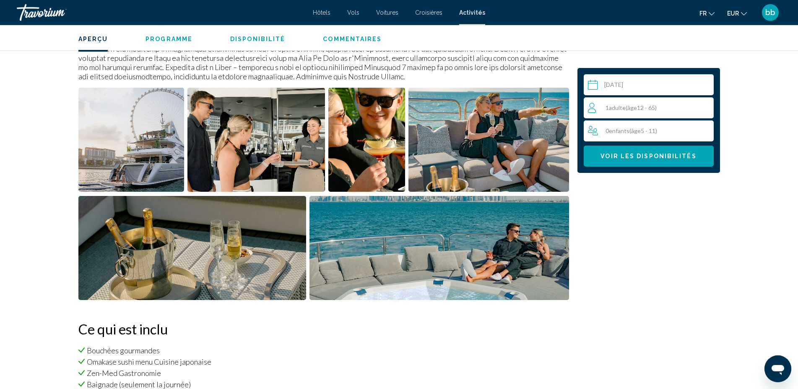
scroll to position [314, 0]
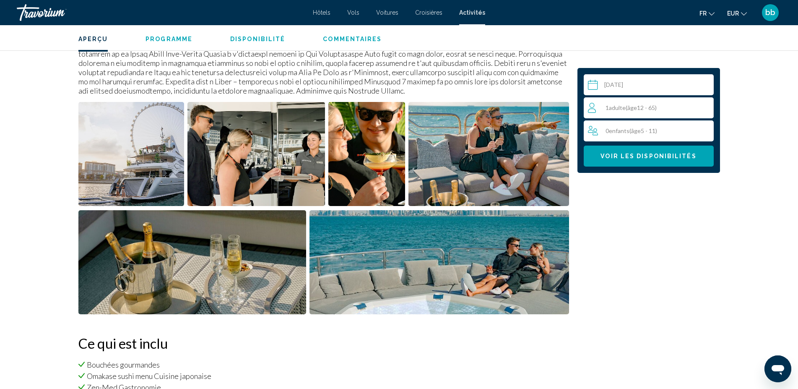
click at [111, 168] on img "Open full-screen image slider" at bounding box center [131, 154] width 106 height 104
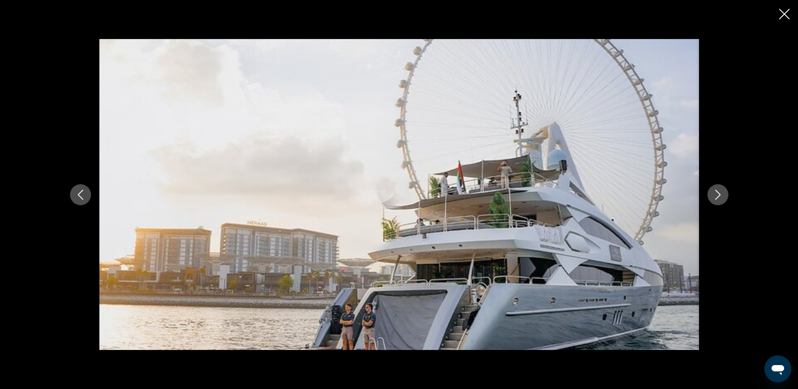
click at [715, 195] on icon "Next image" at bounding box center [718, 194] width 10 height 10
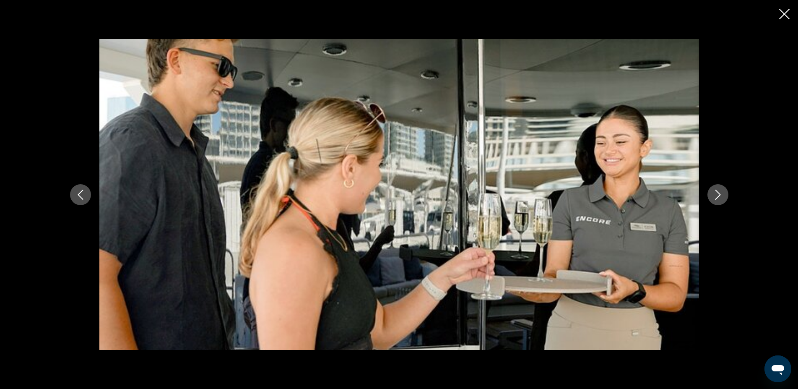
click at [719, 193] on icon "Next image" at bounding box center [718, 194] width 10 height 10
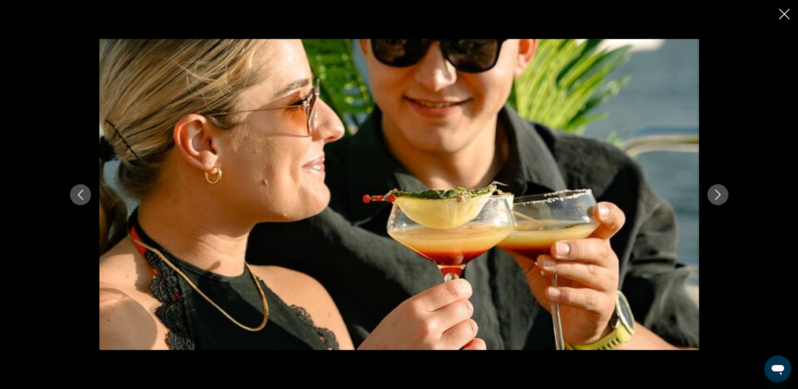
click at [719, 193] on icon "Next image" at bounding box center [718, 194] width 10 height 10
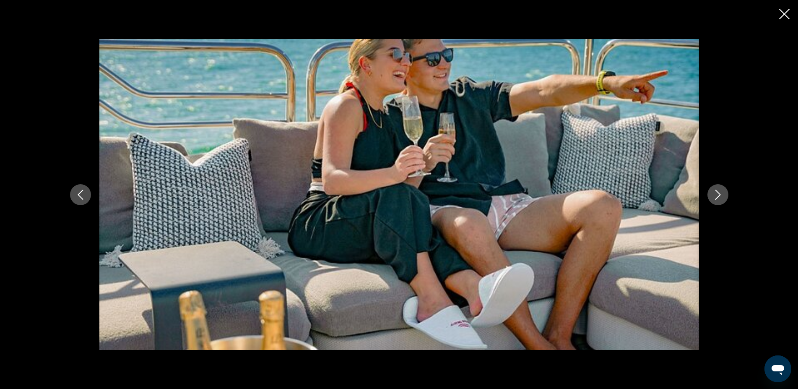
click at [719, 193] on icon "Next image" at bounding box center [718, 194] width 10 height 10
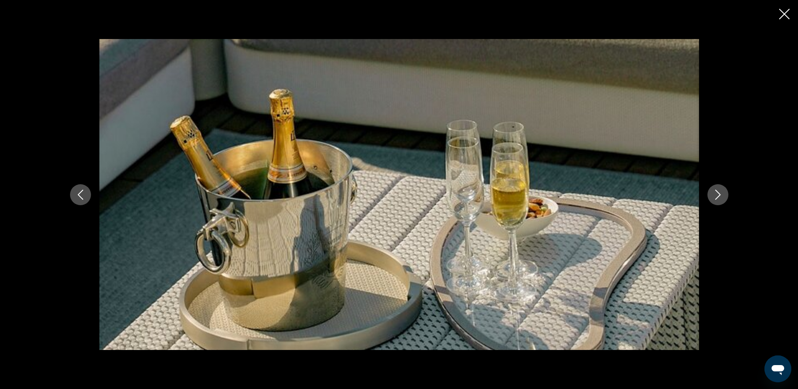
click at [719, 193] on icon "Next image" at bounding box center [718, 194] width 10 height 10
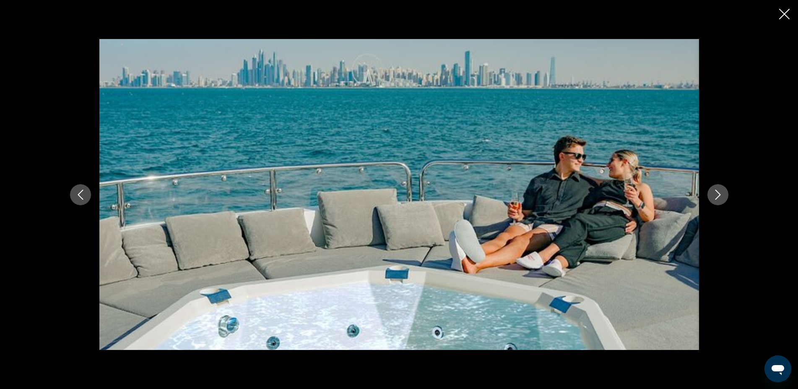
click at [719, 193] on icon "Next image" at bounding box center [718, 194] width 10 height 10
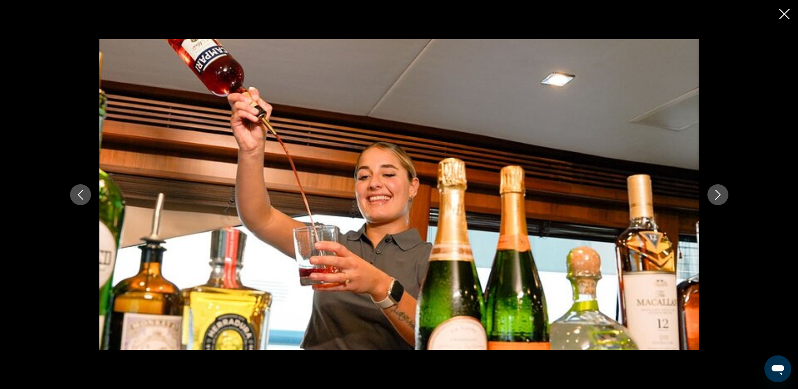
click at [719, 193] on icon "Next image" at bounding box center [718, 194] width 10 height 10
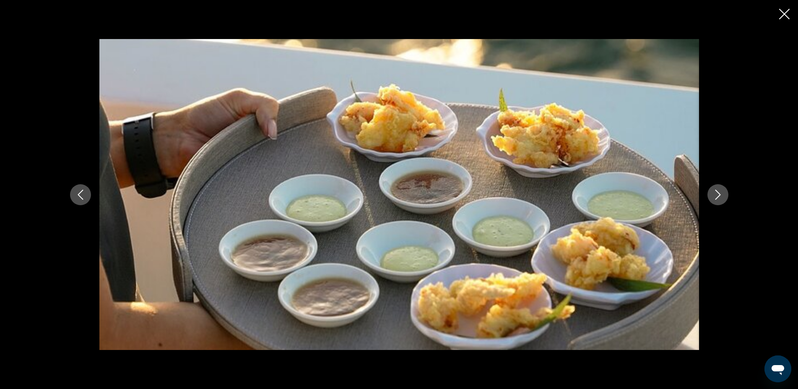
click at [719, 193] on icon "Next image" at bounding box center [718, 194] width 10 height 10
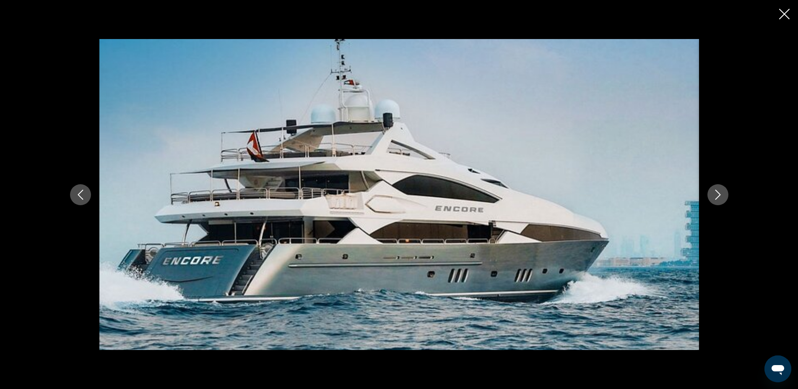
click at [715, 187] on button "Next image" at bounding box center [717, 194] width 21 height 21
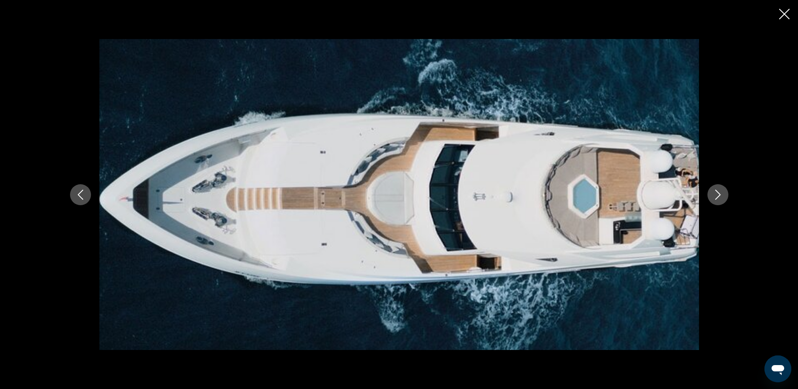
click at [718, 195] on icon "Next image" at bounding box center [718, 194] width 10 height 10
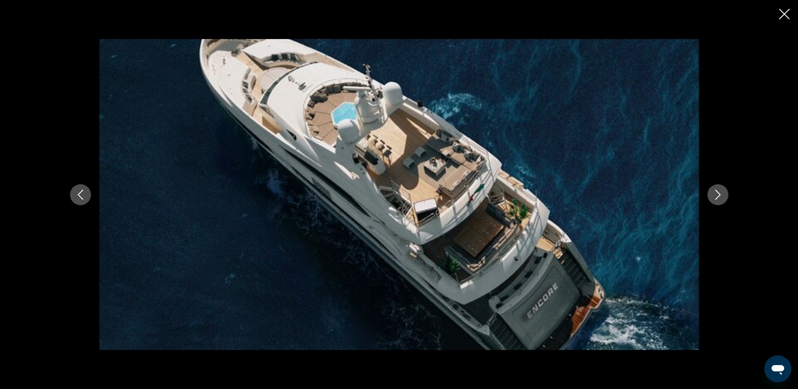
click at [718, 195] on icon "Next image" at bounding box center [718, 194] width 10 height 10
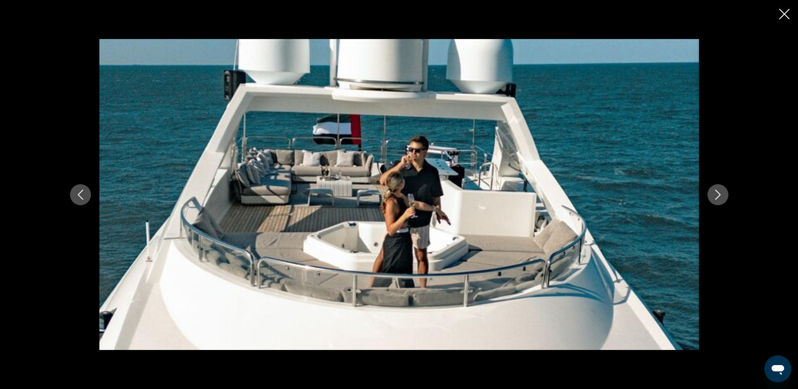
click at [718, 195] on icon "Next image" at bounding box center [718, 194] width 10 height 10
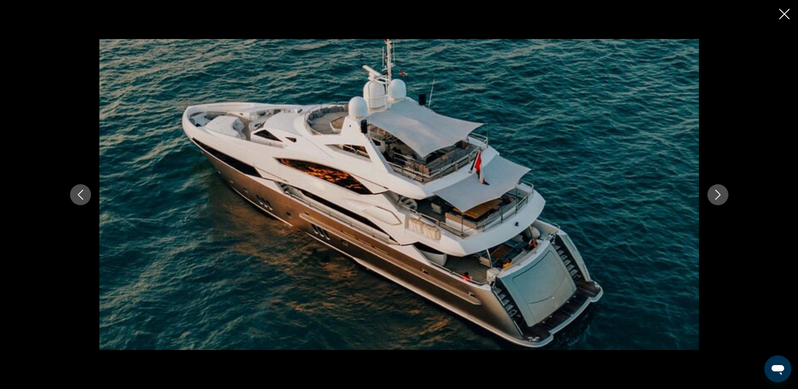
click at [718, 195] on icon "Next image" at bounding box center [718, 194] width 10 height 10
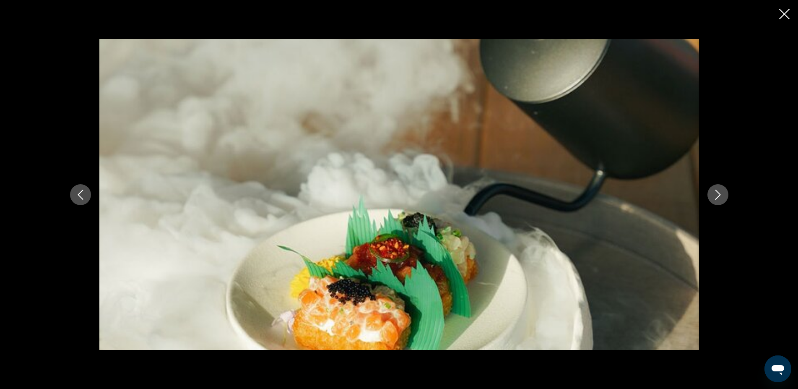
click at [718, 195] on icon "Next image" at bounding box center [718, 194] width 10 height 10
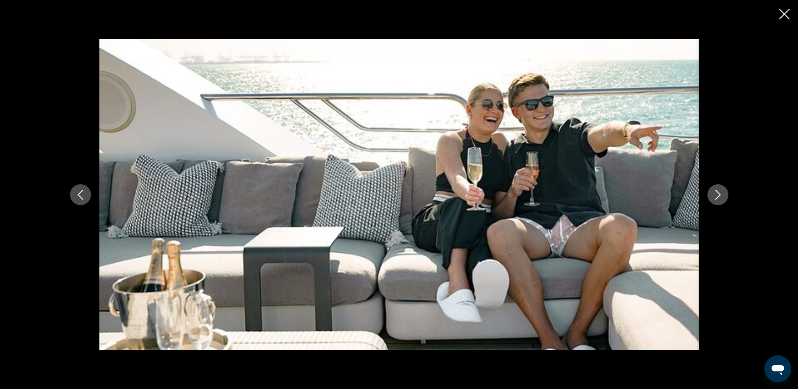
click at [718, 195] on icon "Next image" at bounding box center [718, 194] width 10 height 10
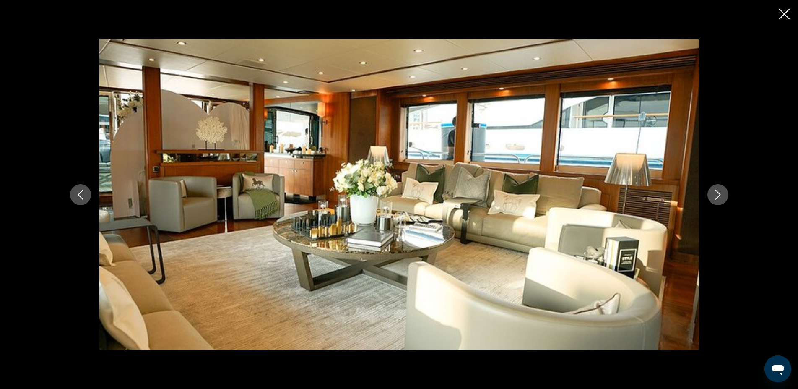
click at [718, 196] on icon "Next image" at bounding box center [718, 194] width 10 height 10
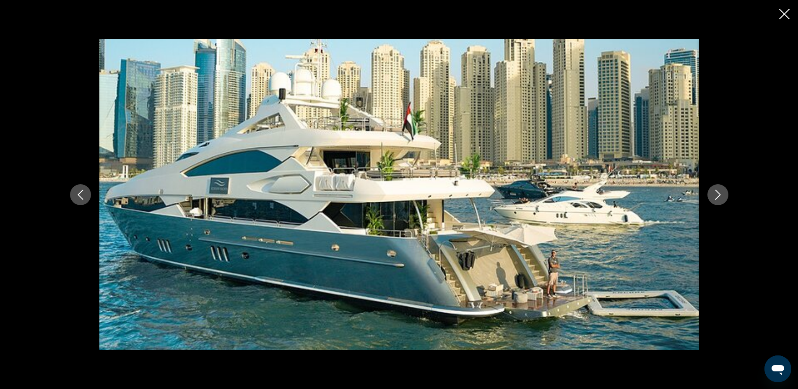
click at [718, 196] on icon "Next image" at bounding box center [718, 194] width 10 height 10
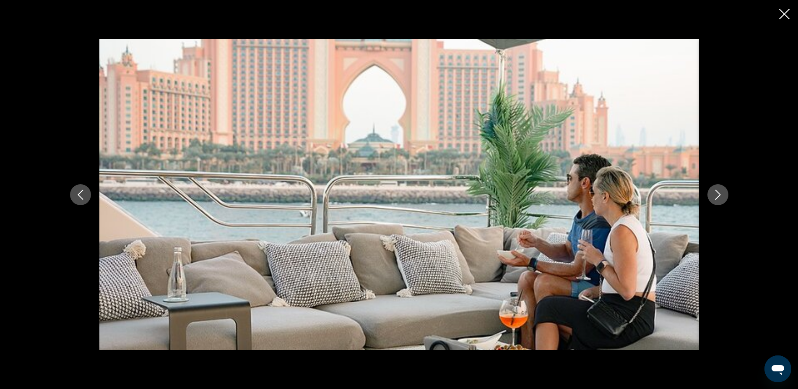
click at [718, 196] on icon "Next image" at bounding box center [718, 194] width 10 height 10
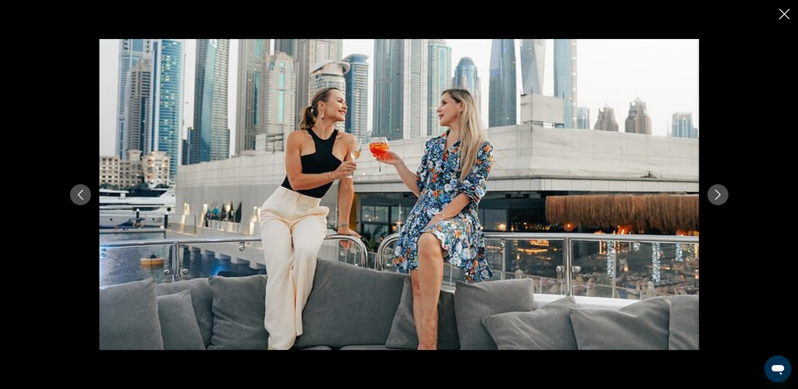
click at [718, 196] on icon "Next image" at bounding box center [718, 194] width 10 height 10
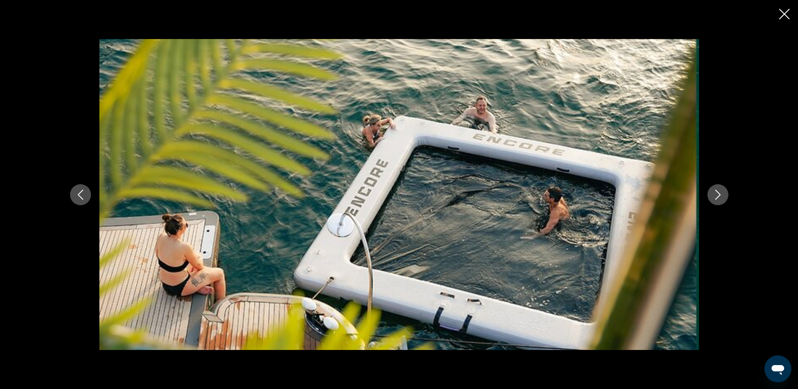
click at [718, 196] on icon "Next image" at bounding box center [718, 194] width 10 height 10
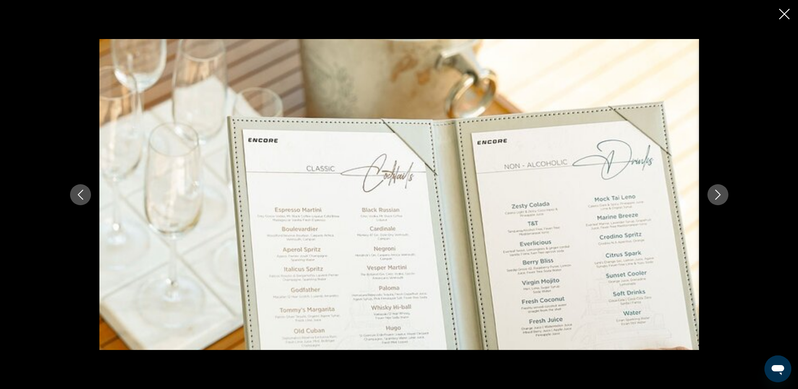
click at [718, 196] on icon "Next image" at bounding box center [718, 194] width 10 height 10
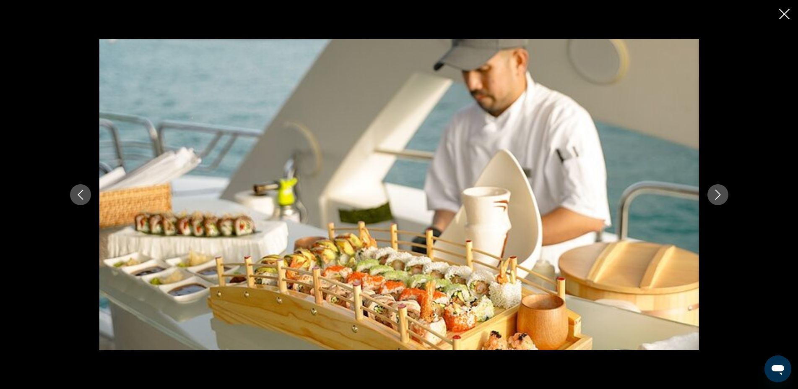
click at [718, 196] on icon "Next image" at bounding box center [718, 194] width 10 height 10
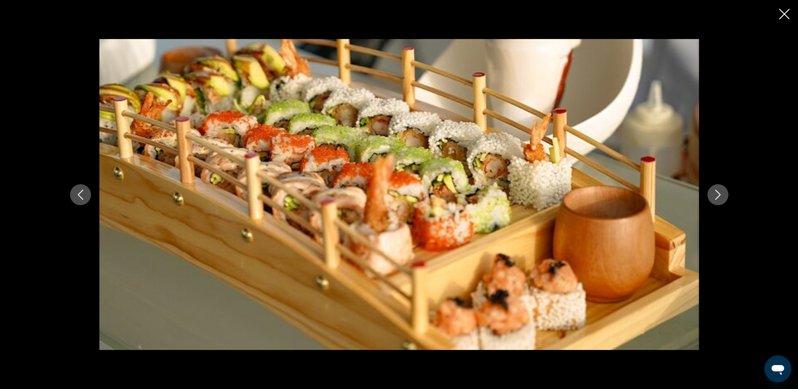
click at [718, 196] on icon "Next image" at bounding box center [718, 194] width 10 height 10
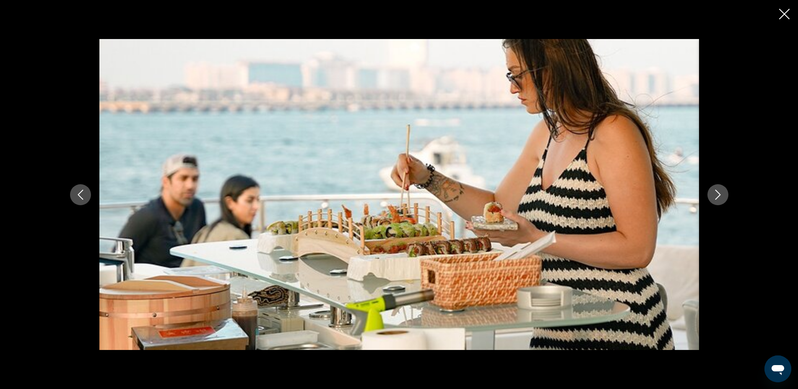
click at [718, 196] on icon "Next image" at bounding box center [718, 194] width 10 height 10
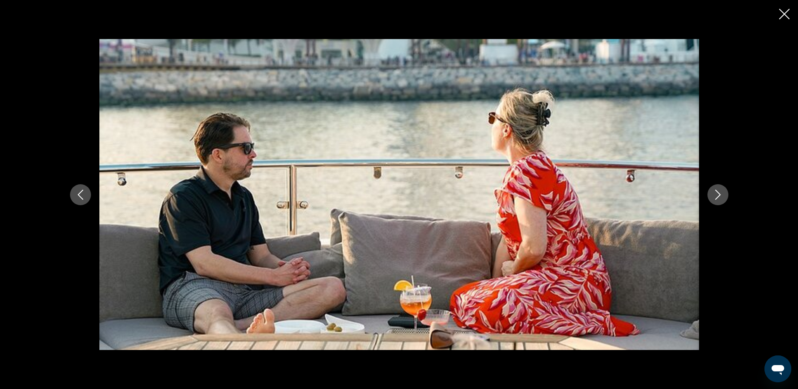
click at [718, 196] on icon "Next image" at bounding box center [718, 194] width 10 height 10
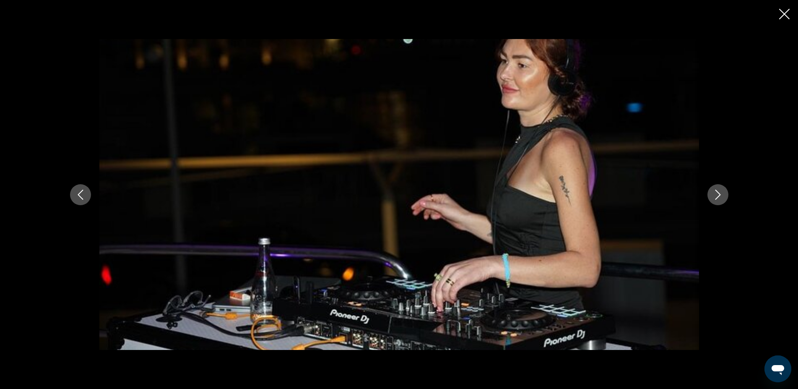
click at [718, 196] on icon "Next image" at bounding box center [718, 194] width 10 height 10
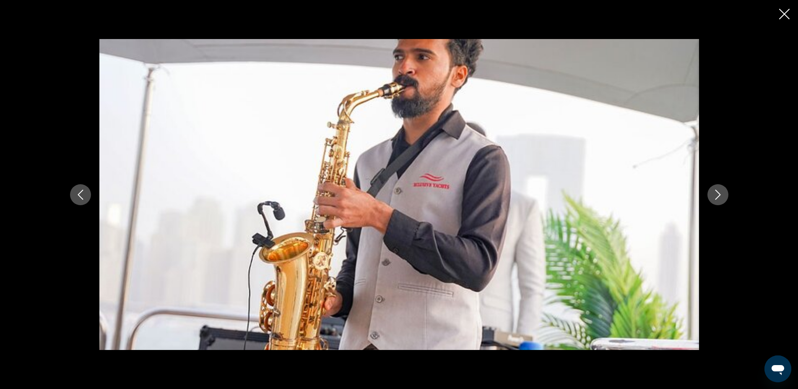
click at [718, 196] on icon "Next image" at bounding box center [718, 194] width 10 height 10
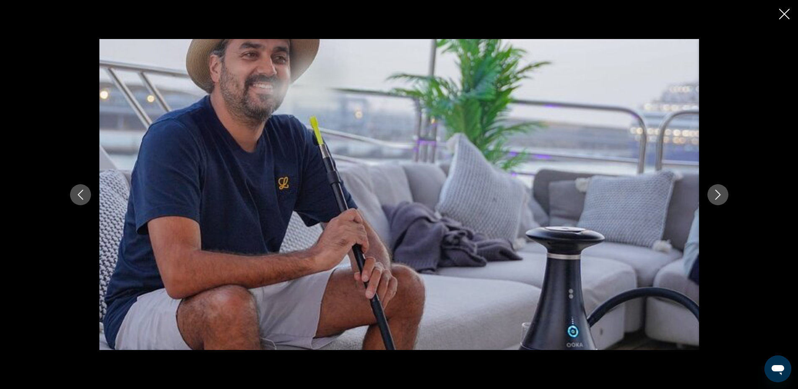
click at [718, 196] on icon "Next image" at bounding box center [718, 194] width 10 height 10
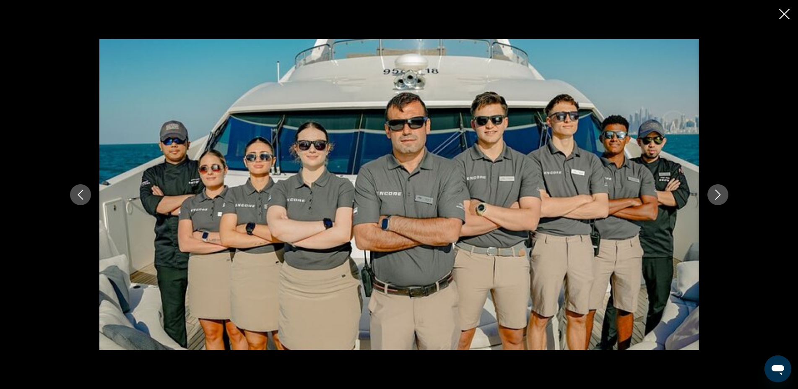
click at [718, 196] on icon "Next image" at bounding box center [718, 194] width 10 height 10
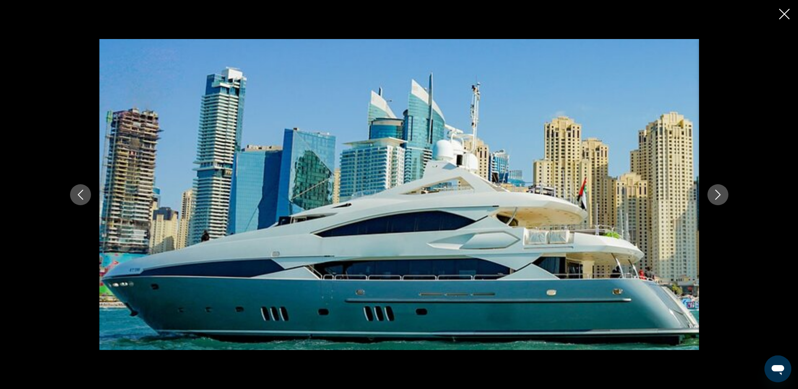
click at [718, 196] on icon "Next image" at bounding box center [718, 194] width 10 height 10
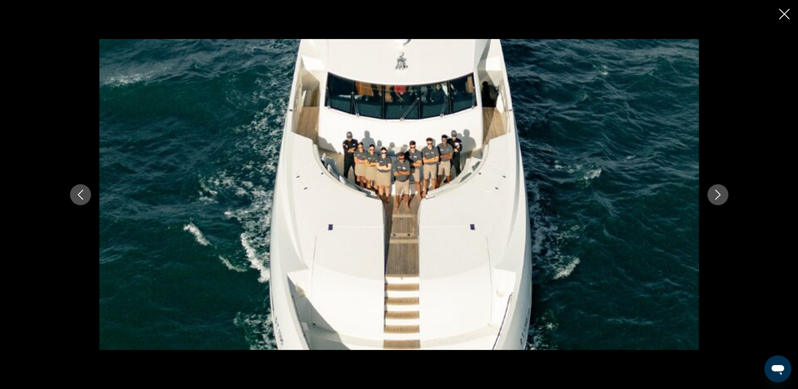
click at [718, 196] on icon "Next image" at bounding box center [718, 194] width 10 height 10
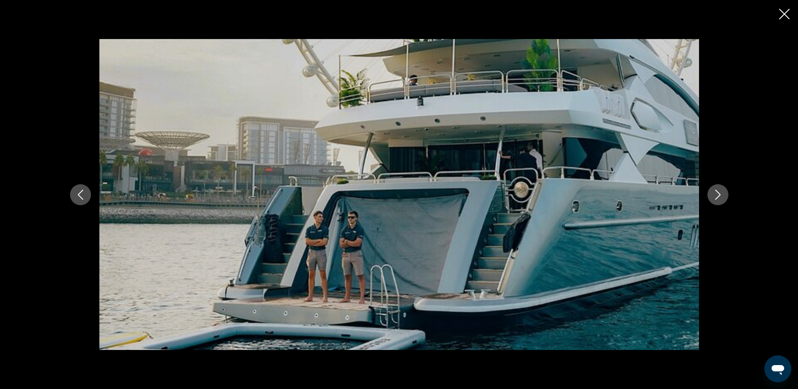
click at [718, 196] on icon "Next image" at bounding box center [718, 194] width 10 height 10
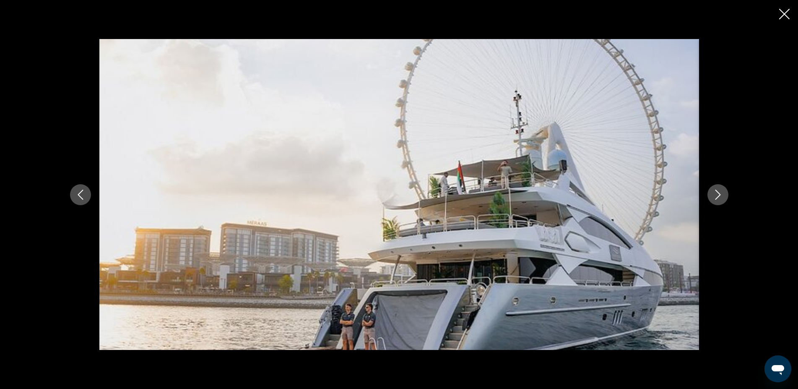
click at [784, 12] on icon "Close slideshow" at bounding box center [784, 14] width 10 height 10
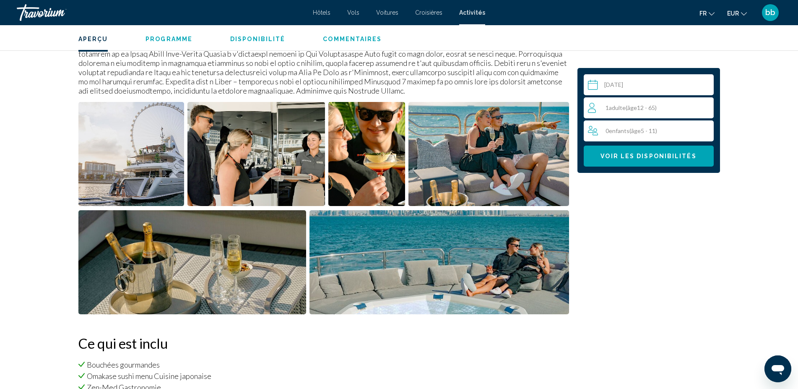
click at [662, 105] on div "1 Adulte Adultes ( âge 12 - 65)" at bounding box center [650, 108] width 125 height 10
click at [707, 106] on icon "Increment adults" at bounding box center [705, 107] width 8 height 10
click at [669, 155] on span "Voir les disponibilités" at bounding box center [648, 156] width 96 height 7
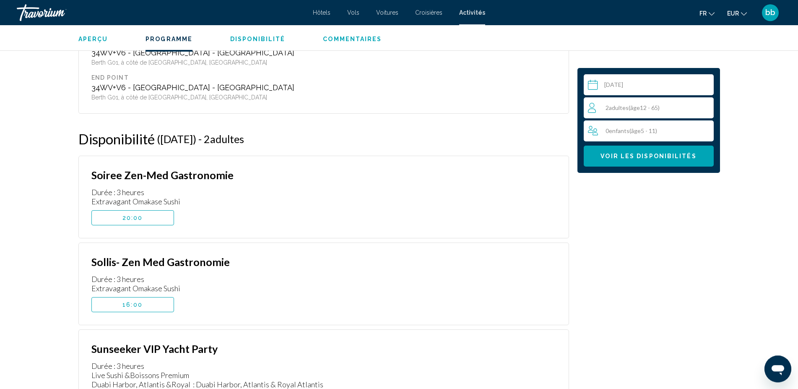
scroll to position [1327, 0]
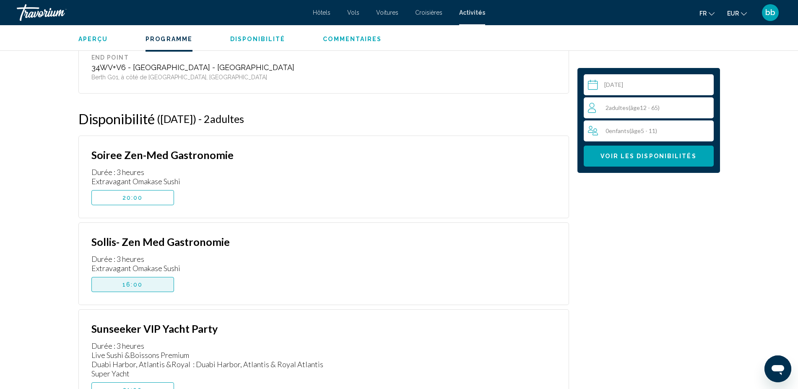
click at [140, 281] on span "16:00" at bounding box center [132, 284] width 20 height 7
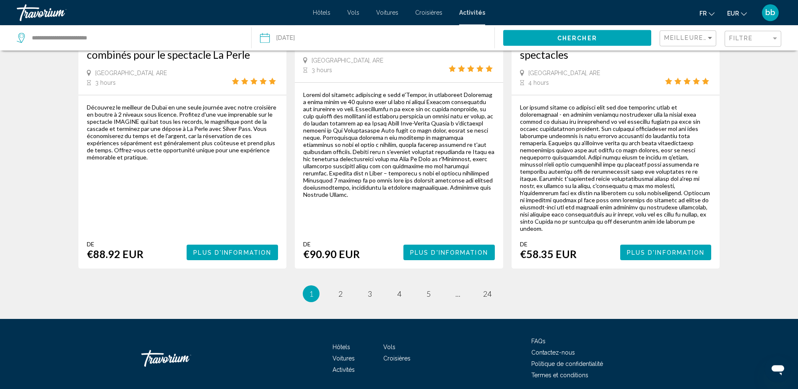
scroll to position [1345, 0]
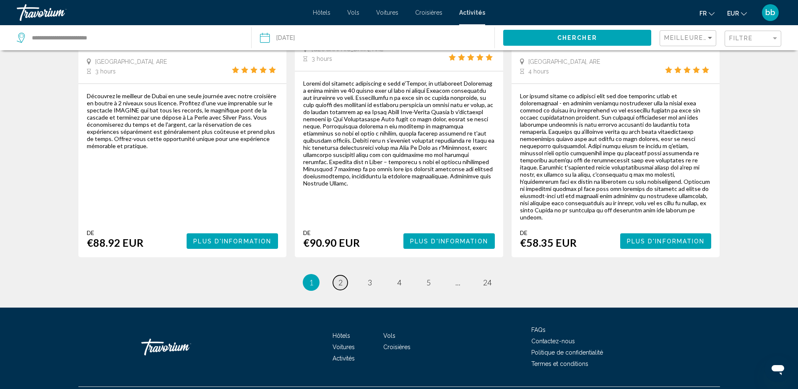
click at [337, 275] on link "page 2" at bounding box center [340, 282] width 15 height 15
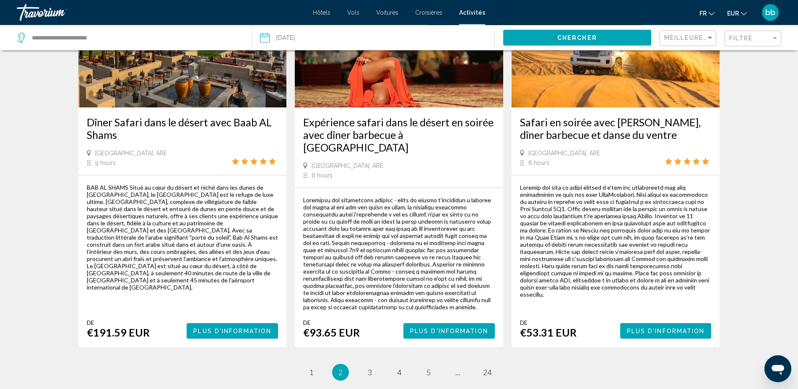
scroll to position [1240, 0]
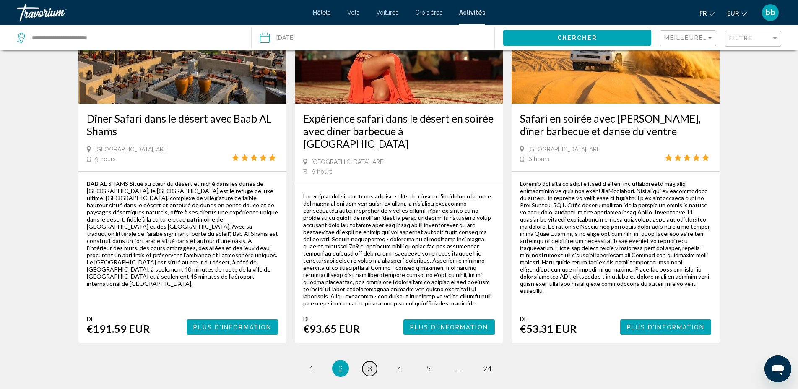
click at [371, 363] on span "3" at bounding box center [370, 367] width 4 height 9
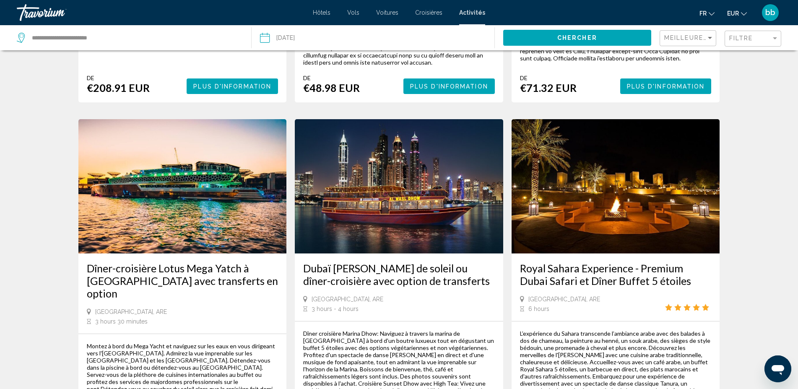
scroll to position [770, 0]
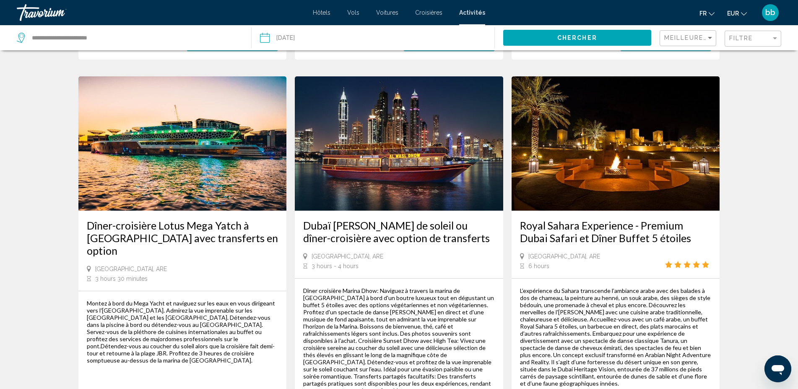
click at [166, 164] on img "Main content" at bounding box center [182, 143] width 208 height 134
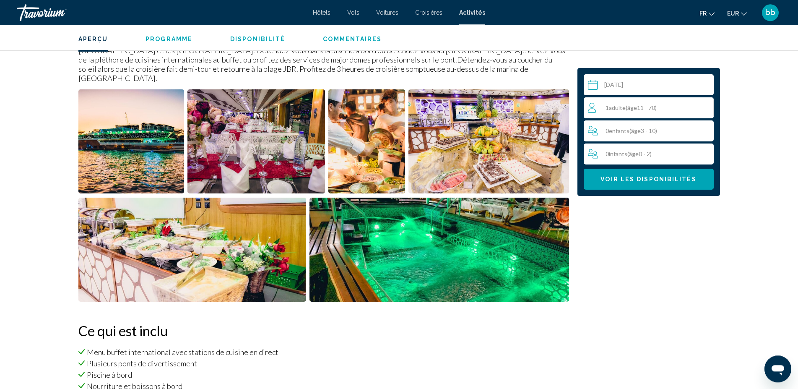
scroll to position [306, 0]
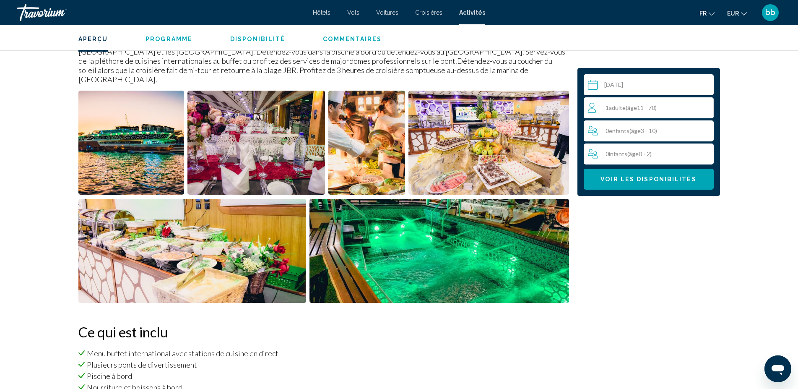
click at [124, 133] on img "Open full-screen image slider" at bounding box center [131, 143] width 106 height 104
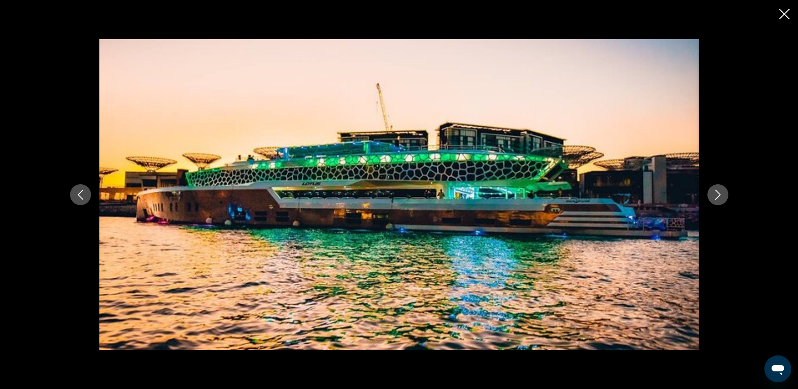
click at [721, 194] on icon "Next image" at bounding box center [718, 194] width 10 height 10
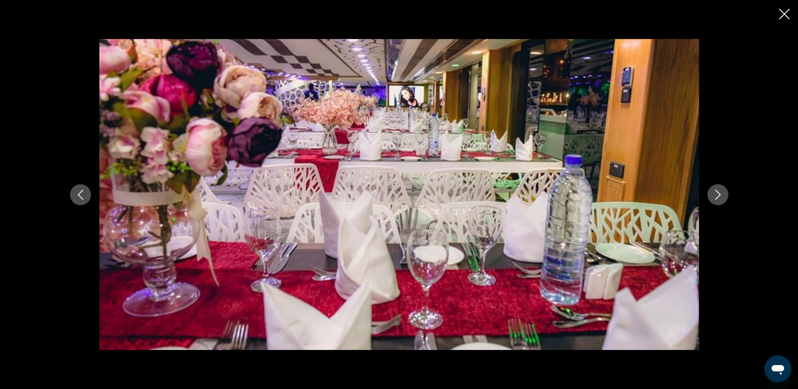
click at [722, 194] on icon "Next image" at bounding box center [718, 194] width 10 height 10
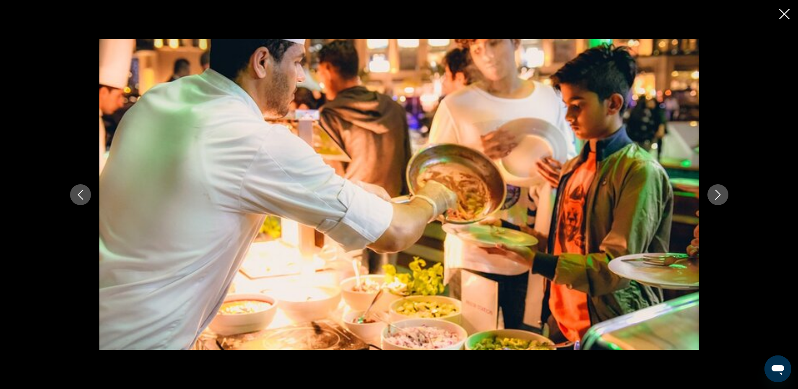
click at [722, 194] on icon "Next image" at bounding box center [718, 194] width 10 height 10
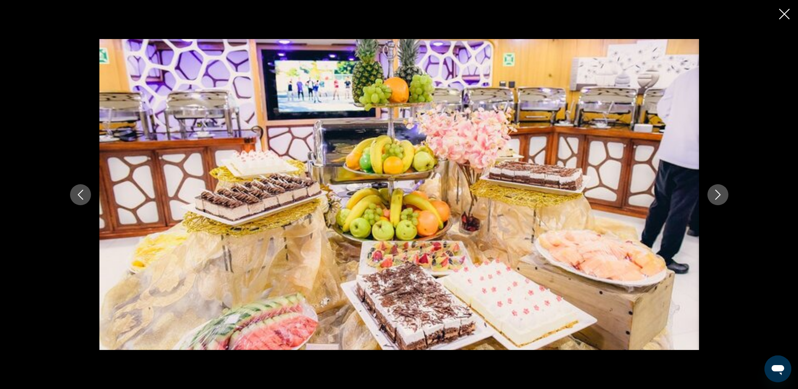
click at [722, 194] on icon "Next image" at bounding box center [718, 194] width 10 height 10
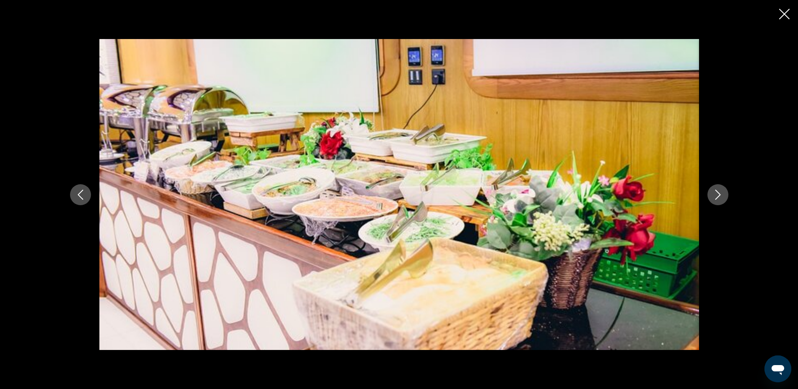
click at [722, 194] on icon "Next image" at bounding box center [718, 194] width 10 height 10
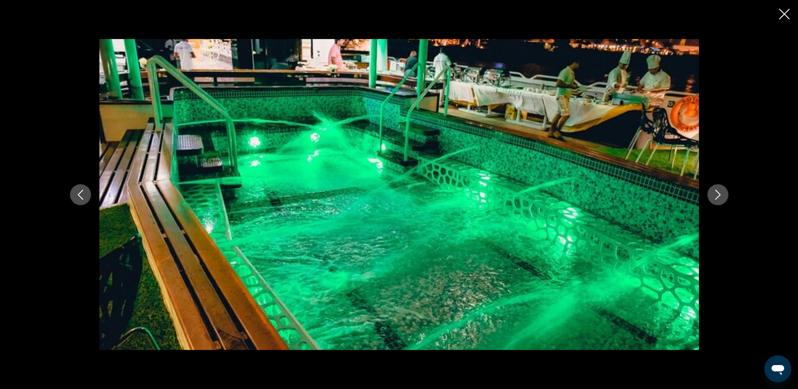
click at [722, 194] on icon "Next image" at bounding box center [718, 194] width 10 height 10
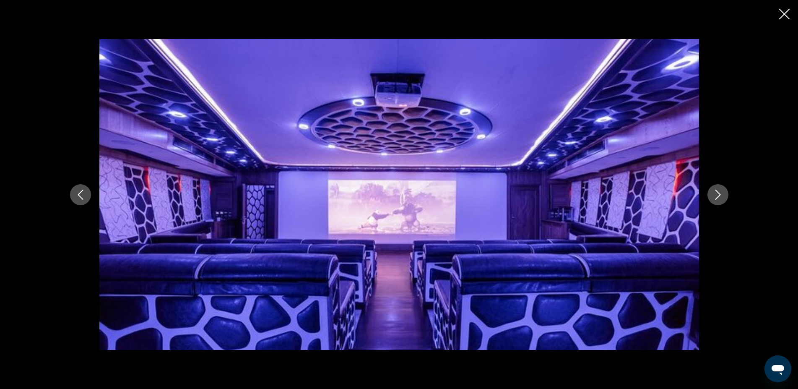
click at [722, 194] on icon "Next image" at bounding box center [718, 194] width 10 height 10
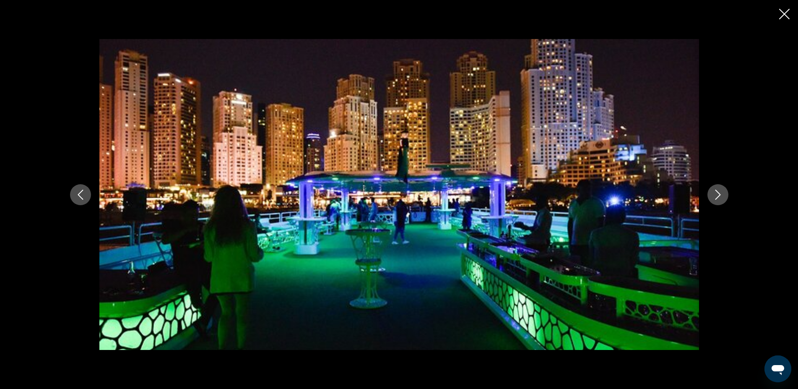
click at [722, 194] on icon "Next image" at bounding box center [718, 194] width 10 height 10
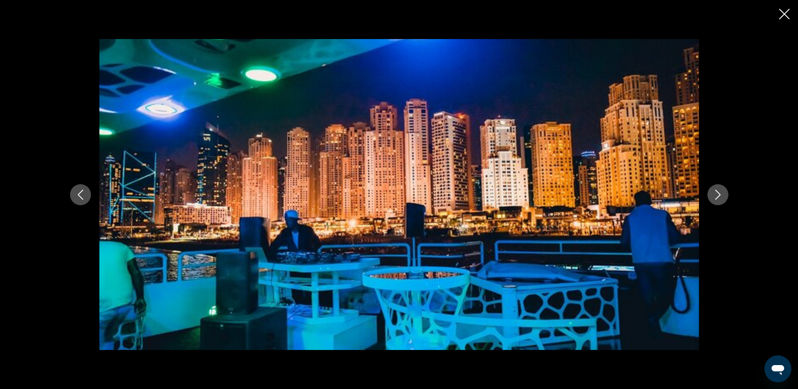
click at [722, 194] on icon "Next image" at bounding box center [718, 194] width 10 height 10
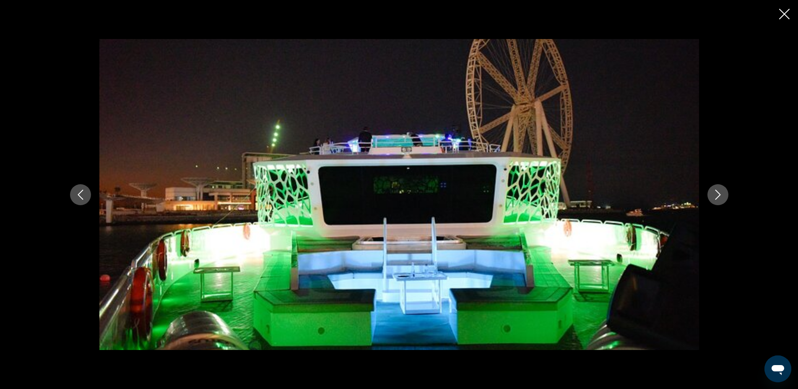
click at [722, 194] on icon "Next image" at bounding box center [718, 194] width 10 height 10
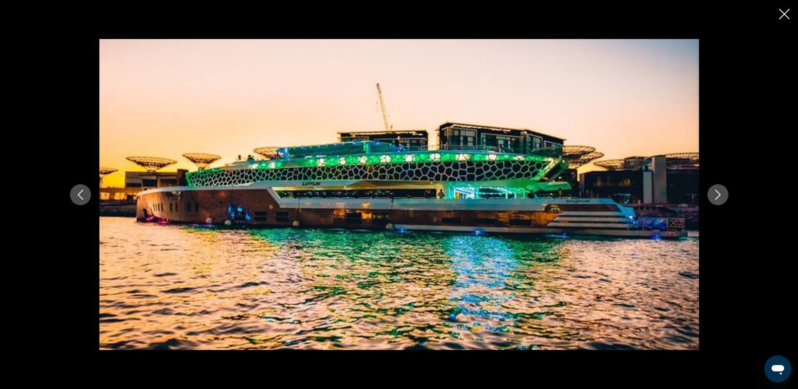
click at [786, 21] on button "Close slideshow" at bounding box center [784, 14] width 10 height 13
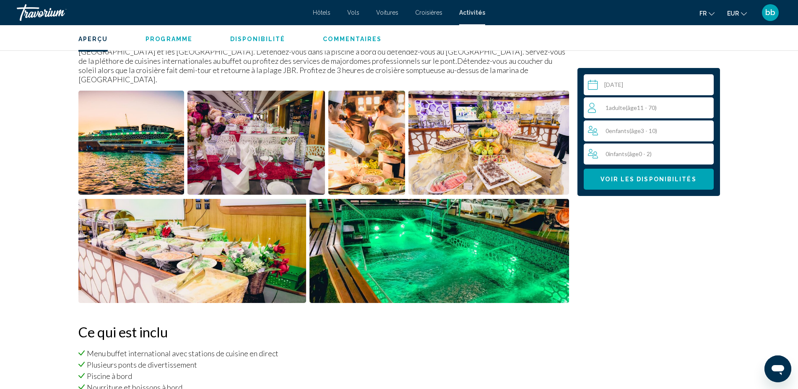
click at [650, 107] on span "( âge 11 - 70)" at bounding box center [640, 107] width 31 height 7
click at [704, 104] on icon "Increment adults" at bounding box center [705, 107] width 8 height 10
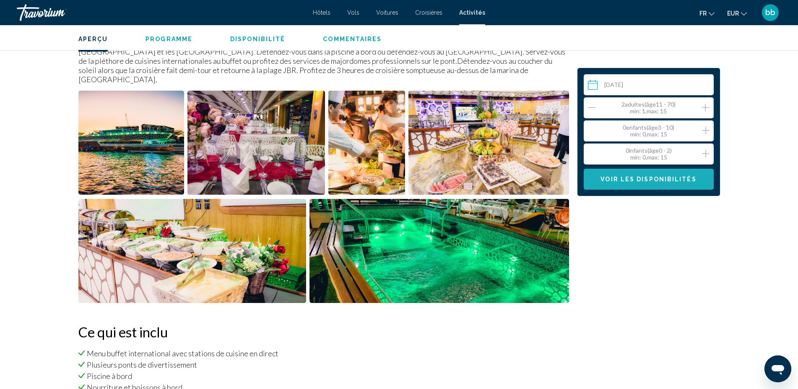
click at [675, 179] on span "Voir les disponibilités" at bounding box center [648, 179] width 96 height 7
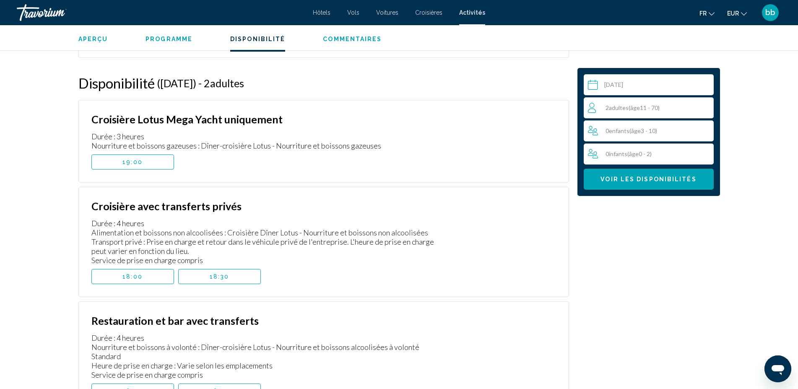
scroll to position [1204, 0]
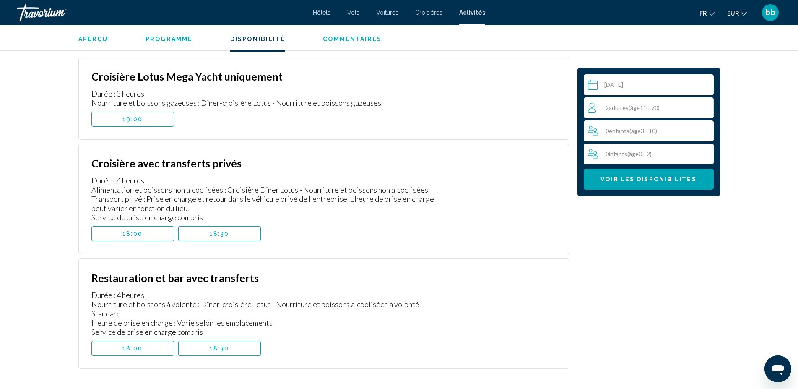
click at [162, 340] on button "18:00" at bounding box center [132, 347] width 83 height 15
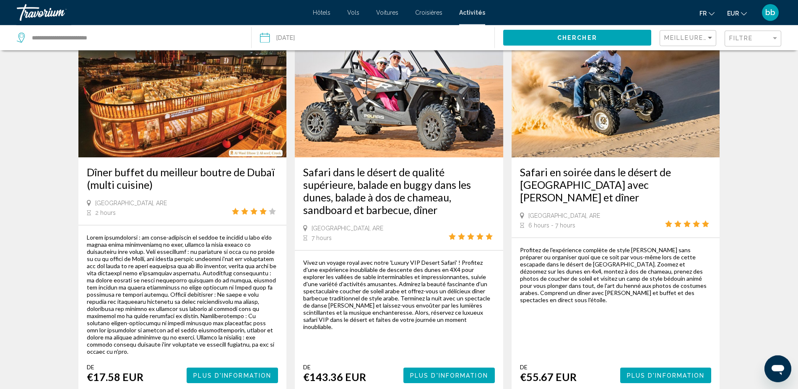
scroll to position [1197, 0]
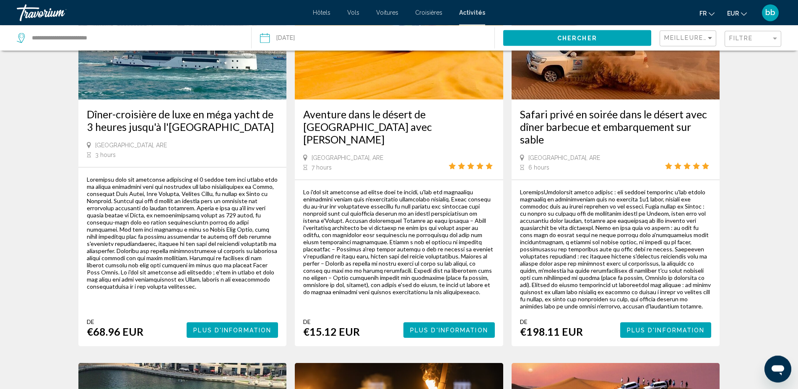
scroll to position [128, 0]
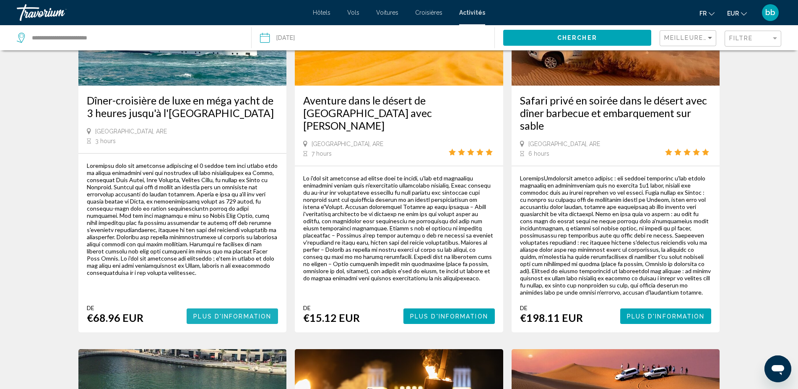
click at [236, 314] on span "Plus d'information" at bounding box center [232, 316] width 78 height 7
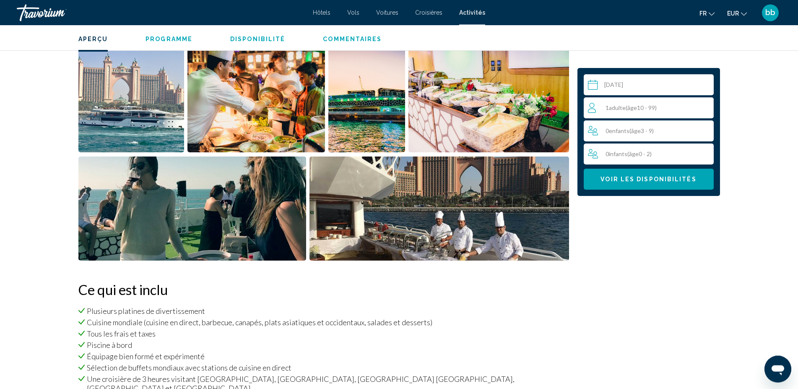
scroll to position [373, 0]
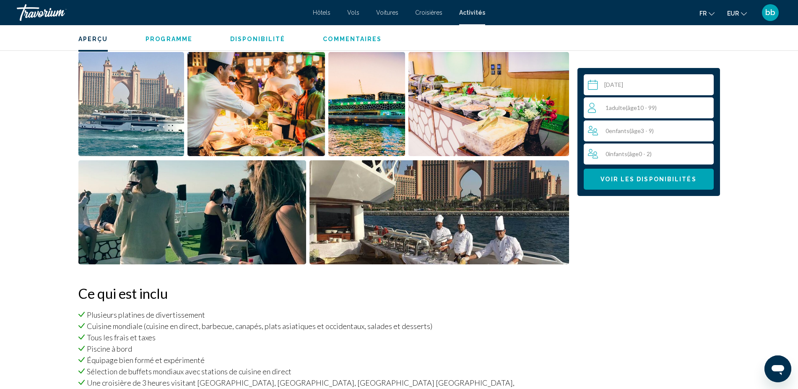
click at [124, 121] on img "Open full-screen image slider" at bounding box center [131, 104] width 106 height 104
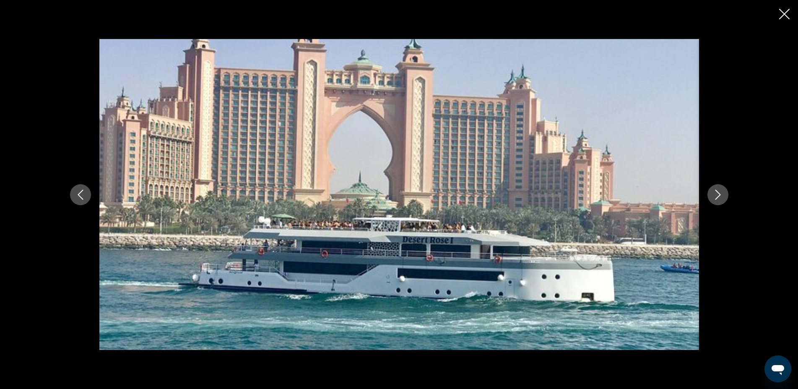
click at [718, 191] on icon "Next image" at bounding box center [718, 194] width 10 height 10
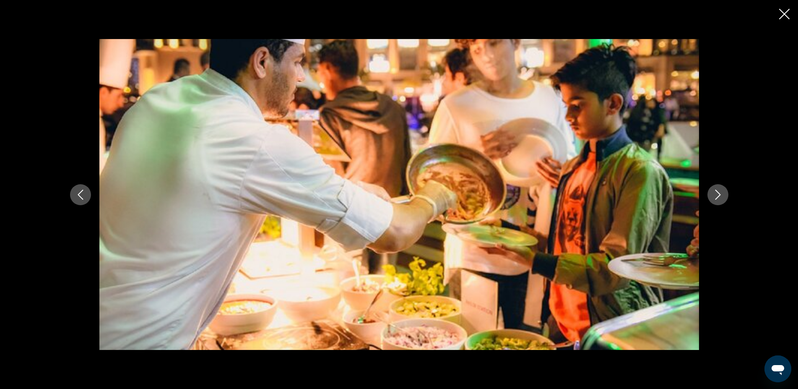
click at [717, 191] on icon "Next image" at bounding box center [718, 194] width 10 height 10
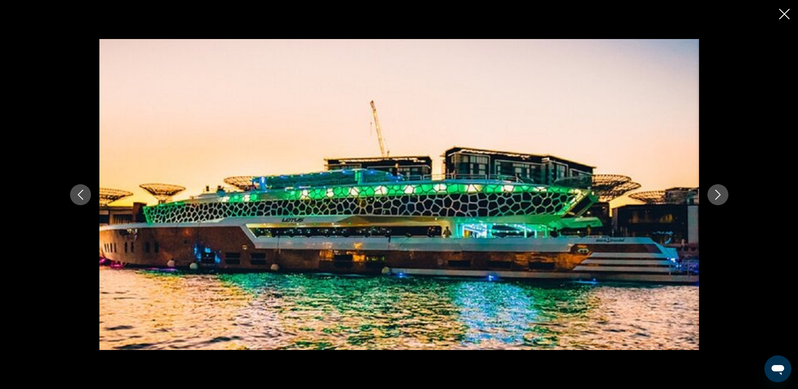
click at [717, 191] on icon "Next image" at bounding box center [718, 194] width 10 height 10
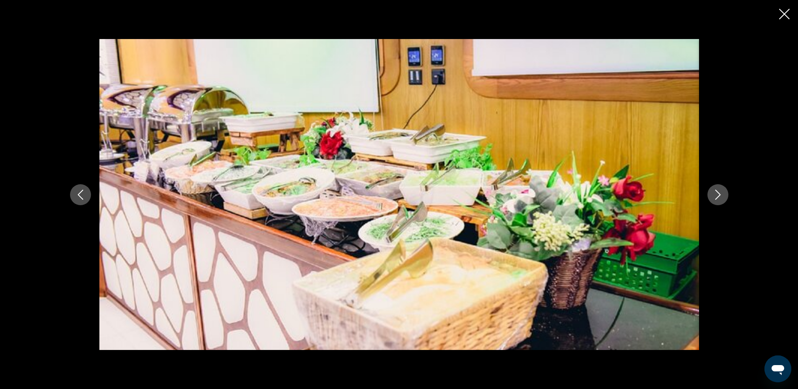
click at [717, 191] on icon "Next image" at bounding box center [718, 194] width 10 height 10
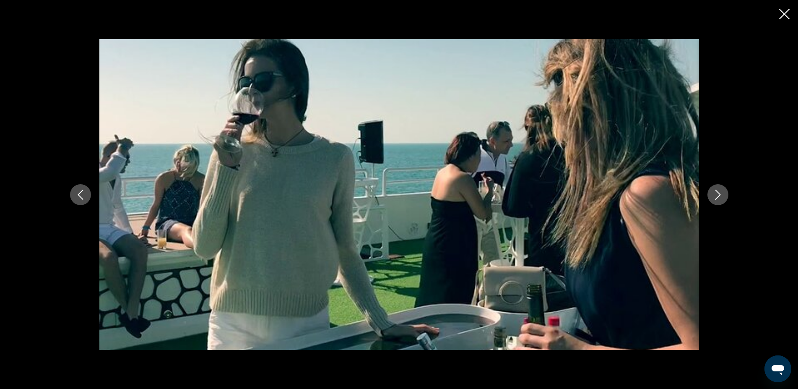
click at [717, 191] on icon "Next image" at bounding box center [718, 194] width 10 height 10
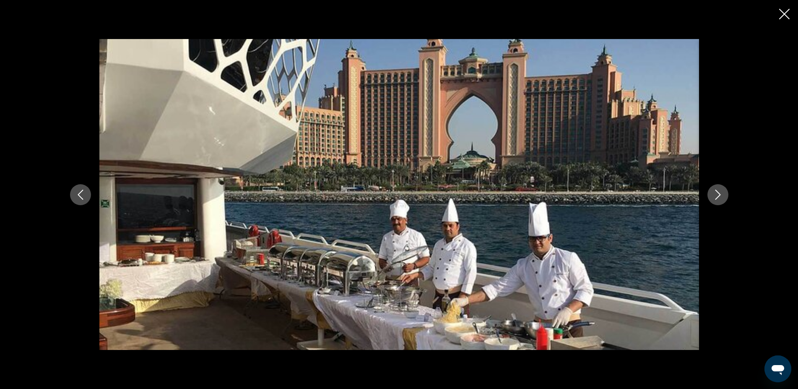
click at [717, 191] on icon "Next image" at bounding box center [718, 194] width 10 height 10
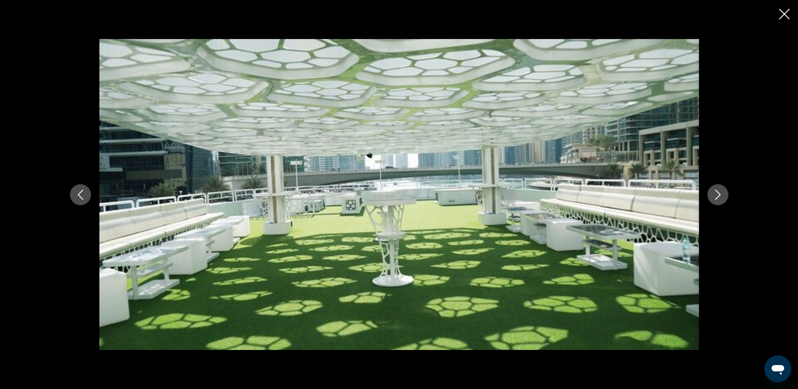
click at [717, 191] on icon "Next image" at bounding box center [718, 194] width 10 height 10
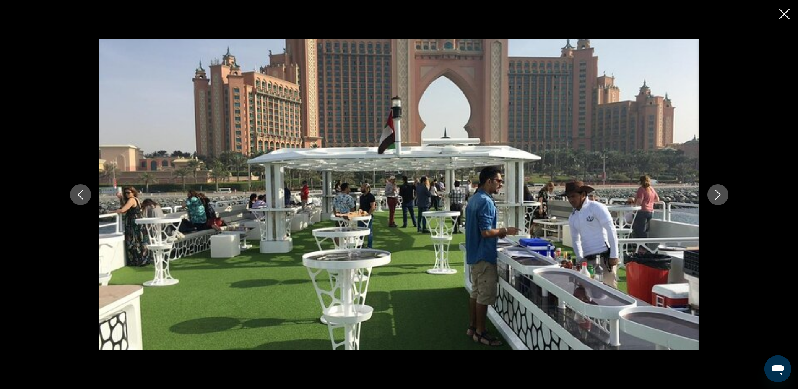
click at [717, 191] on icon "Next image" at bounding box center [718, 194] width 10 height 10
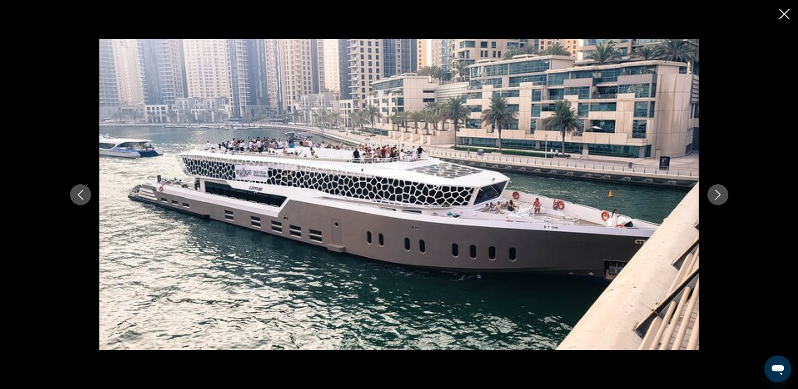
click at [717, 191] on icon "Next image" at bounding box center [718, 194] width 10 height 10
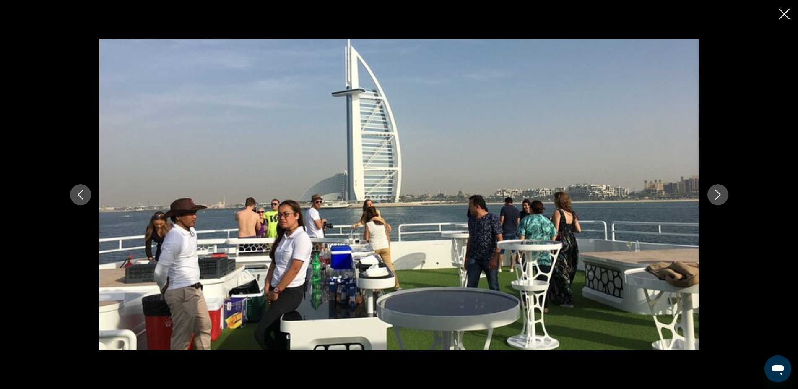
click at [717, 191] on icon "Next image" at bounding box center [718, 194] width 10 height 10
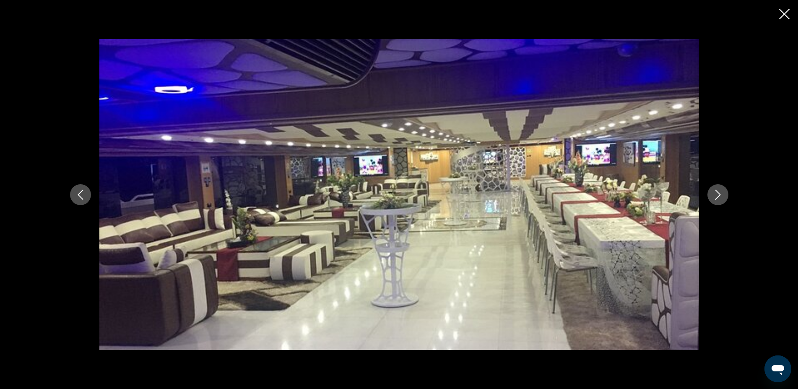
click at [717, 191] on icon "Next image" at bounding box center [718, 194] width 10 height 10
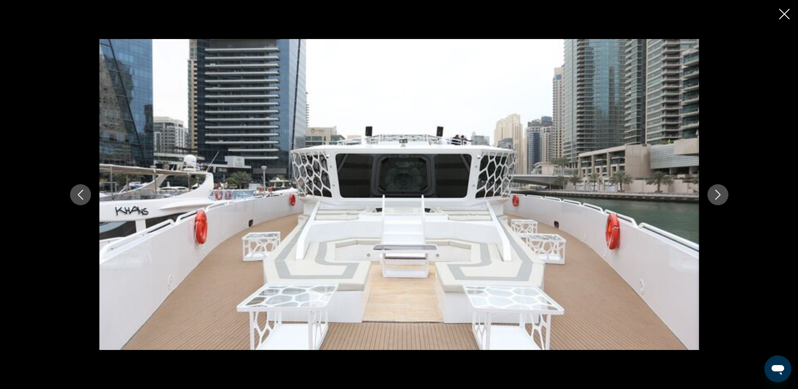
click at [780, 12] on icon "Close slideshow" at bounding box center [784, 14] width 10 height 10
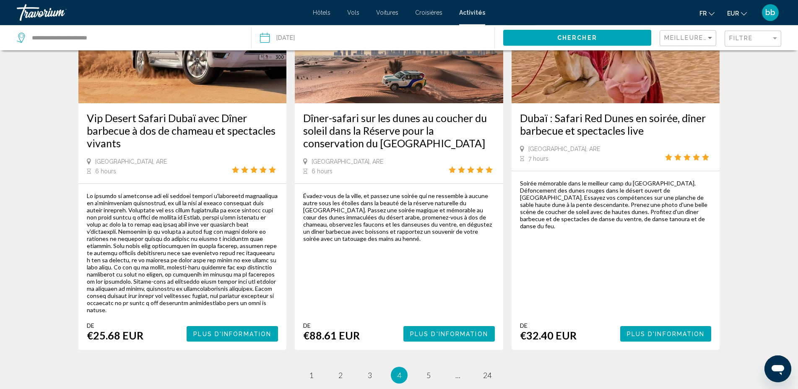
scroll to position [1368, 0]
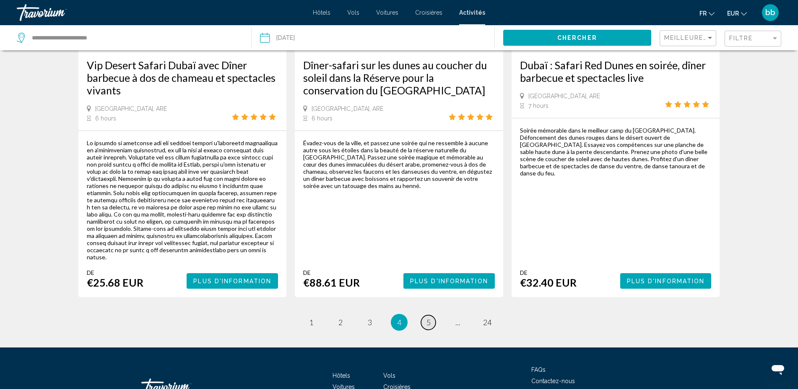
click at [428, 317] on span "5" at bounding box center [428, 321] width 4 height 9
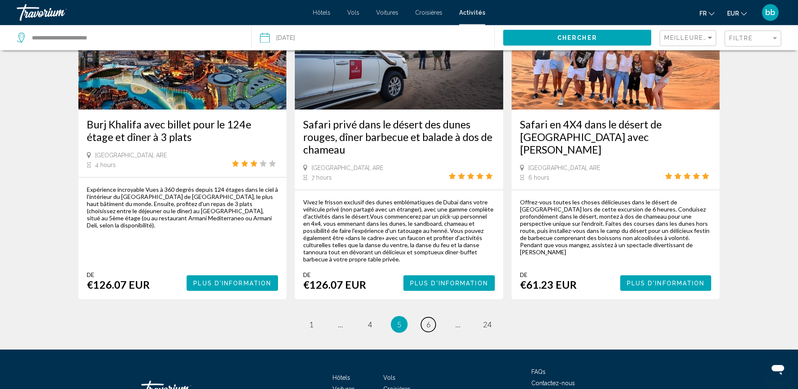
scroll to position [1224, 0]
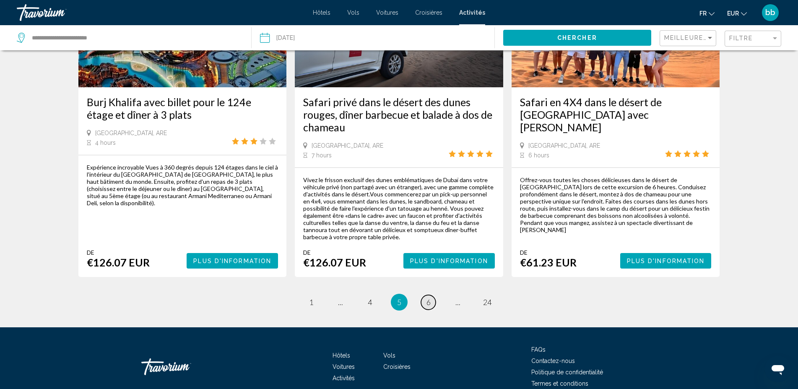
click at [428, 297] on span "6" at bounding box center [428, 301] width 4 height 9
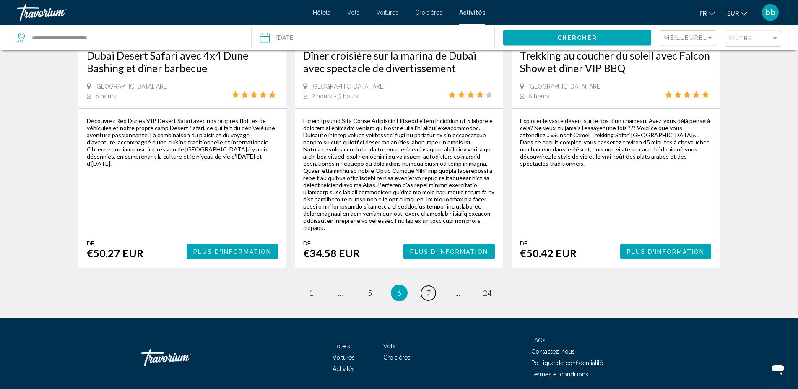
scroll to position [1368, 0]
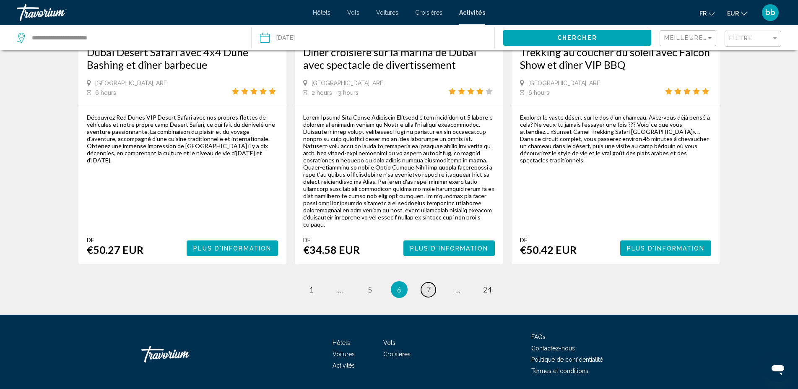
click at [426, 282] on link "page 7" at bounding box center [428, 289] width 15 height 15
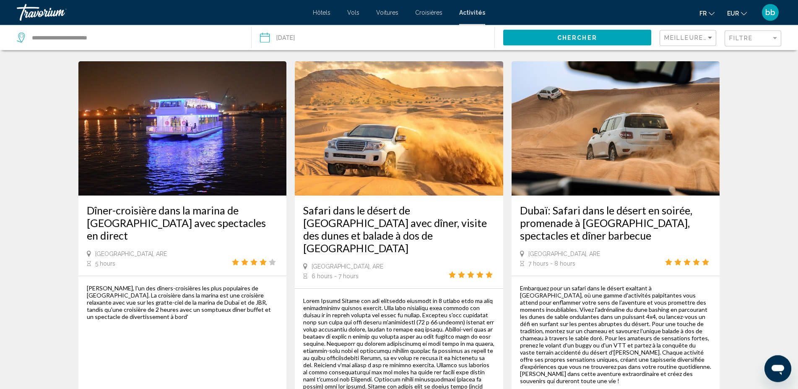
scroll to position [385, 0]
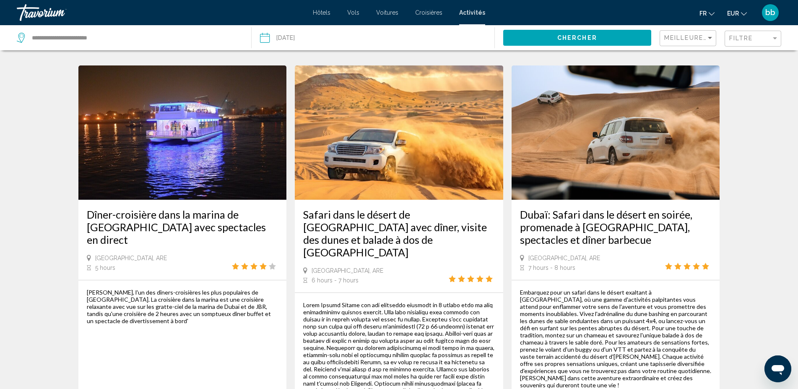
click at [196, 156] on img "Main content" at bounding box center [182, 132] width 208 height 134
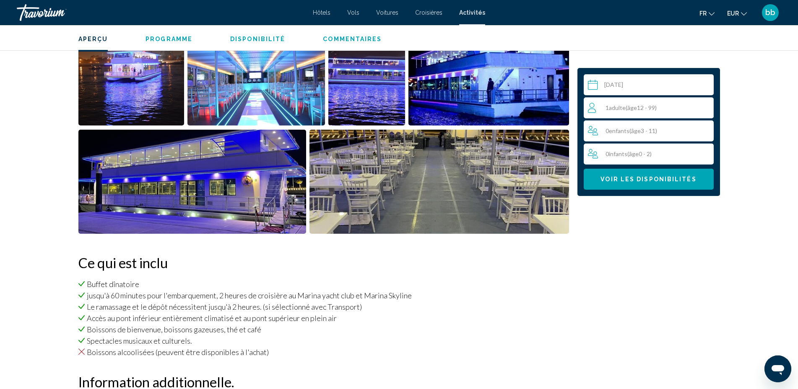
scroll to position [314, 0]
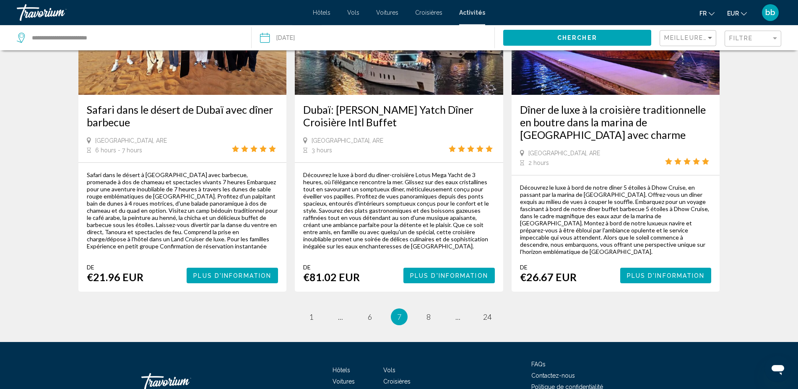
scroll to position [1265, 0]
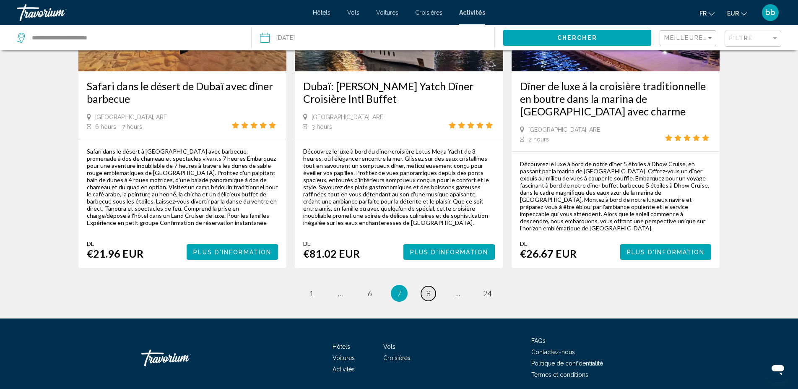
click at [425, 286] on link "page 8" at bounding box center [428, 293] width 15 height 15
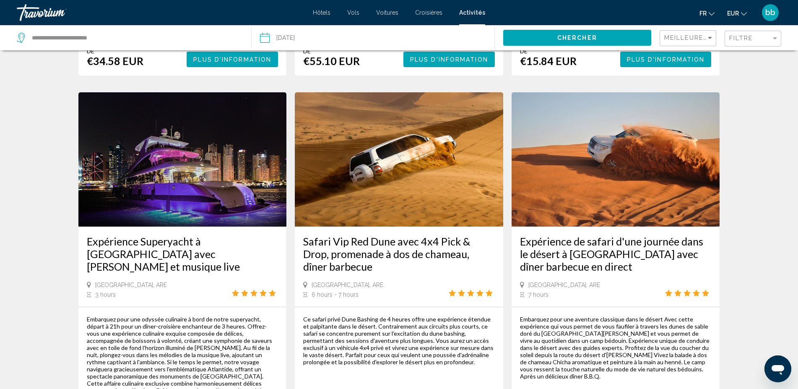
scroll to position [770, 0]
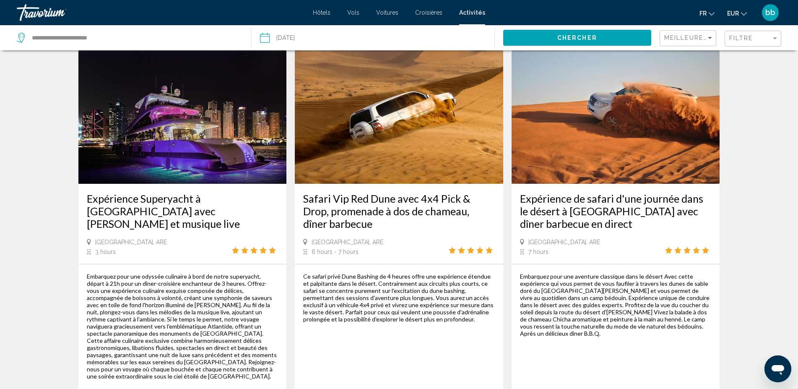
click at [169, 154] on img "Main content" at bounding box center [182, 116] width 208 height 134
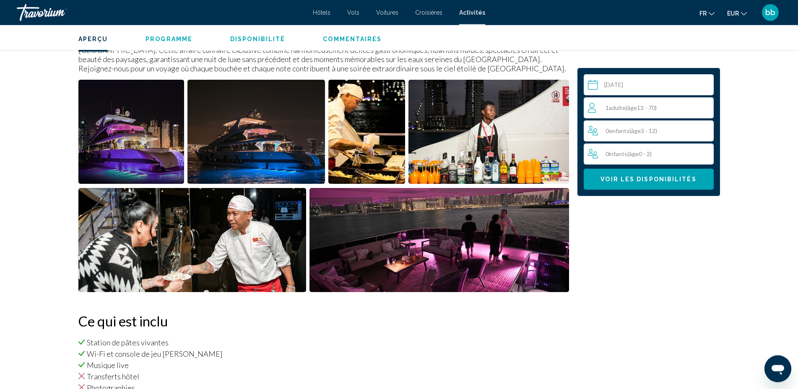
scroll to position [332, 0]
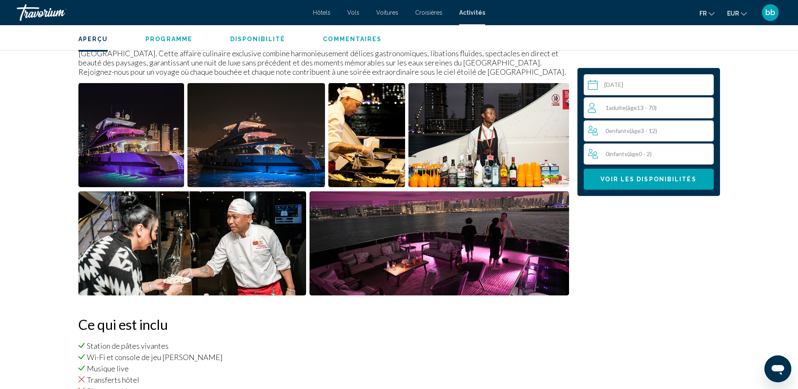
click at [128, 154] on img "Open full-screen image slider" at bounding box center [131, 135] width 106 height 104
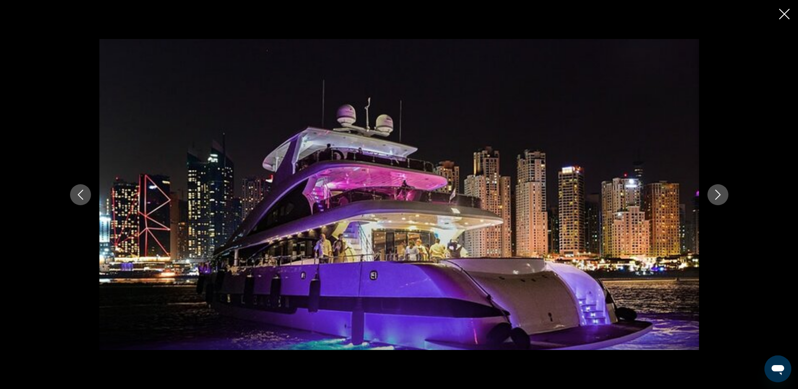
click at [720, 192] on icon "Next image" at bounding box center [718, 194] width 10 height 10
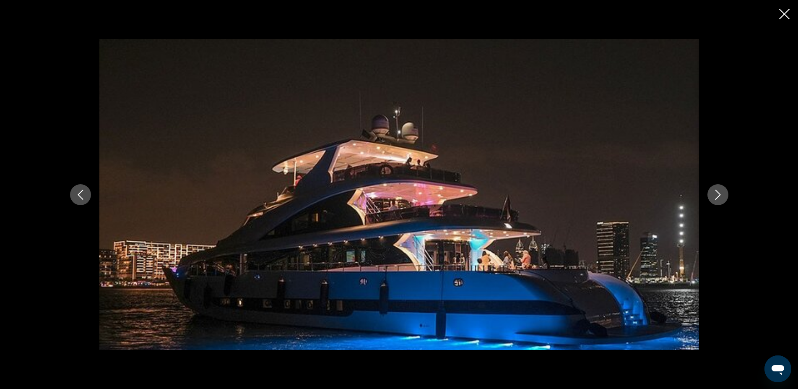
click at [720, 192] on icon "Next image" at bounding box center [718, 194] width 10 height 10
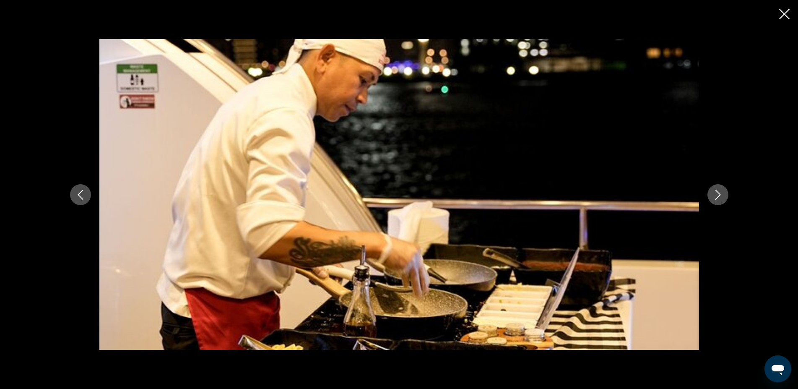
click at [720, 192] on icon "Next image" at bounding box center [718, 194] width 10 height 10
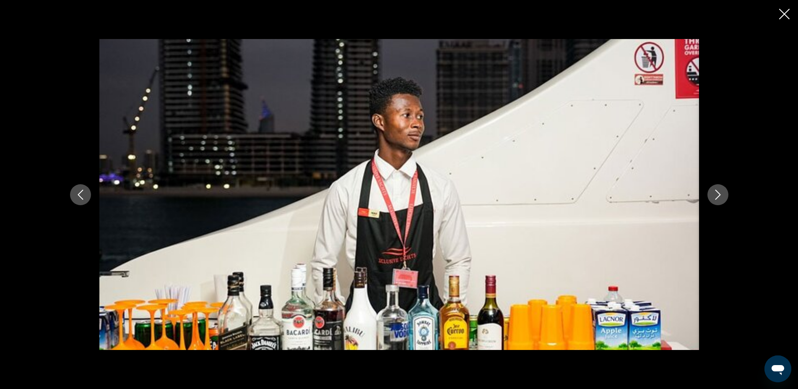
click at [720, 192] on icon "Next image" at bounding box center [718, 194] width 10 height 10
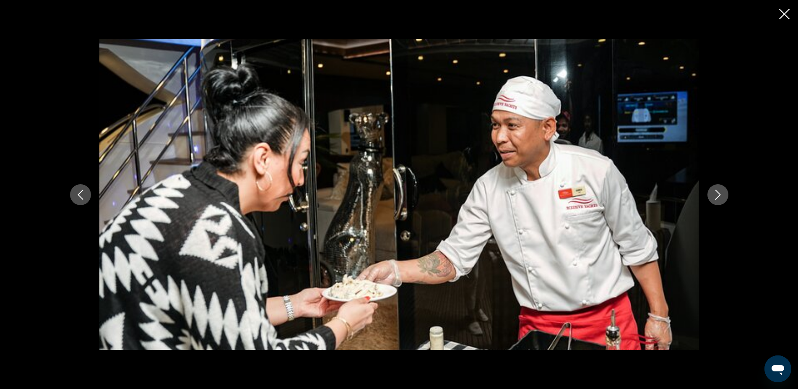
click at [720, 192] on icon "Next image" at bounding box center [718, 194] width 10 height 10
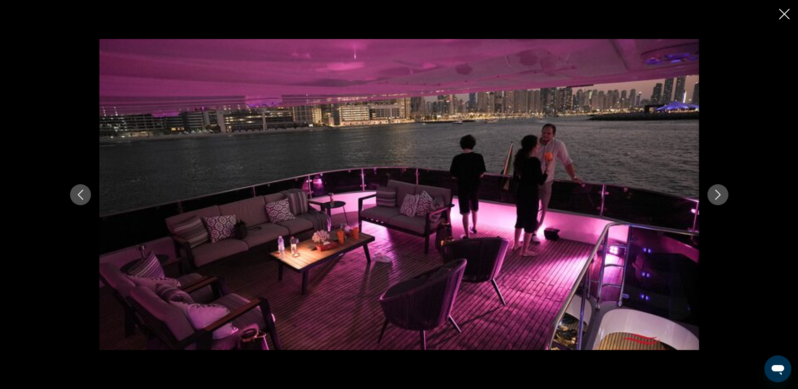
click at [720, 192] on icon "Next image" at bounding box center [718, 194] width 10 height 10
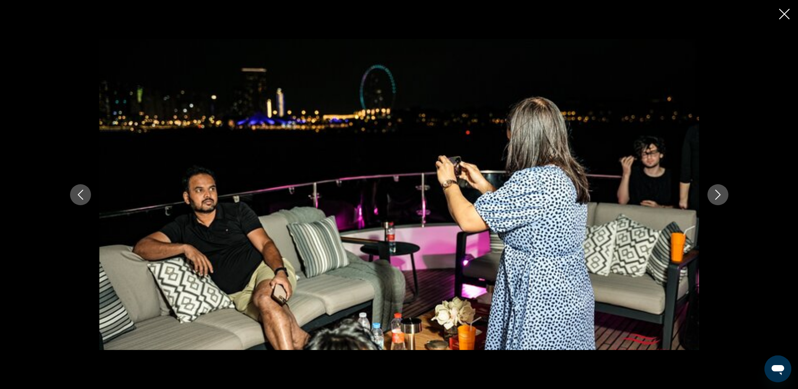
click at [720, 192] on icon "Next image" at bounding box center [718, 194] width 10 height 10
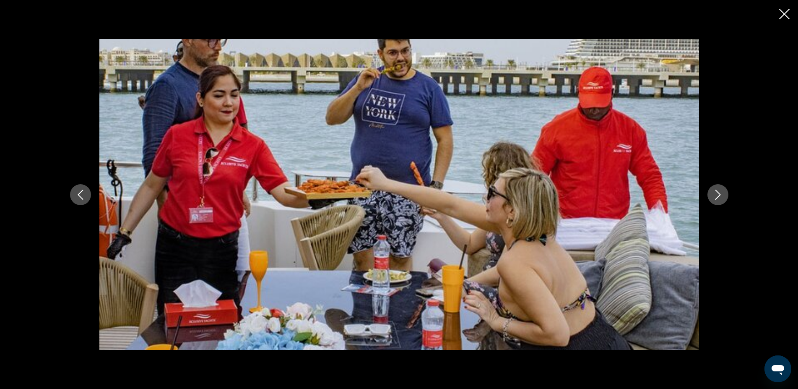
click at [720, 192] on icon "Next image" at bounding box center [718, 194] width 10 height 10
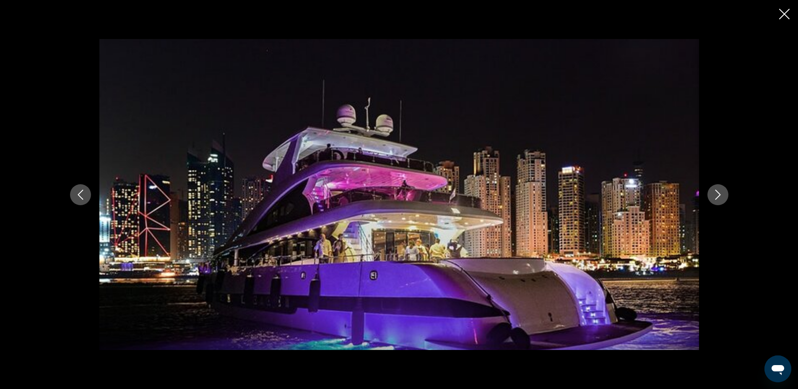
click at [785, 14] on icon "Close slideshow" at bounding box center [784, 14] width 10 height 10
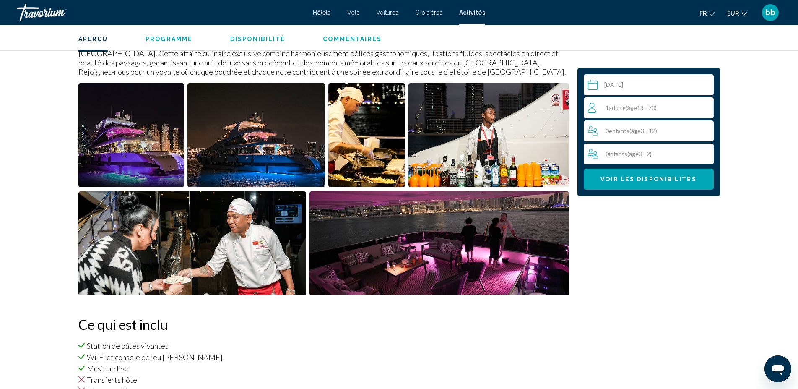
click at [652, 108] on span "( âge 13 - 70)" at bounding box center [640, 107] width 31 height 7
click at [705, 106] on icon "Increment adults" at bounding box center [705, 107] width 8 height 10
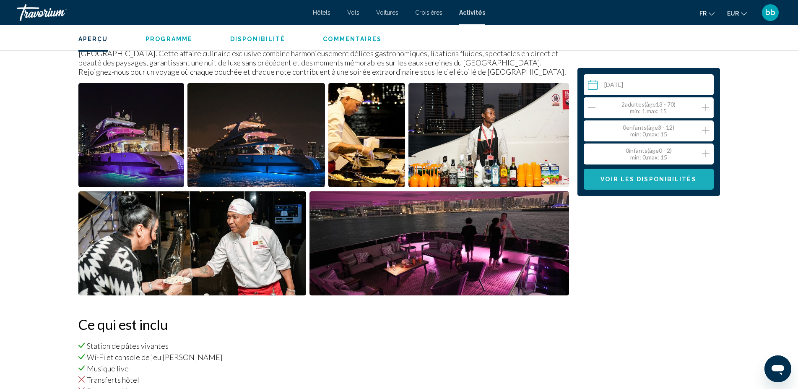
click at [680, 180] on span "Voir les disponibilités" at bounding box center [648, 179] width 96 height 7
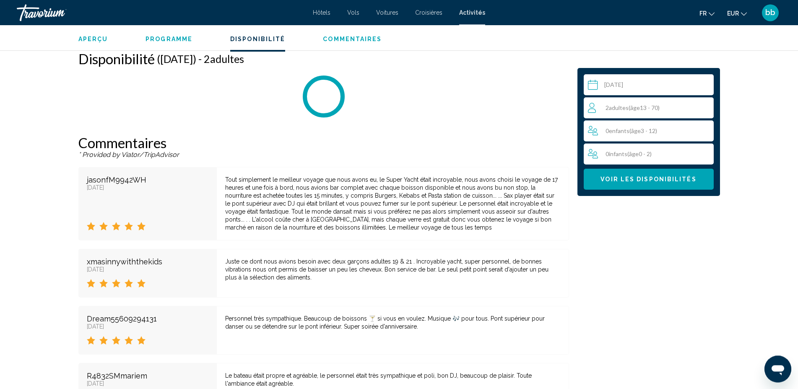
scroll to position [1165, 0]
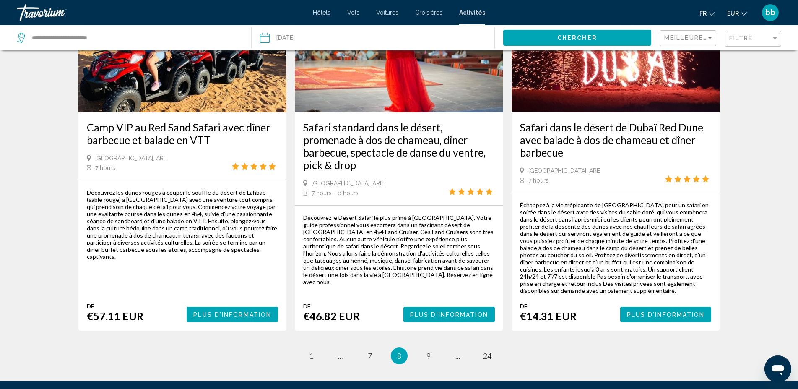
scroll to position [1240, 0]
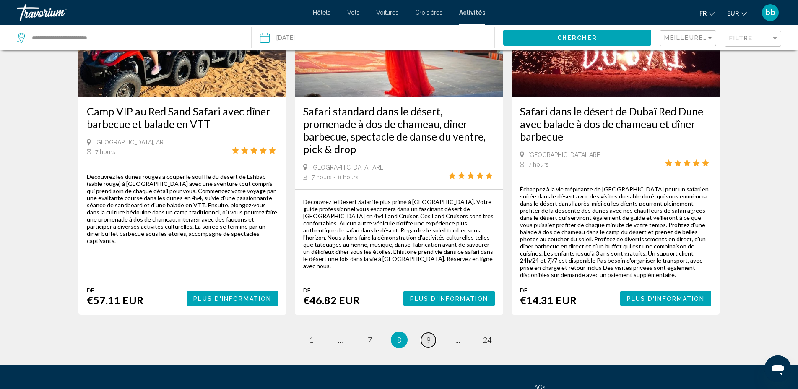
click at [429, 335] on span "9" at bounding box center [428, 339] width 4 height 9
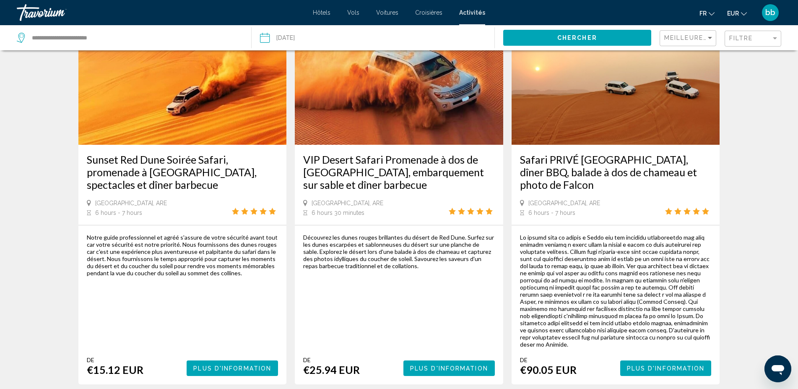
scroll to position [1313, 0]
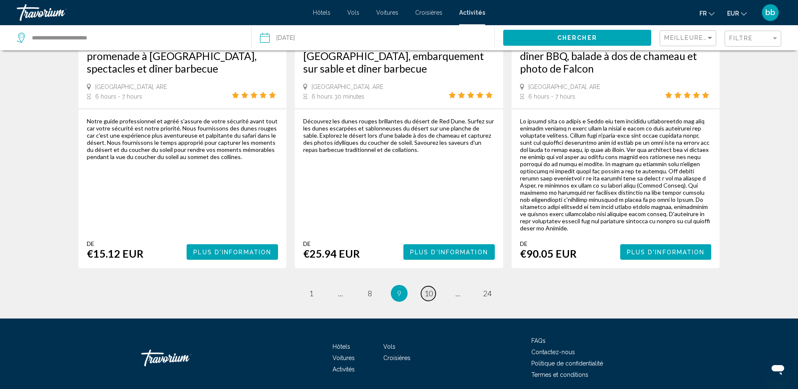
drag, startPoint x: 425, startPoint y: 260, endPoint x: 432, endPoint y: 258, distance: 6.6
click at [426, 288] on span "10" at bounding box center [428, 292] width 8 height 9
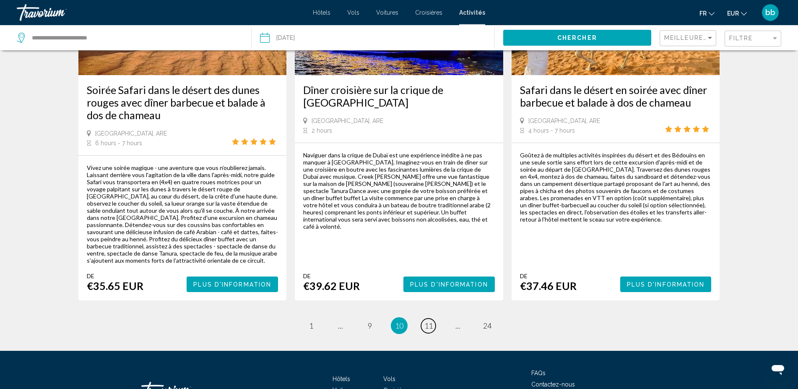
scroll to position [1278, 0]
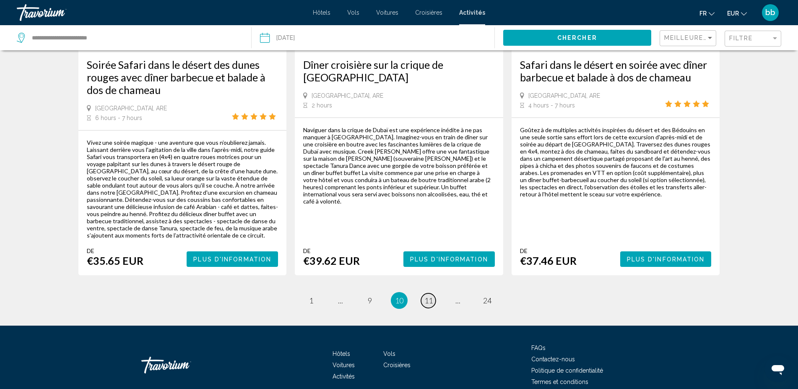
click at [426, 295] on span "11" at bounding box center [428, 299] width 8 height 9
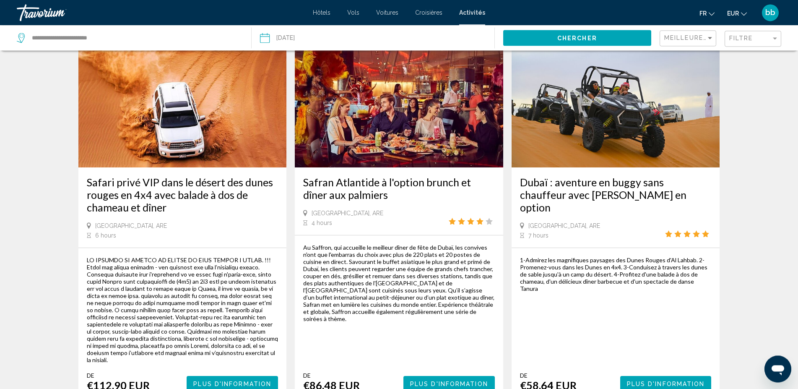
scroll to position [86, 0]
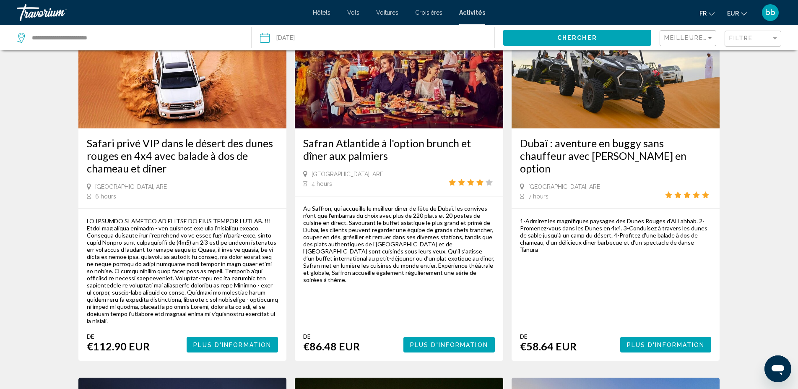
click at [422, 96] on img "Main content" at bounding box center [399, 61] width 208 height 134
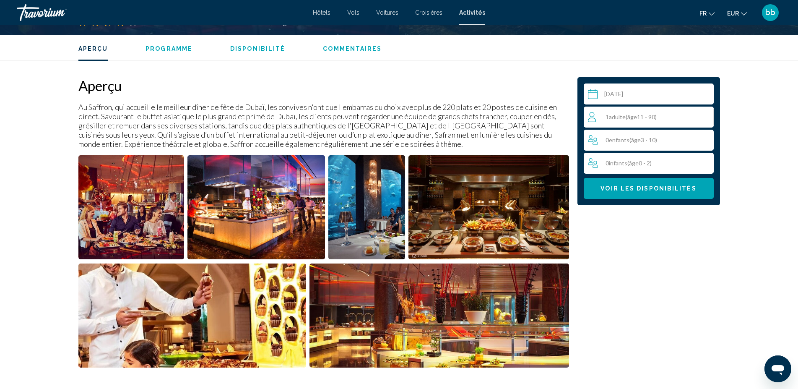
scroll to position [299, 0]
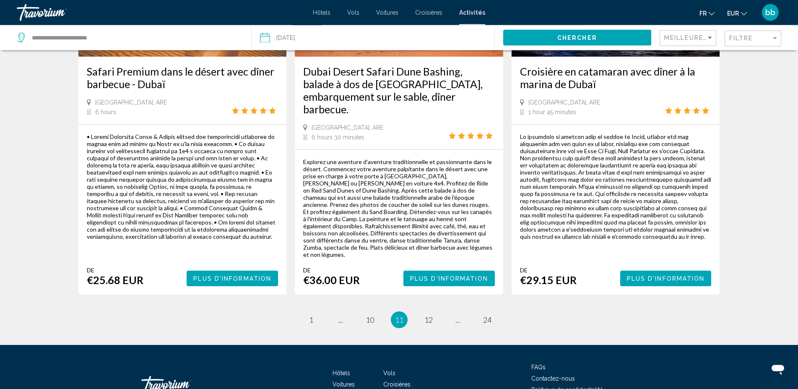
scroll to position [1356, 0]
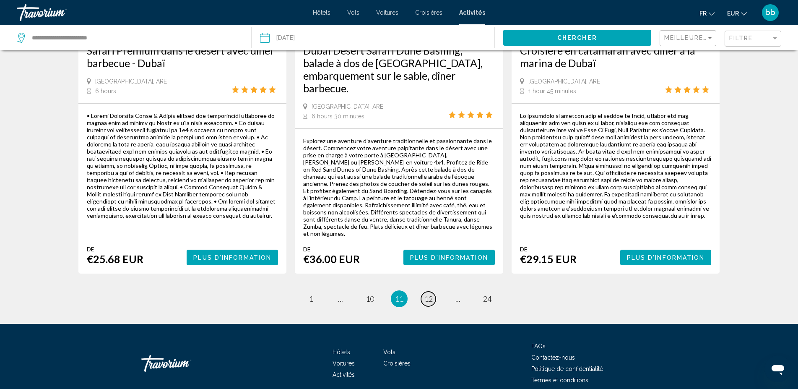
click at [427, 294] on span "12" at bounding box center [428, 298] width 8 height 9
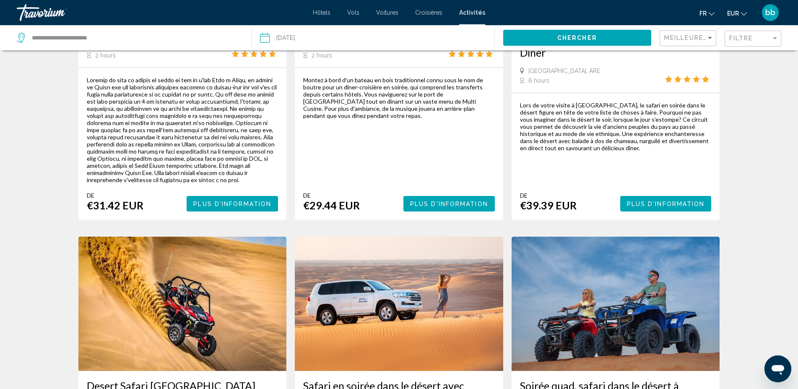
scroll to position [128, 0]
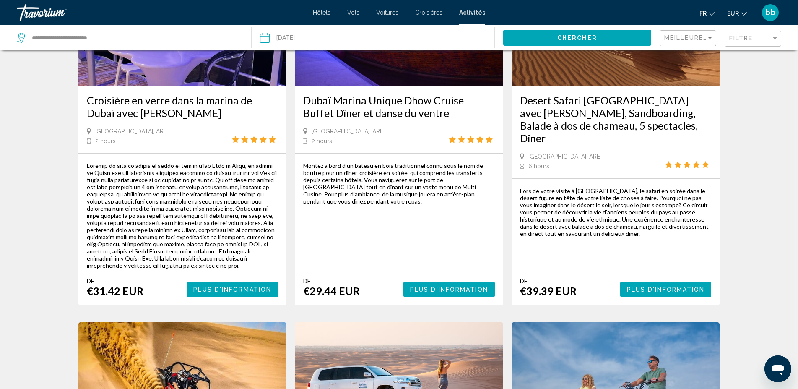
click at [222, 287] on span "Plus d'information" at bounding box center [232, 289] width 78 height 7
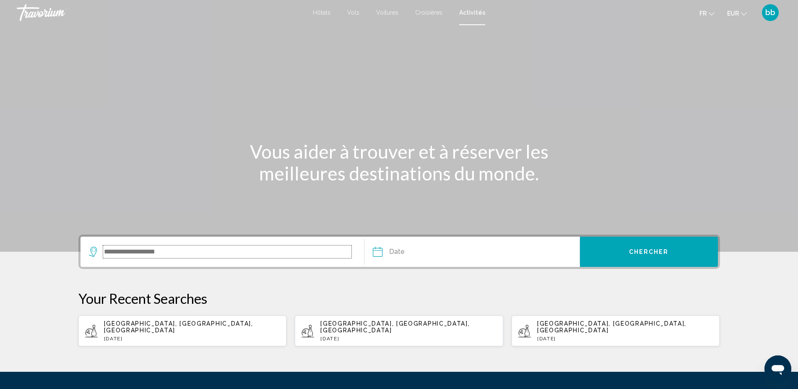
click at [174, 254] on input "Search widget" at bounding box center [227, 251] width 249 height 13
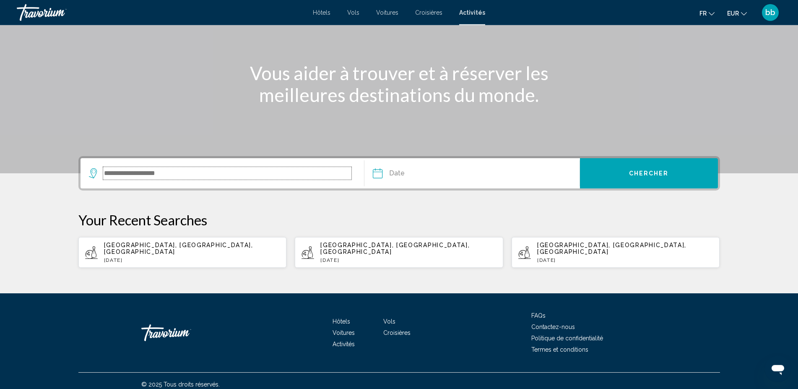
scroll to position [79, 0]
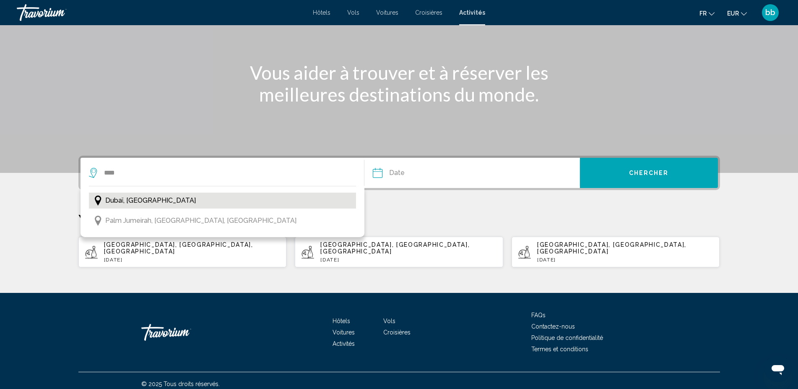
click at [148, 200] on span "Dubaï, [GEOGRAPHIC_DATA]" at bounding box center [150, 200] width 91 height 12
type input "**********"
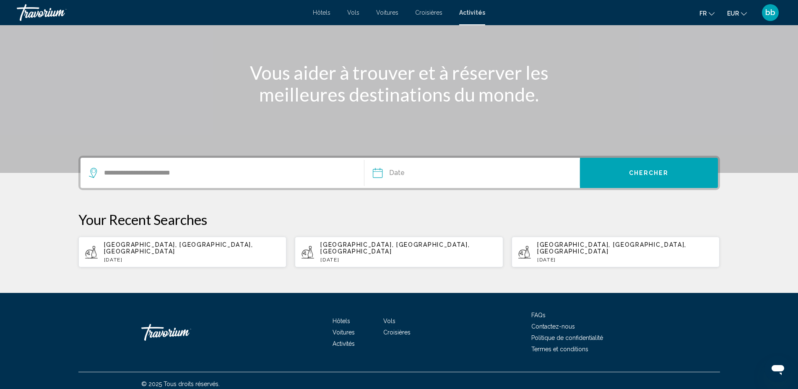
click at [377, 171] on input "Date" at bounding box center [424, 174] width 106 height 33
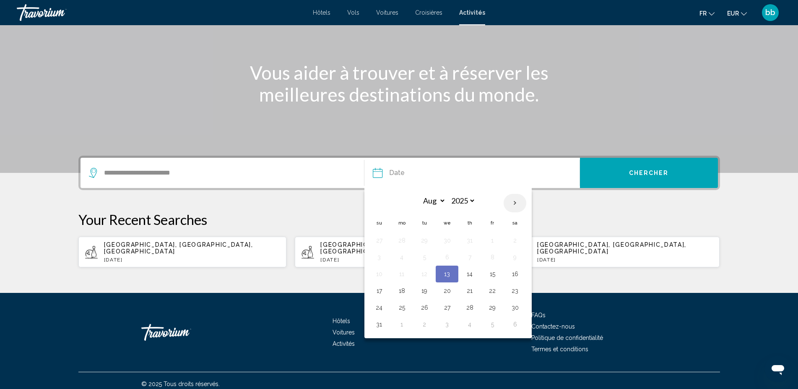
click at [516, 202] on th "Next month" at bounding box center [514, 203] width 23 height 18
select select "*"
click at [448, 272] on button "17" at bounding box center [446, 274] width 13 height 12
type input "**********"
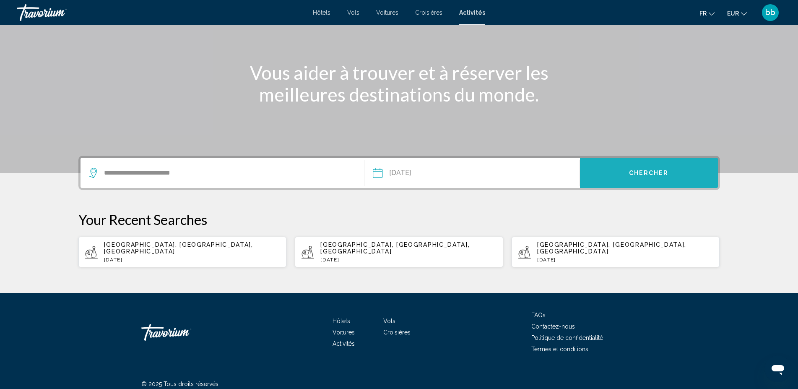
click at [616, 180] on button "Chercher" at bounding box center [649, 173] width 138 height 30
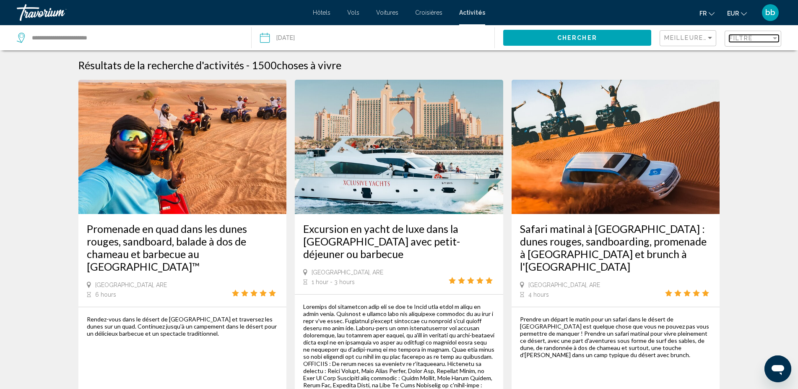
click at [748, 37] on span "Filtre" at bounding box center [741, 38] width 24 height 7
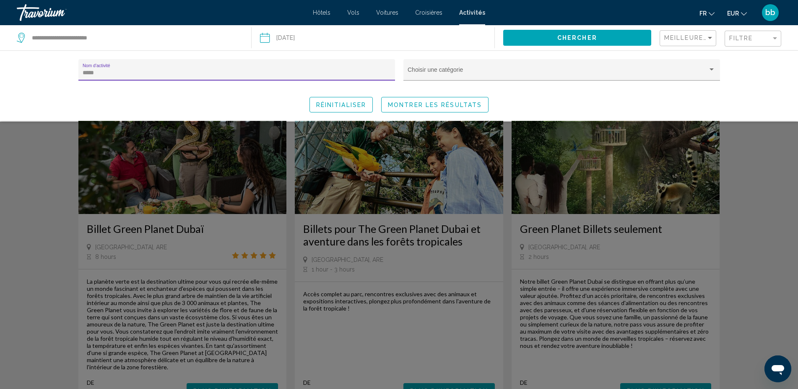
type input "*****"
click at [417, 103] on span "Montrer les résultats" at bounding box center [435, 104] width 94 height 7
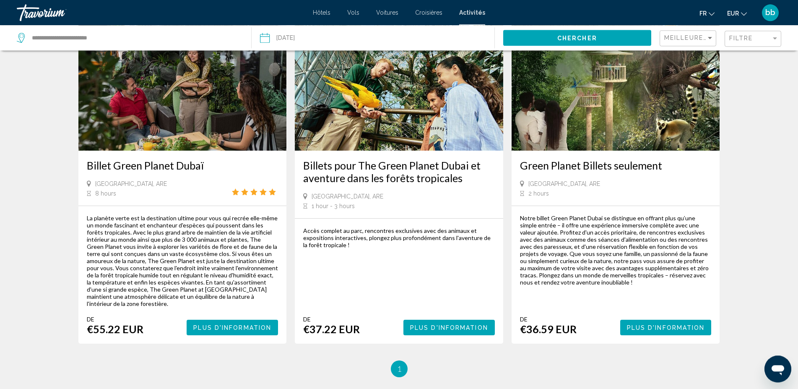
scroll to position [43, 0]
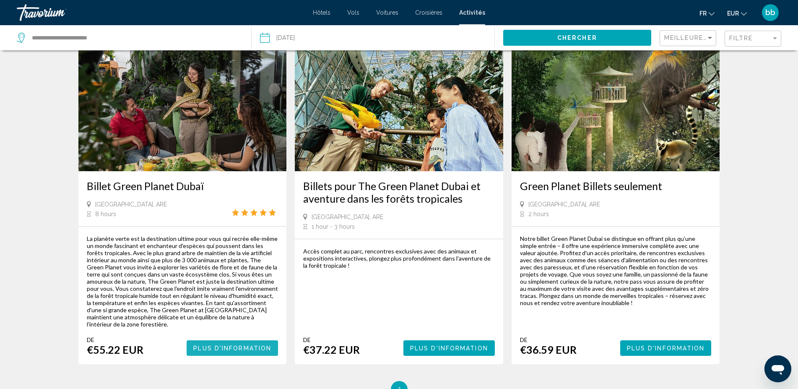
click at [222, 345] on span "Plus d'information" at bounding box center [232, 348] width 78 height 7
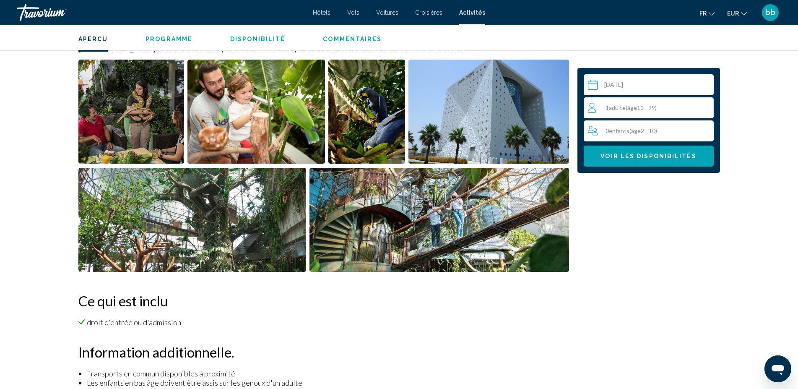
scroll to position [337, 0]
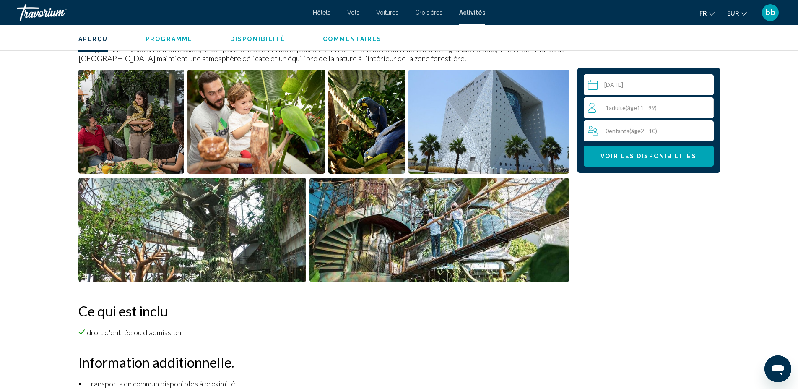
click at [661, 107] on div "1 Adulte Adultes ( âge 11 - 99)" at bounding box center [650, 108] width 125 height 10
click at [705, 106] on icon "Increment adults" at bounding box center [705, 107] width 8 height 10
click at [681, 155] on span "Voir les disponibilités" at bounding box center [648, 156] width 96 height 7
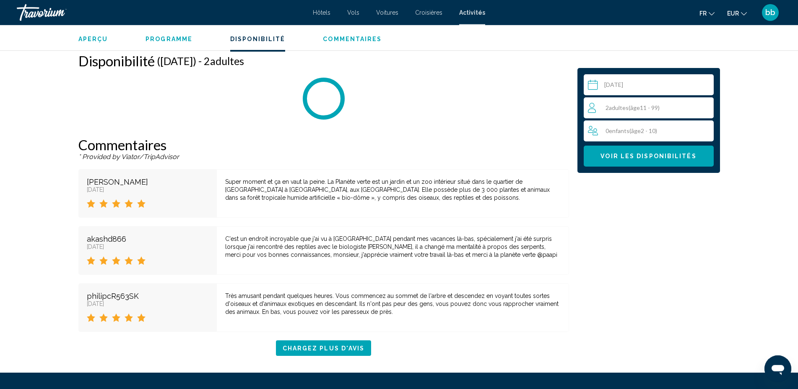
scroll to position [1055, 0]
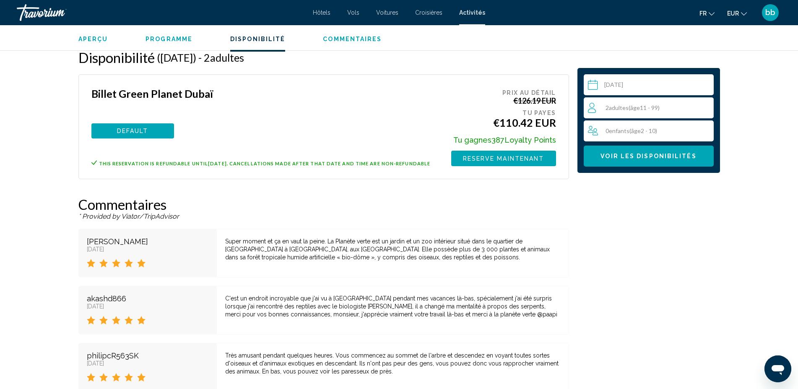
click at [480, 160] on span "Reserve maintenant" at bounding box center [503, 158] width 81 height 7
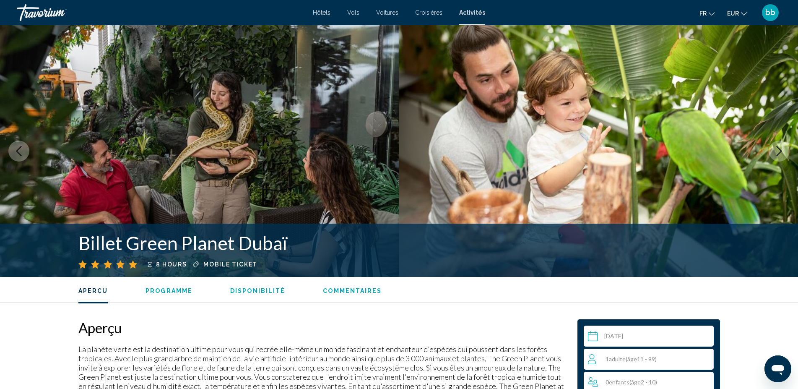
scroll to position [961, 0]
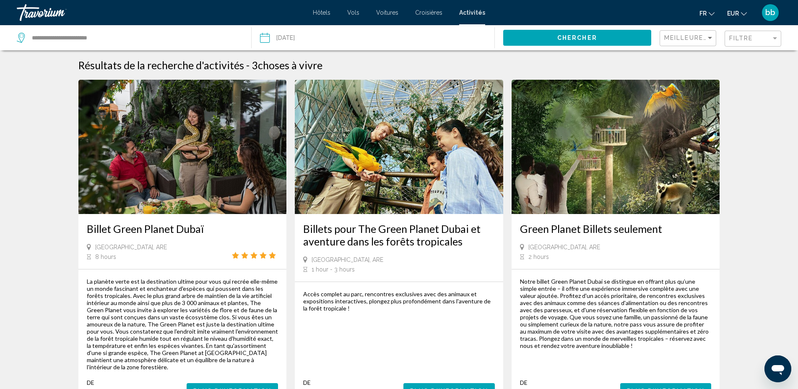
click at [464, 383] on button "Plus d'information" at bounding box center [448, 391] width 91 height 16
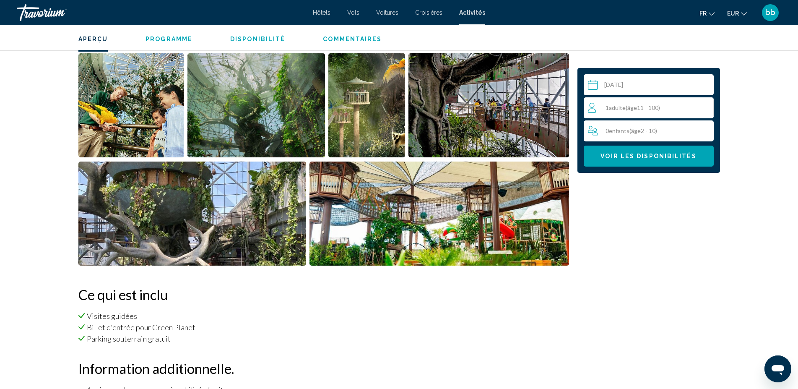
scroll to position [299, 0]
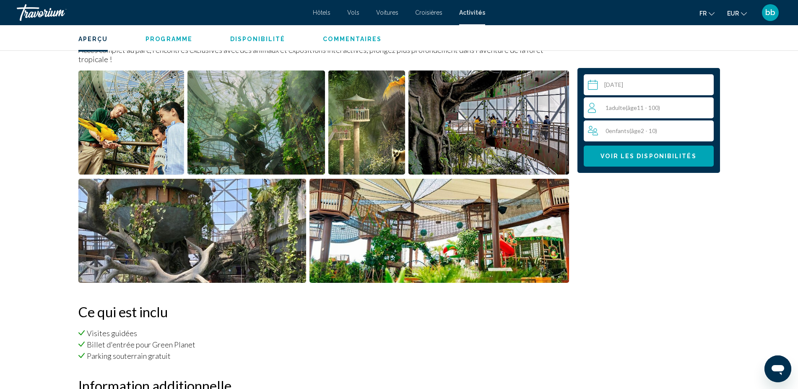
click at [640, 108] on span "( âge 11 - 100)" at bounding box center [642, 107] width 34 height 7
click at [706, 105] on icon "Increment adults" at bounding box center [705, 107] width 8 height 10
click at [675, 154] on span "Voir les disponibilités" at bounding box center [648, 156] width 96 height 7
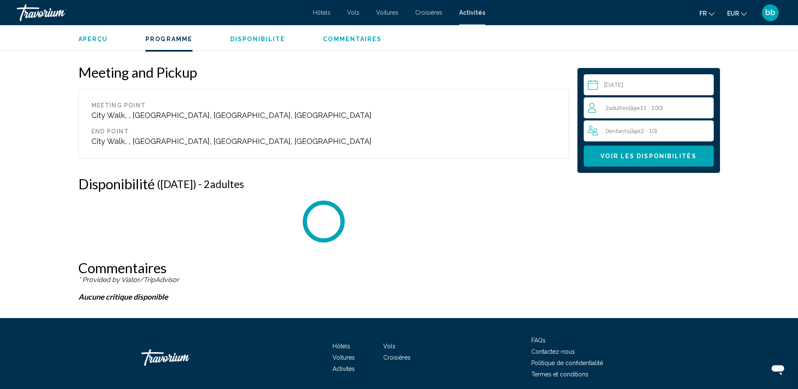
scroll to position [1026, 0]
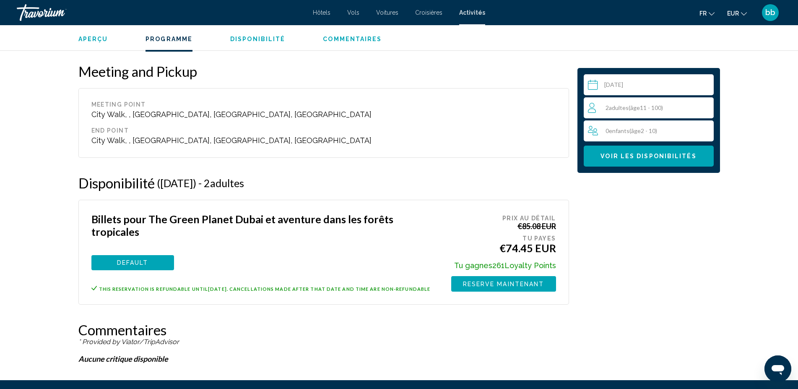
click at [493, 286] on span "Reserve maintenant" at bounding box center [503, 283] width 81 height 7
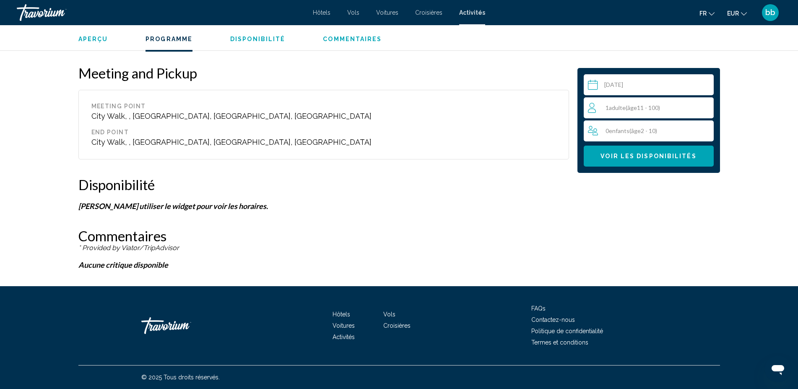
scroll to position [1026, 0]
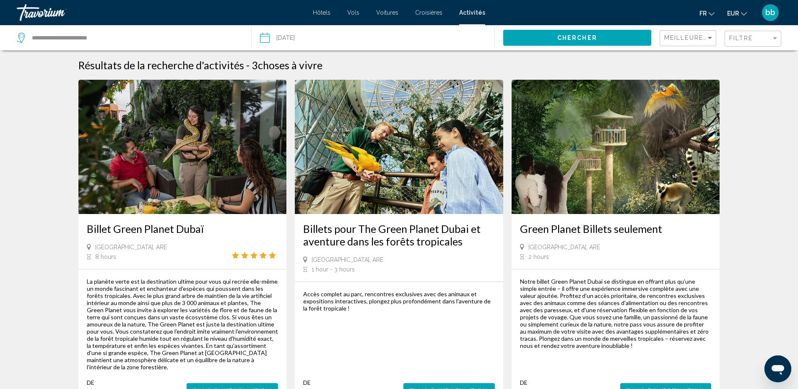
click at [671, 387] on span "Plus d'information" at bounding box center [666, 390] width 78 height 7
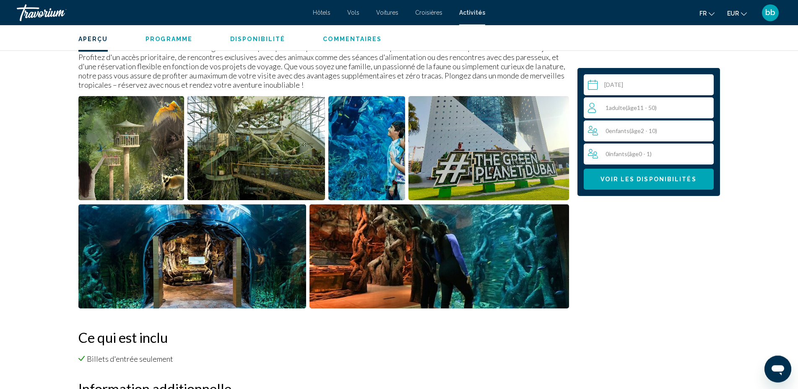
scroll to position [288, 0]
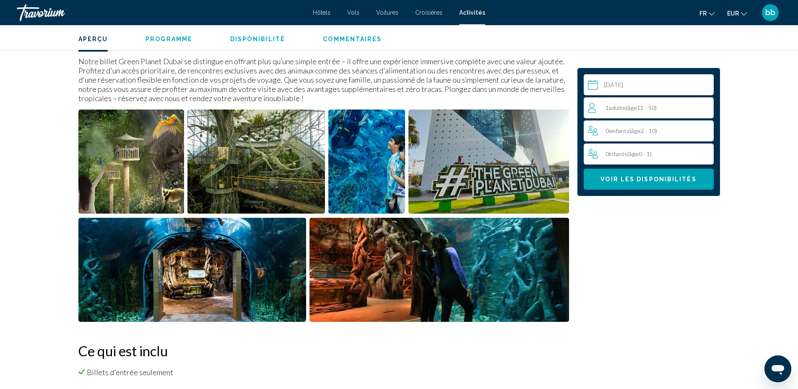
click at [656, 107] on span "( âge 11 - 50)" at bounding box center [640, 107] width 31 height 7
click at [704, 106] on icon "Increment adults" at bounding box center [705, 107] width 8 height 10
click at [652, 181] on span "Voir les disponibilités" at bounding box center [648, 179] width 96 height 7
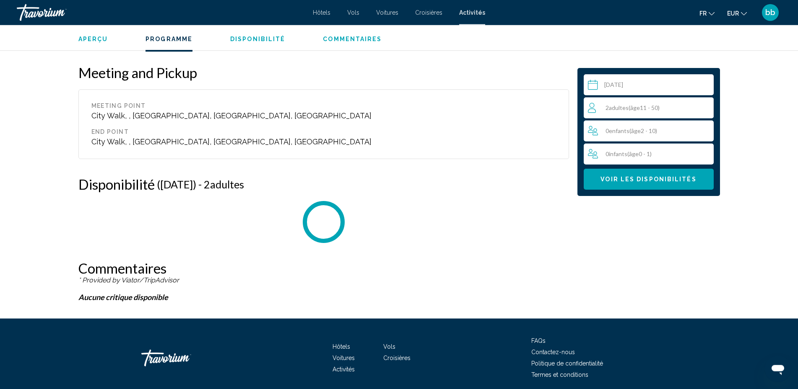
scroll to position [929, 0]
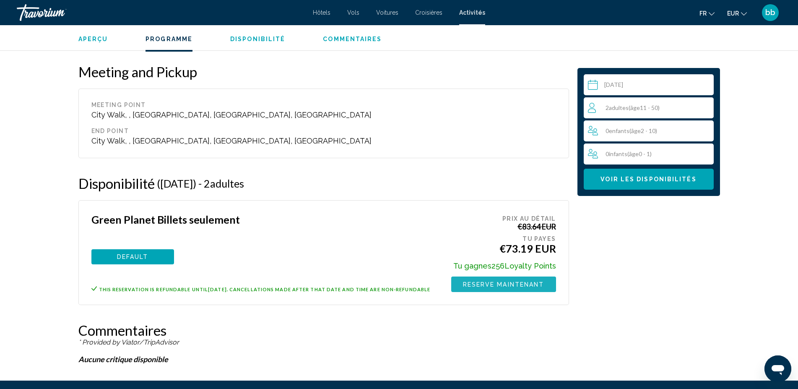
click at [481, 283] on span "Reserve maintenant" at bounding box center [503, 284] width 81 height 7
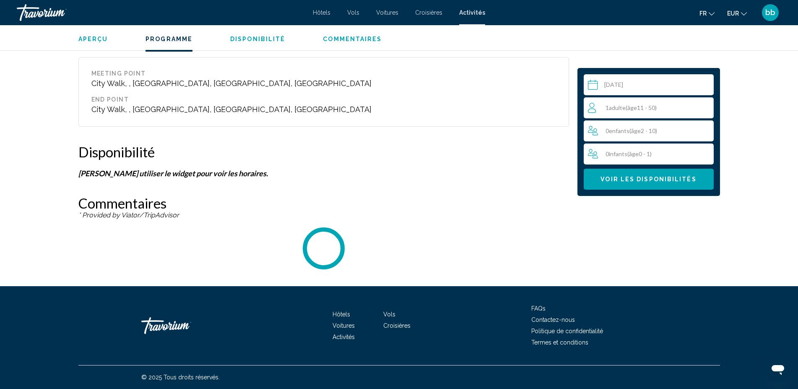
scroll to position [929, 0]
